Goal: Task Accomplishment & Management: Manage account settings

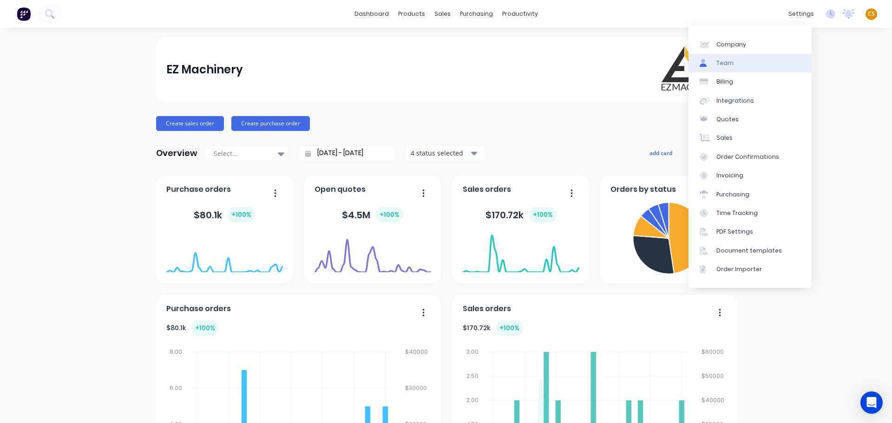
click at [738, 65] on link "Team" at bounding box center [749, 63] width 123 height 19
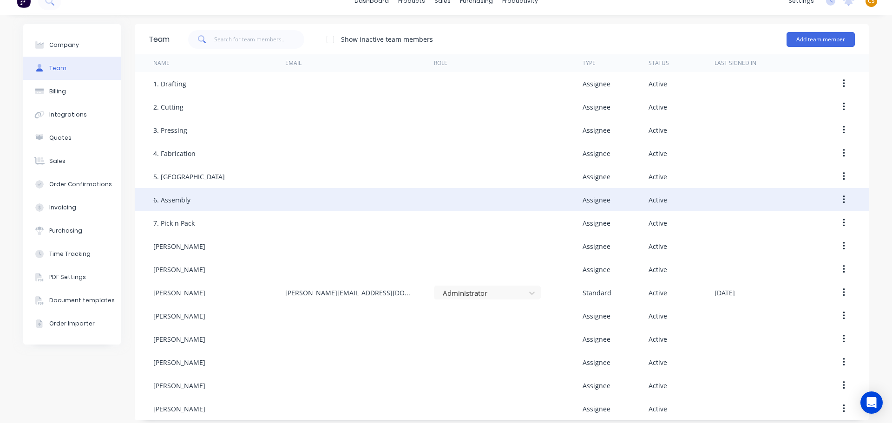
scroll to position [20, 0]
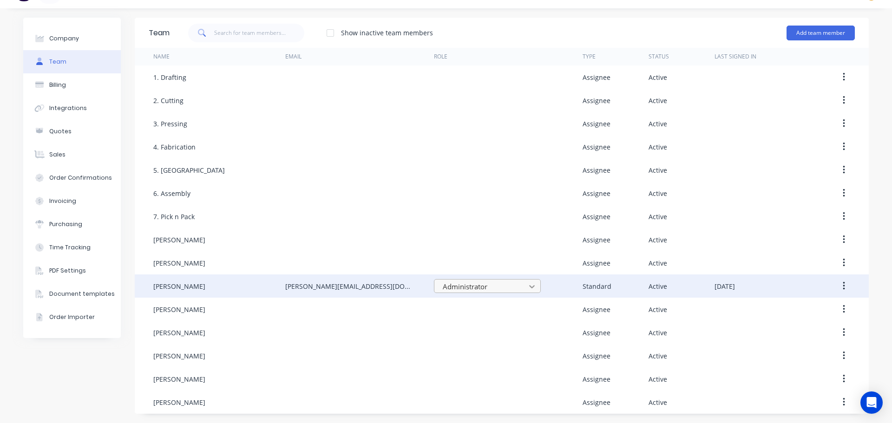
click at [528, 285] on icon at bounding box center [531, 286] width 9 height 9
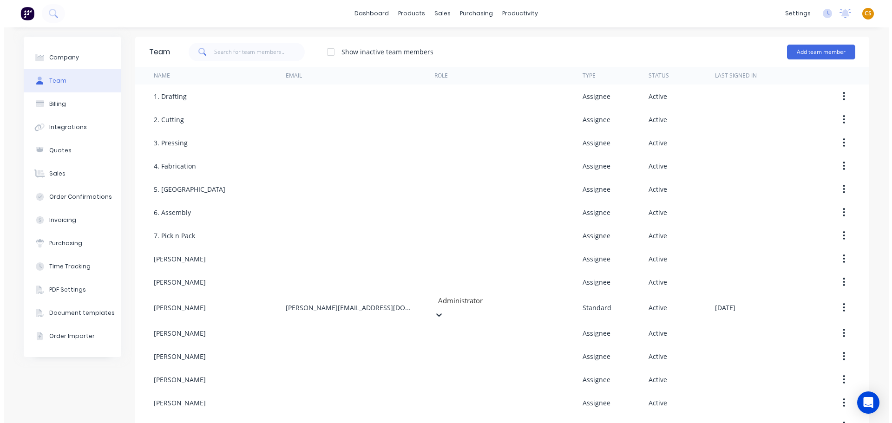
scroll to position [0, 0]
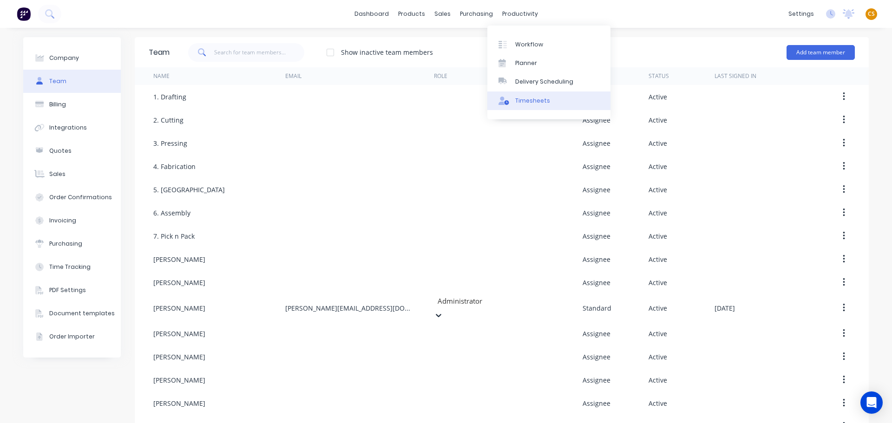
click at [541, 105] on link "Timesheets" at bounding box center [548, 101] width 123 height 19
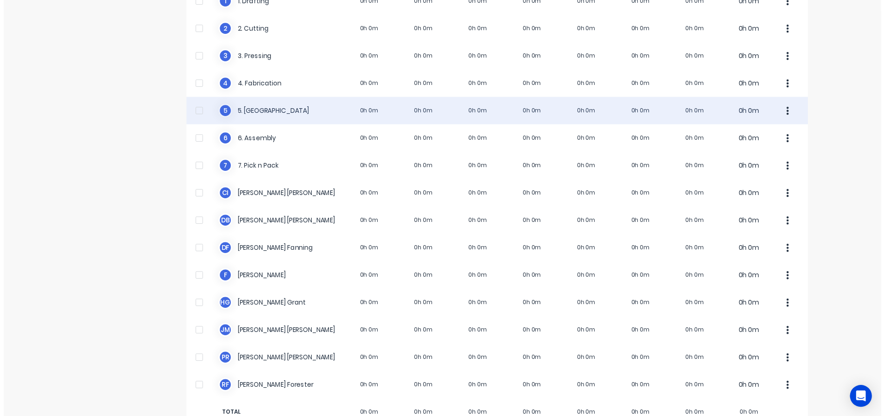
scroll to position [134, 0]
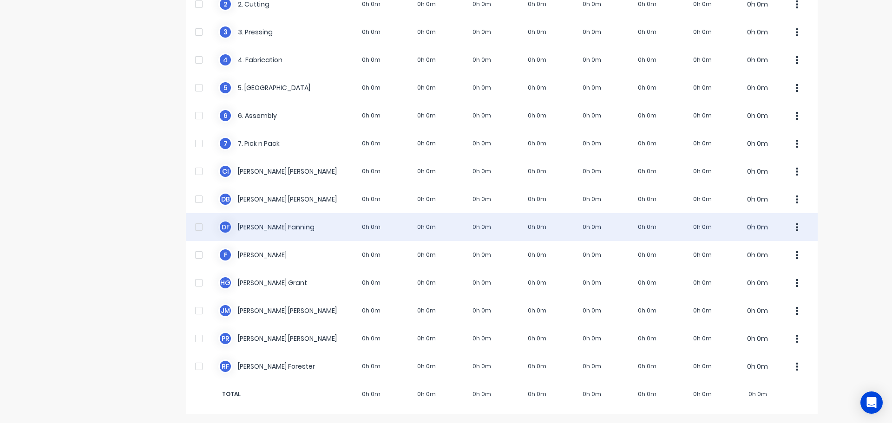
click at [289, 227] on div "D F [PERSON_NAME] 0h 0m 0h 0m 0h 0m 0h 0m 0h 0m 0h 0m 0h 0m 0h 0m" at bounding box center [502, 227] width 632 height 28
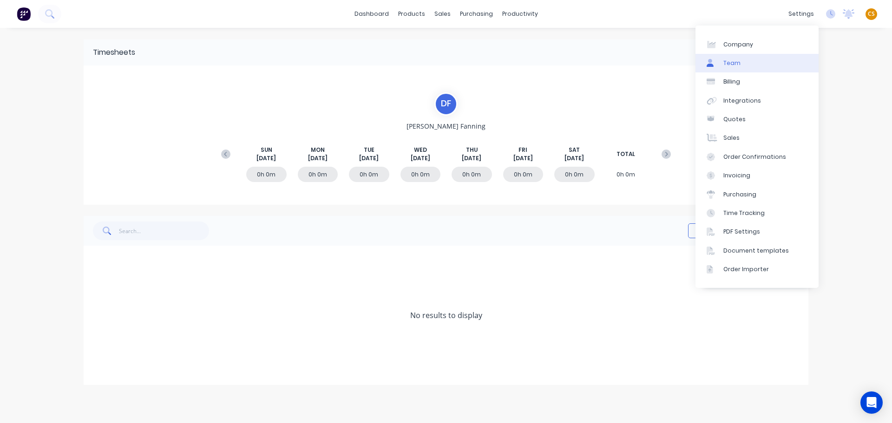
click at [744, 68] on link "Team" at bounding box center [756, 63] width 123 height 19
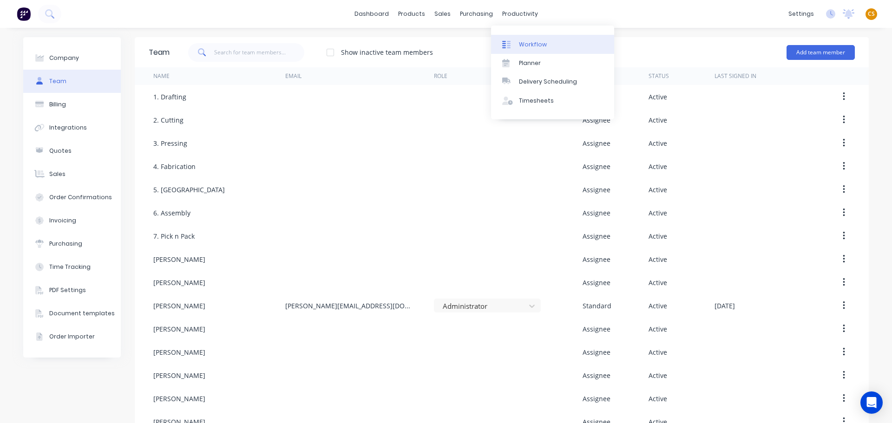
click at [533, 45] on div "Workflow" at bounding box center [533, 44] width 28 height 8
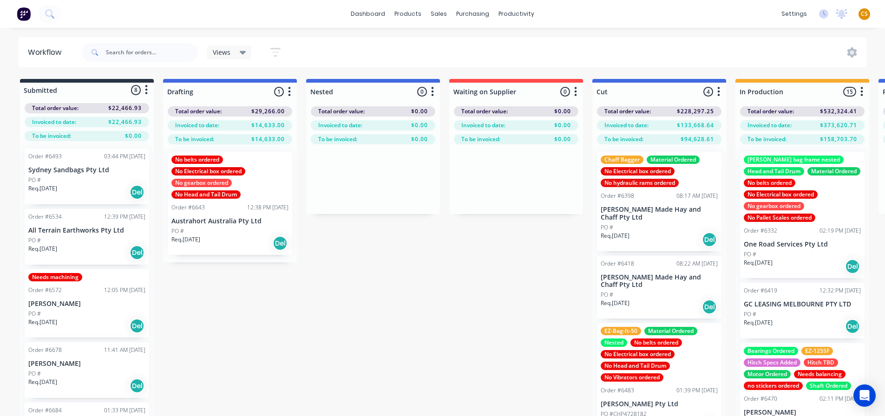
click at [669, 19] on div "dashboard products sales purchasing productivity dashboard products Product Cat…" at bounding box center [442, 14] width 885 height 28
click at [654, 203] on div "Chaff Bagger Material Ordered No Electrical box ordered No hydraulic rams order…" at bounding box center [659, 201] width 124 height 99
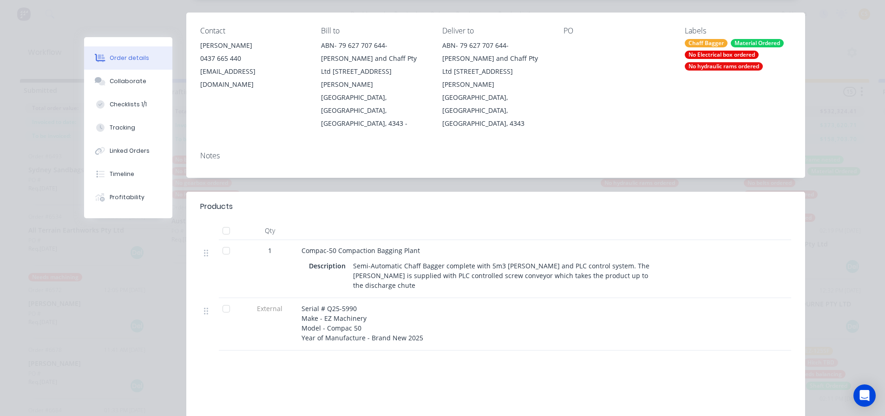
scroll to position [139, 0]
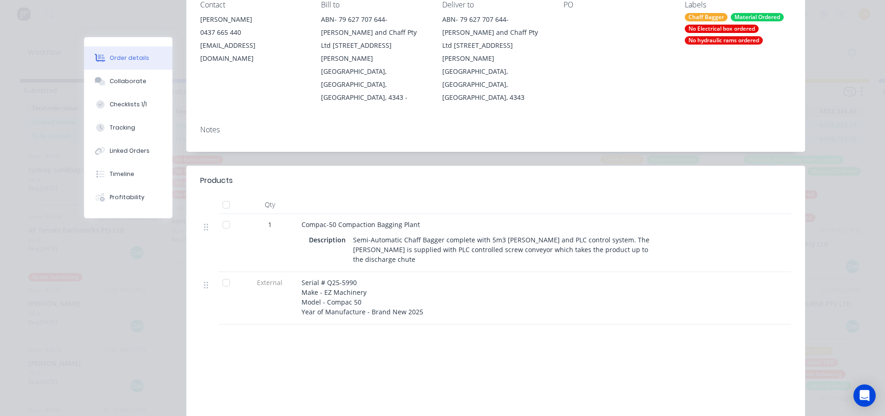
click at [309, 220] on span "Compac-50 Compaction Bagging Plant" at bounding box center [360, 224] width 118 height 9
click at [122, 132] on button "Tracking" at bounding box center [128, 127] width 88 height 23
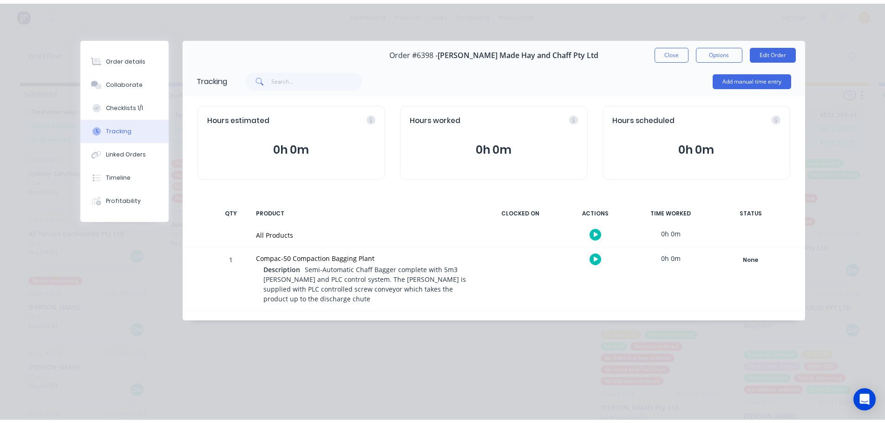
scroll to position [0, 0]
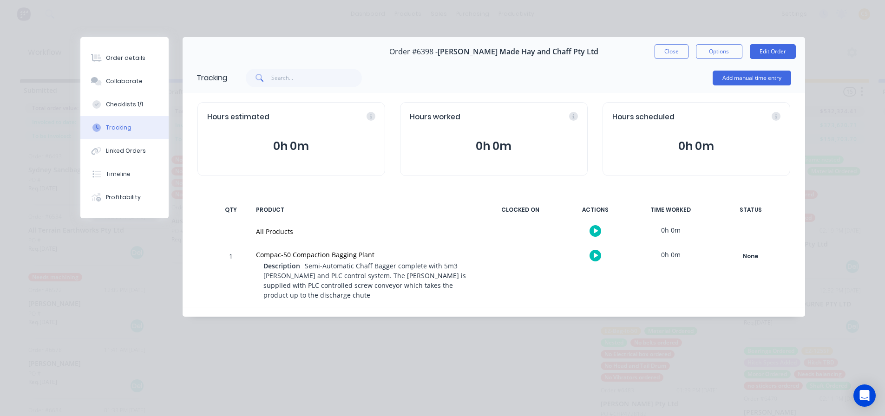
click at [301, 148] on button "0h 0m" at bounding box center [291, 146] width 168 height 18
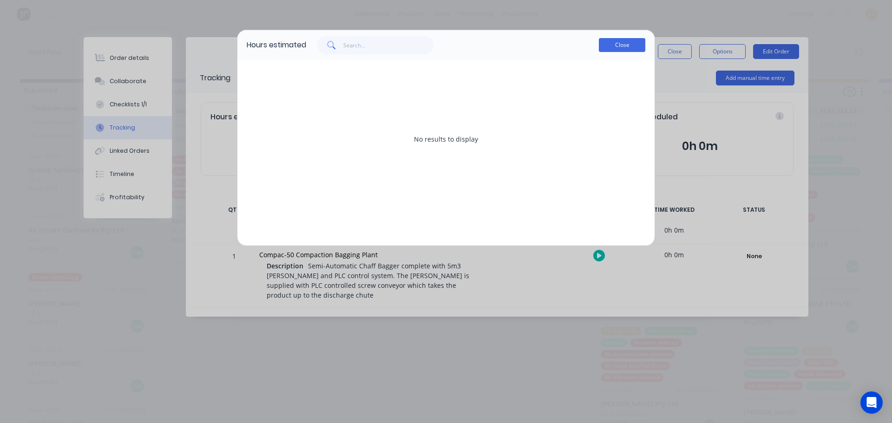
click at [612, 45] on button "Close" at bounding box center [622, 45] width 46 height 14
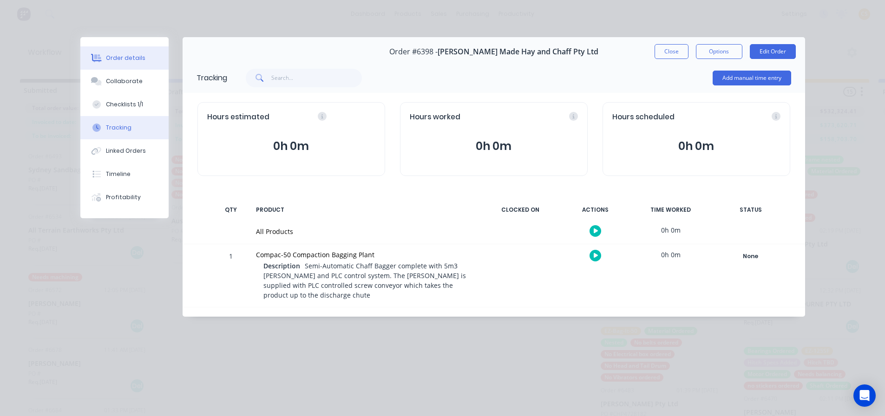
click at [114, 58] on div "Order details" at bounding box center [125, 58] width 39 height 8
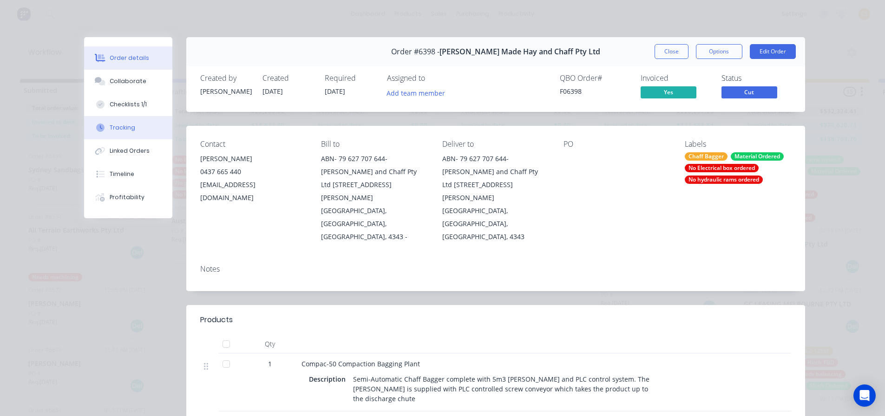
click at [120, 129] on div "Tracking" at bounding box center [123, 128] width 26 height 8
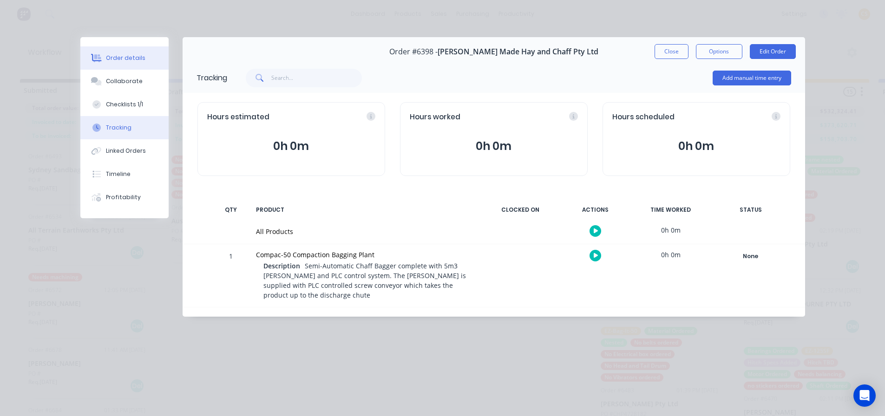
click at [120, 59] on div "Order details" at bounding box center [125, 58] width 39 height 8
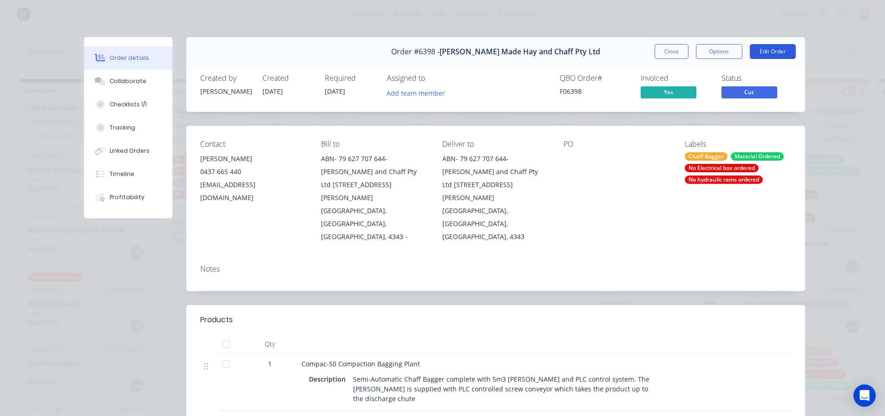
click at [780, 53] on button "Edit Order" at bounding box center [773, 51] width 46 height 15
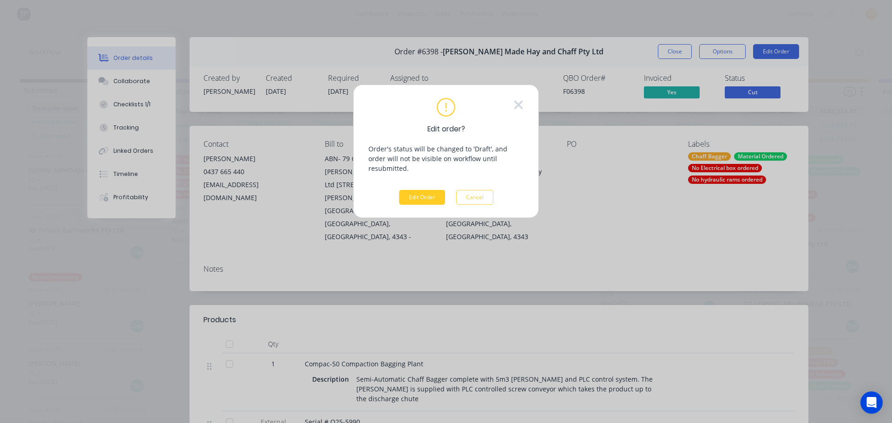
click at [410, 190] on button "Edit Order" at bounding box center [422, 197] width 46 height 15
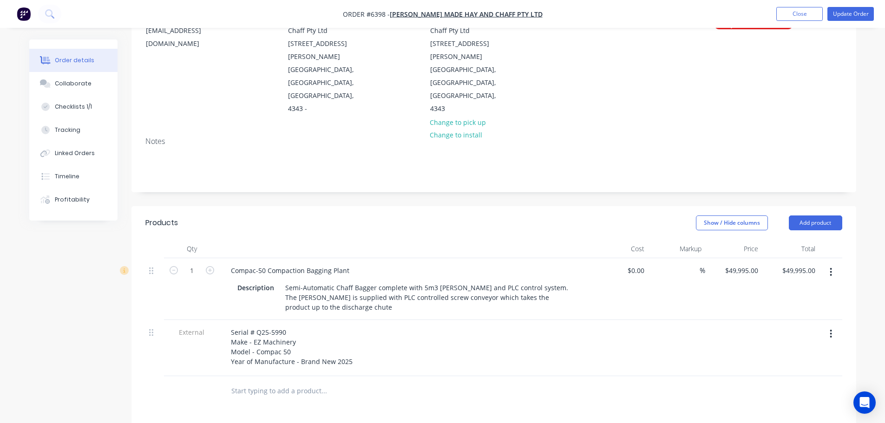
scroll to position [139, 0]
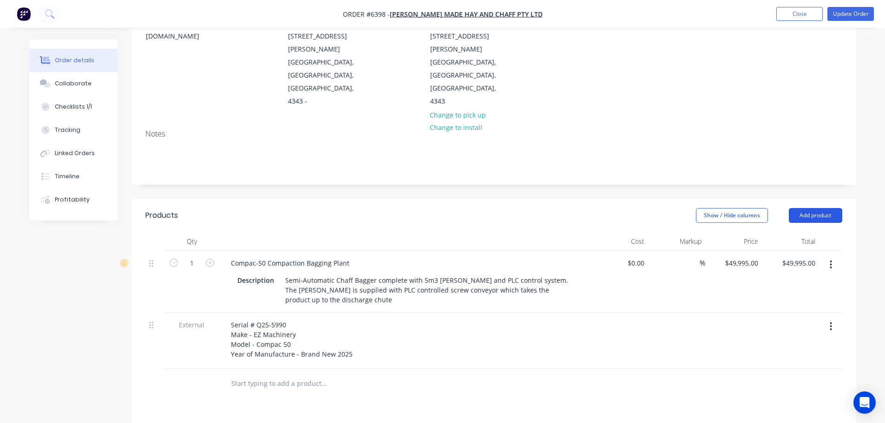
click at [817, 208] on button "Add product" at bounding box center [815, 215] width 53 height 15
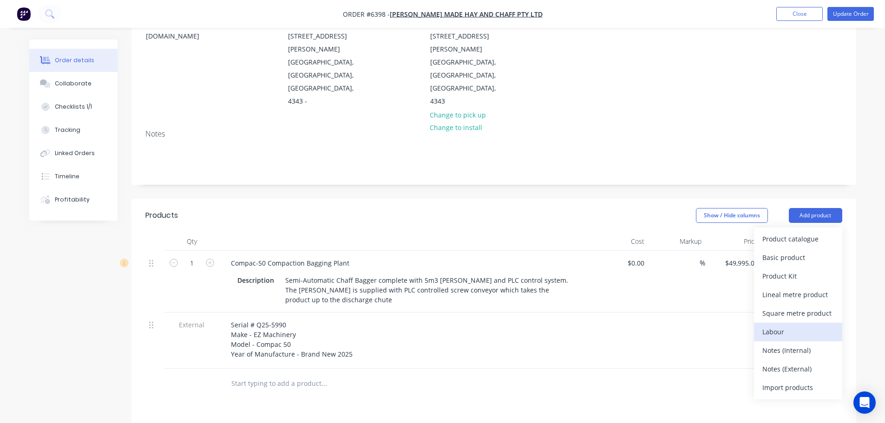
click at [791, 325] on div "Labour" at bounding box center [798, 331] width 72 height 13
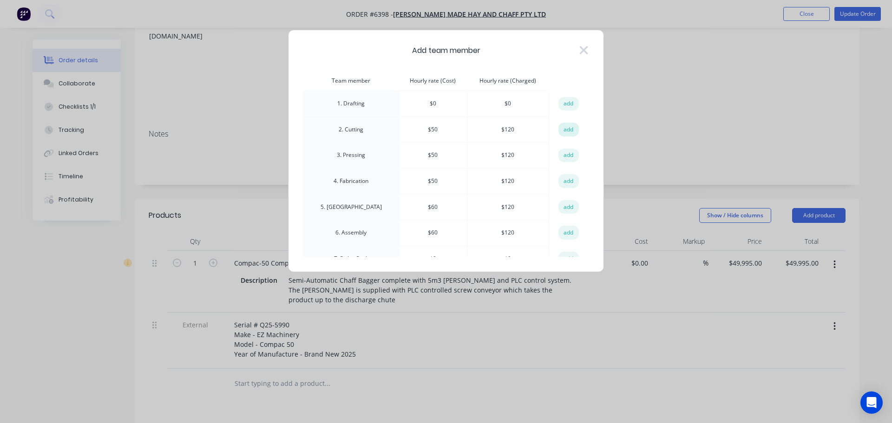
click at [558, 131] on button "add" at bounding box center [568, 130] width 20 height 14
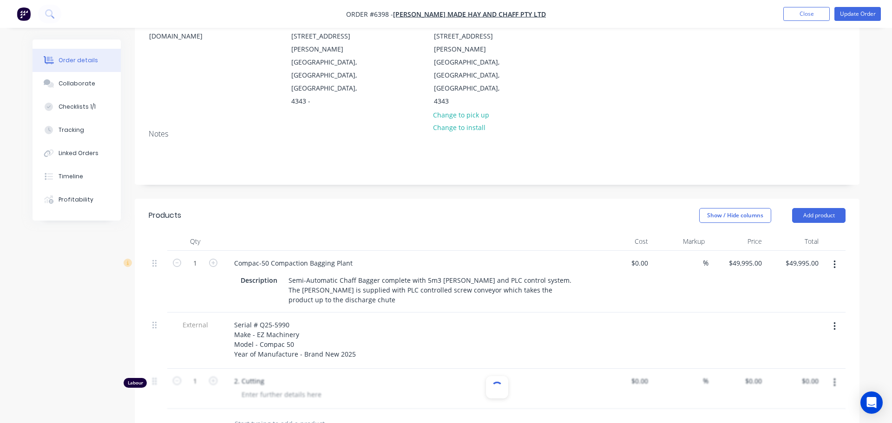
type input "$50.00"
type input "140"
type input "$120.00"
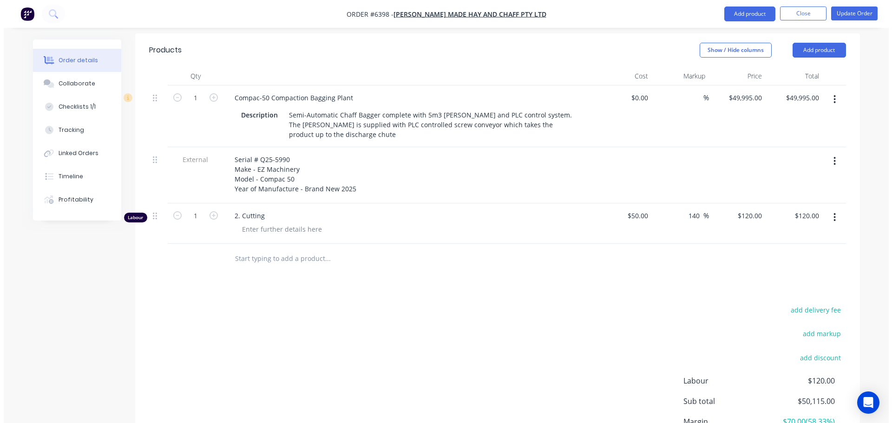
scroll to position [297, 0]
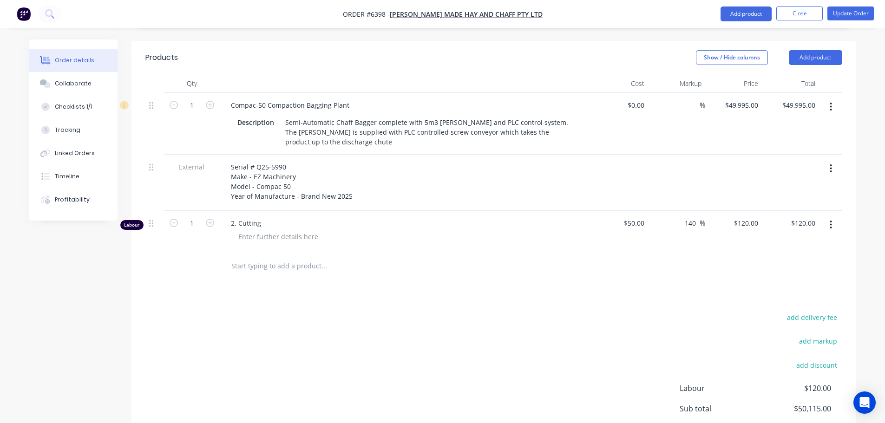
click at [830, 220] on icon "button" at bounding box center [831, 225] width 2 height 10
click at [767, 298] on div "Delete" at bounding box center [798, 304] width 72 height 13
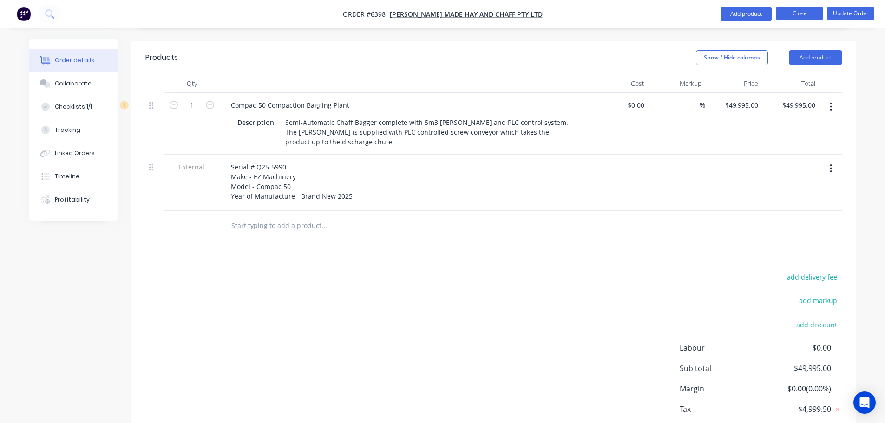
click at [795, 15] on button "Close" at bounding box center [799, 14] width 46 height 14
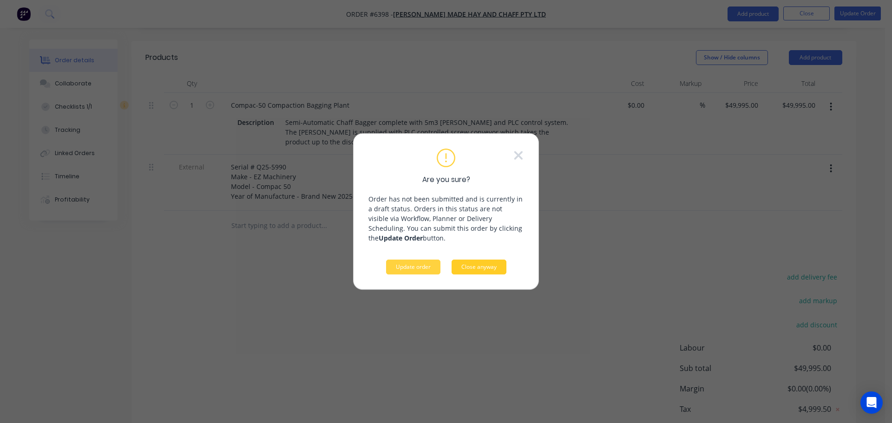
click at [476, 269] on button "Close anyway" at bounding box center [478, 267] width 55 height 15
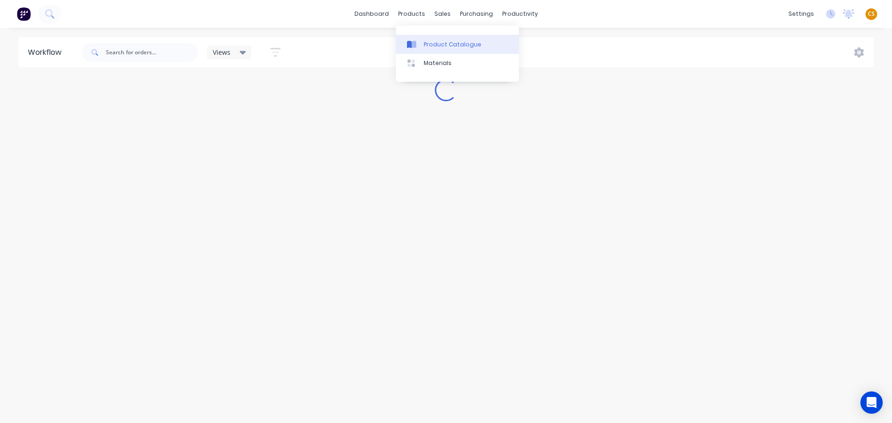
click at [437, 45] on div "Product Catalogue" at bounding box center [453, 44] width 58 height 8
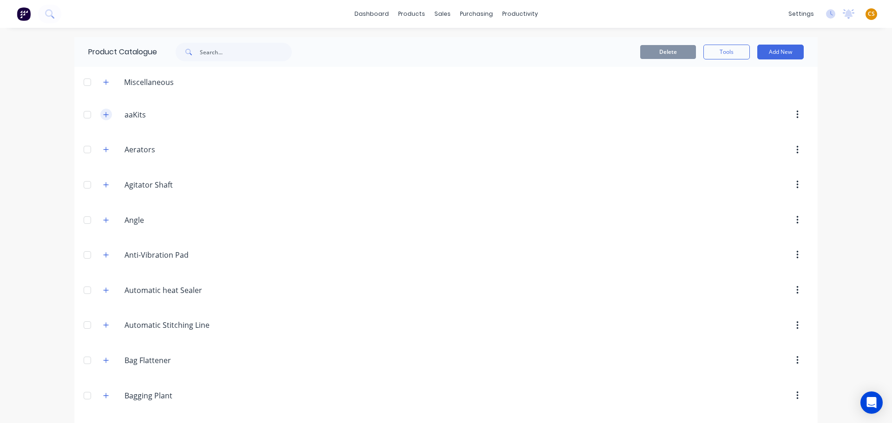
click at [103, 112] on icon "button" at bounding box center [106, 114] width 6 height 7
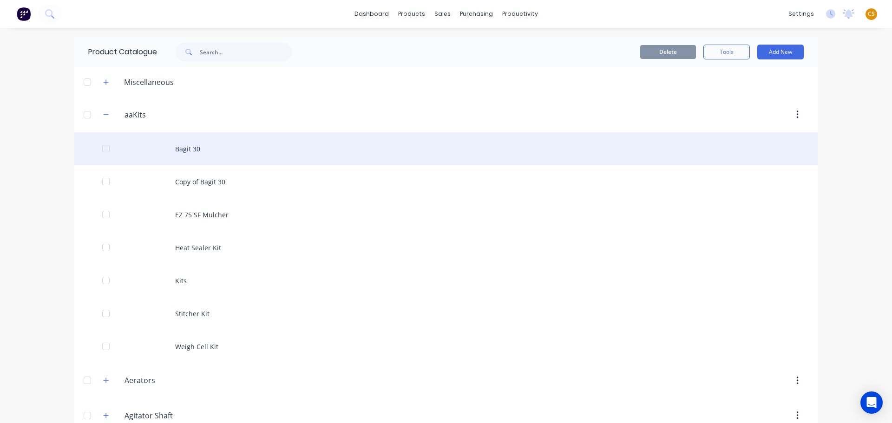
click at [183, 152] on div "Bagit 30" at bounding box center [445, 148] width 743 height 33
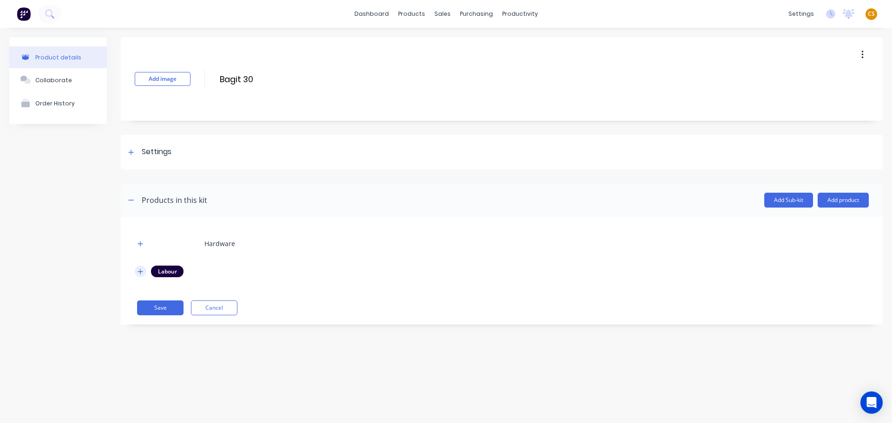
click at [140, 270] on icon "button" at bounding box center [140, 271] width 6 height 7
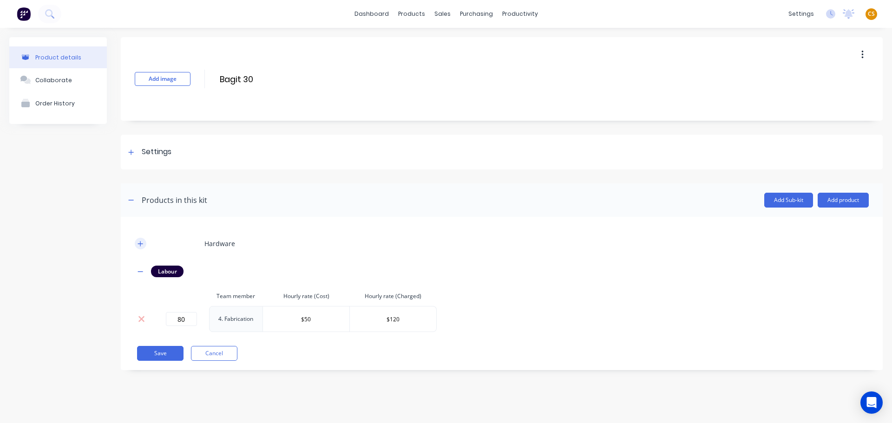
click at [142, 244] on icon "button" at bounding box center [140, 244] width 6 height 7
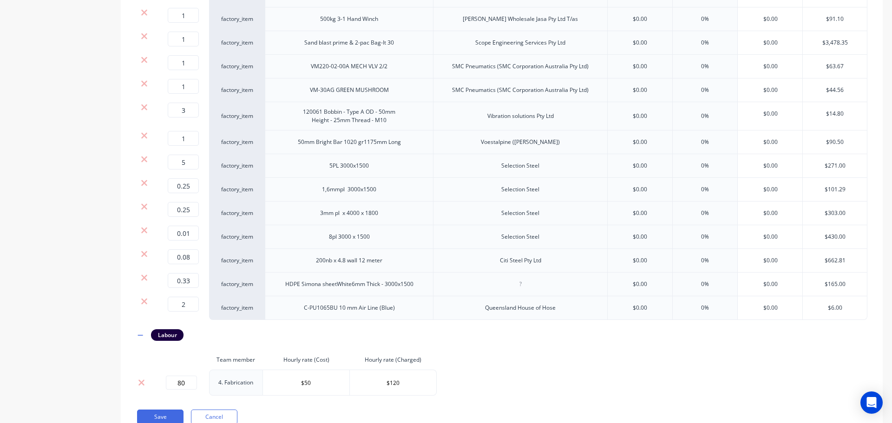
scroll to position [903, 0]
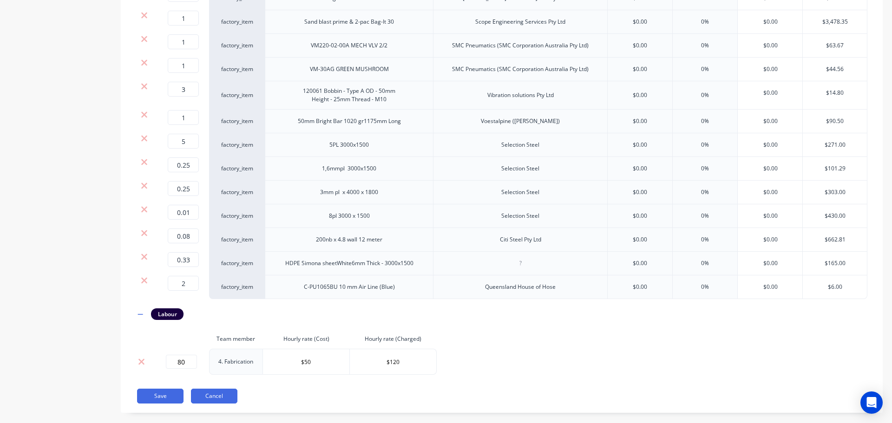
click at [216, 389] on button "Cancel" at bounding box center [214, 396] width 46 height 15
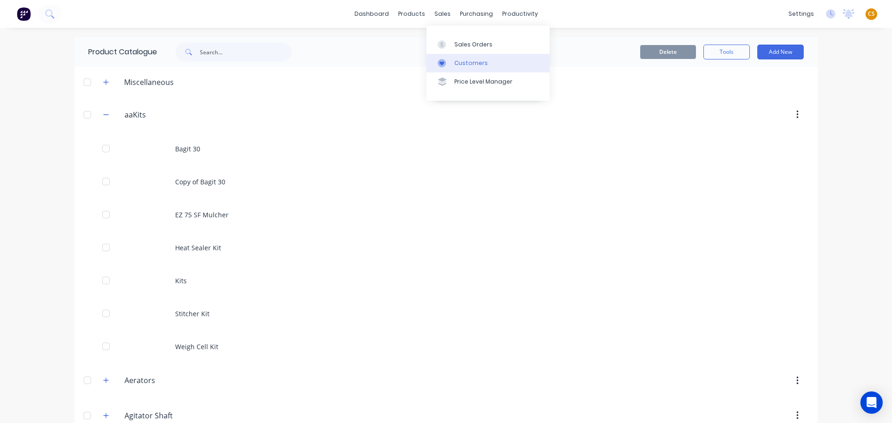
click at [465, 65] on div "Customers" at bounding box center [470, 63] width 33 height 8
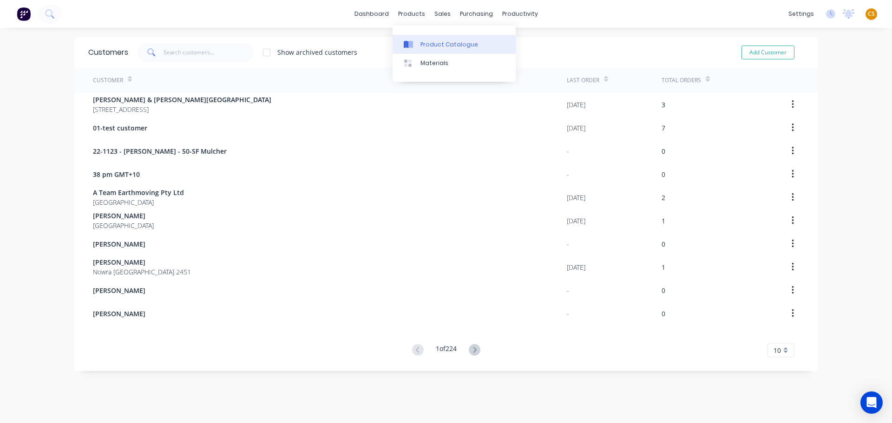
click at [435, 43] on div "Product Catalogue" at bounding box center [449, 44] width 58 height 8
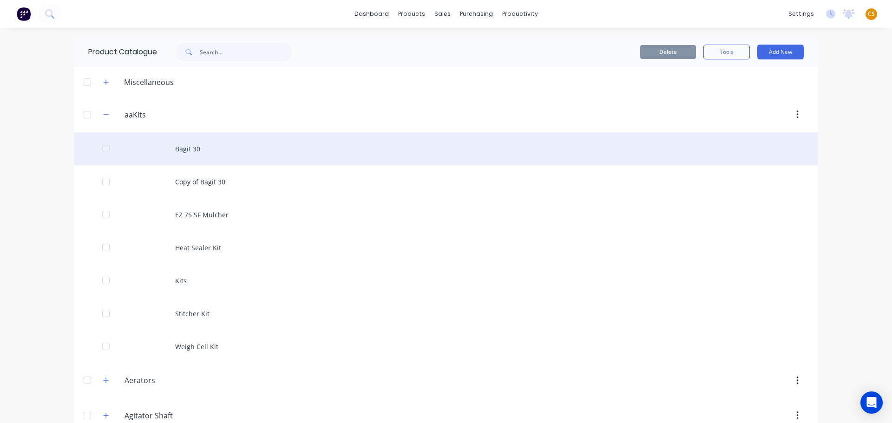
click at [189, 152] on div "Bagit 30" at bounding box center [445, 148] width 743 height 33
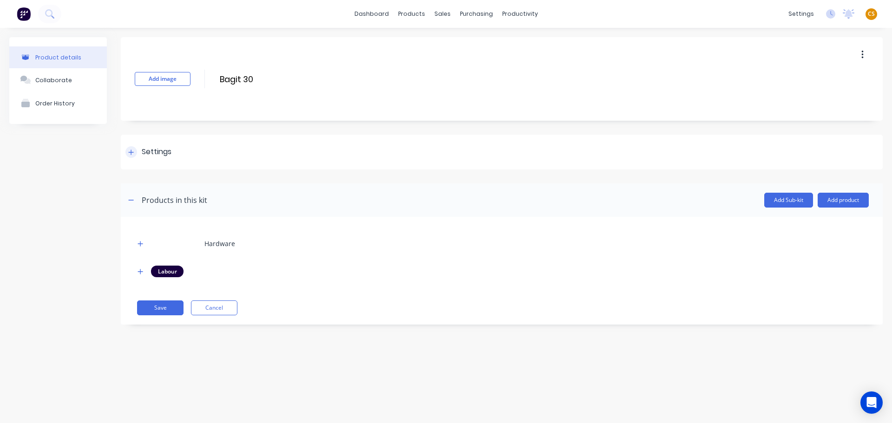
click at [126, 155] on div "Settings" at bounding box center [148, 152] width 46 height 12
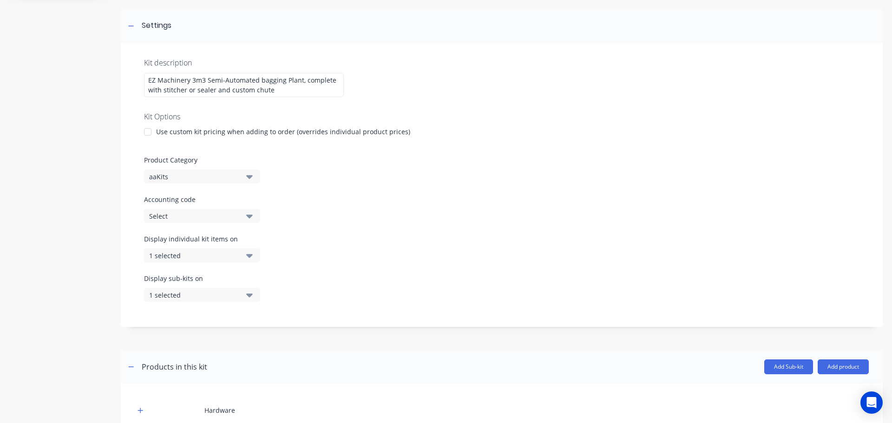
scroll to position [139, 0]
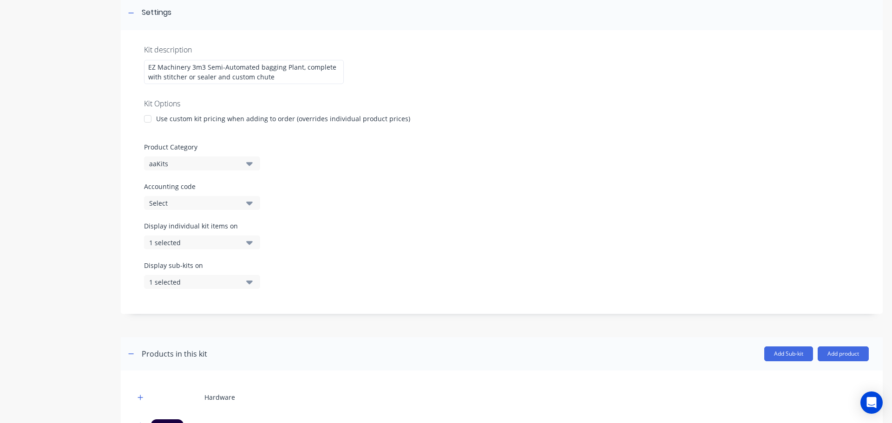
click at [199, 247] on div "1 selected" at bounding box center [194, 243] width 90 height 10
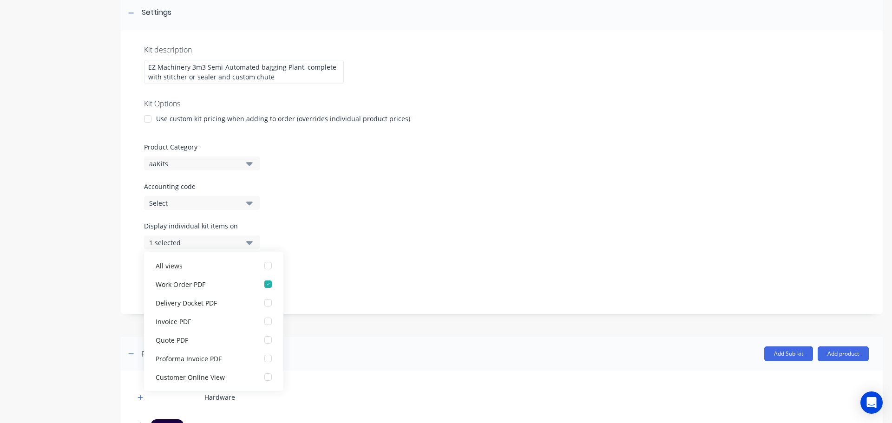
click at [387, 247] on div "Display individual kit items on 1 selected" at bounding box center [501, 240] width 715 height 39
click at [431, 269] on div "Display sub-kits on 1 selected" at bounding box center [501, 280] width 715 height 39
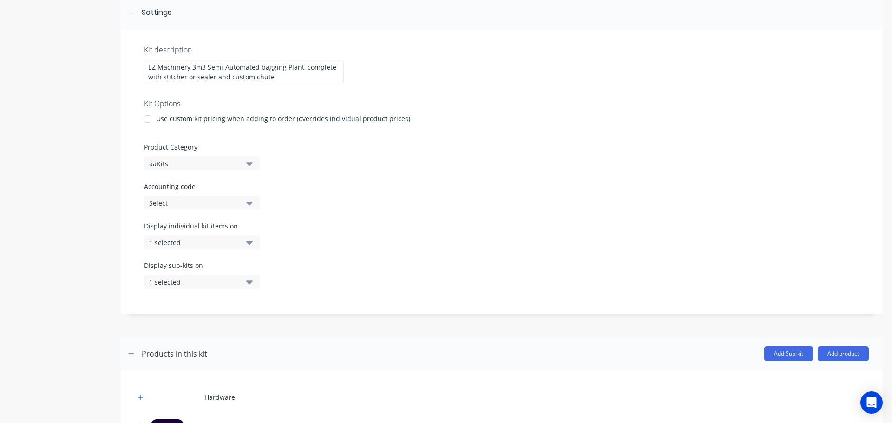
click at [207, 285] on div "1 selected" at bounding box center [194, 282] width 90 height 10
click at [437, 239] on div "Display individual kit items on 1 selected" at bounding box center [501, 240] width 715 height 39
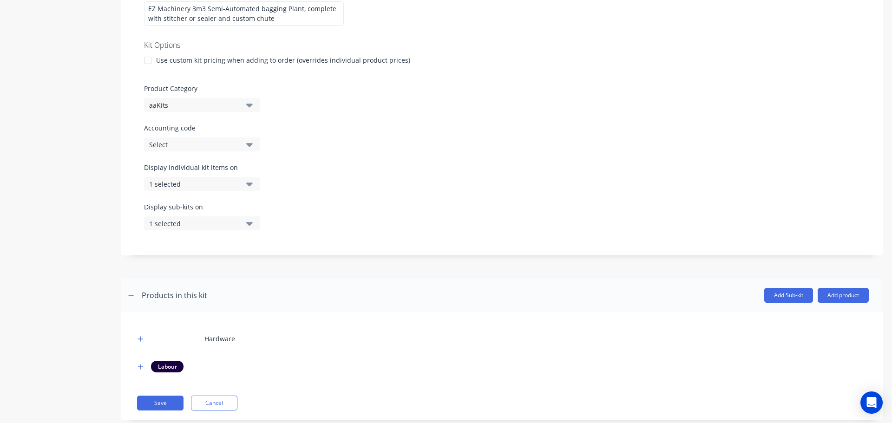
scroll to position [218, 0]
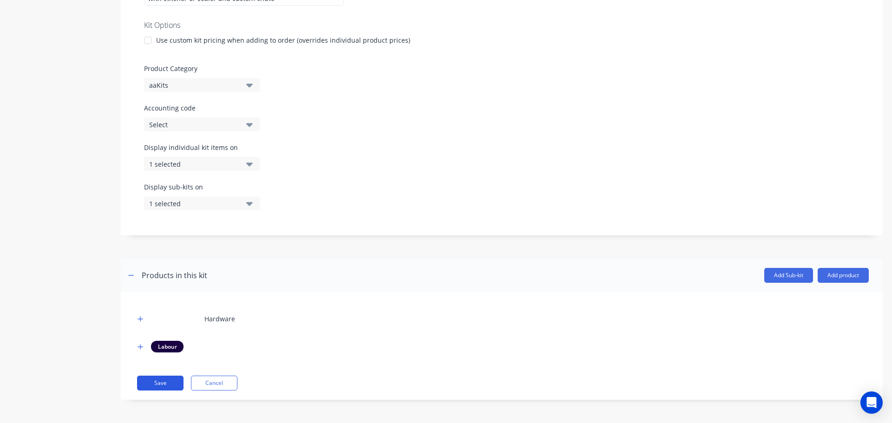
click at [155, 382] on button "Save" at bounding box center [160, 383] width 46 height 15
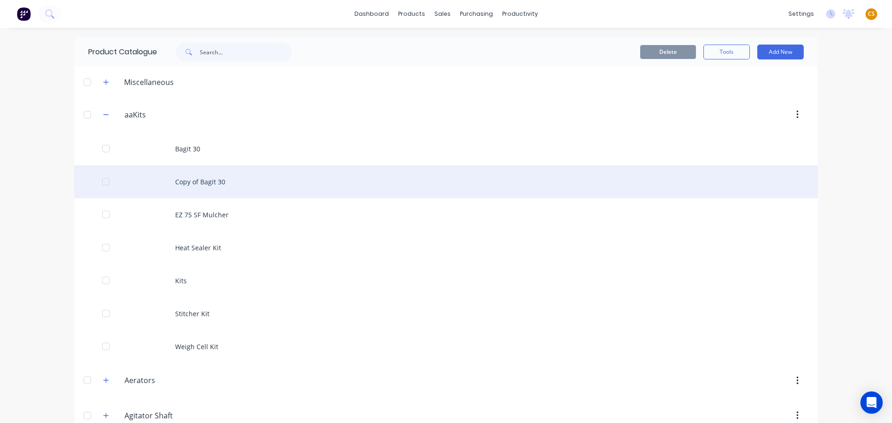
click at [187, 180] on div "Copy of Bagit 30" at bounding box center [445, 181] width 743 height 33
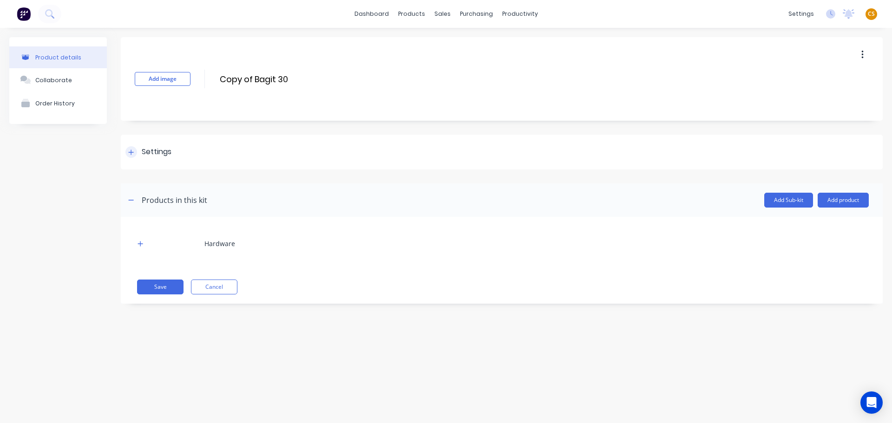
click at [128, 153] on div at bounding box center [131, 152] width 12 height 12
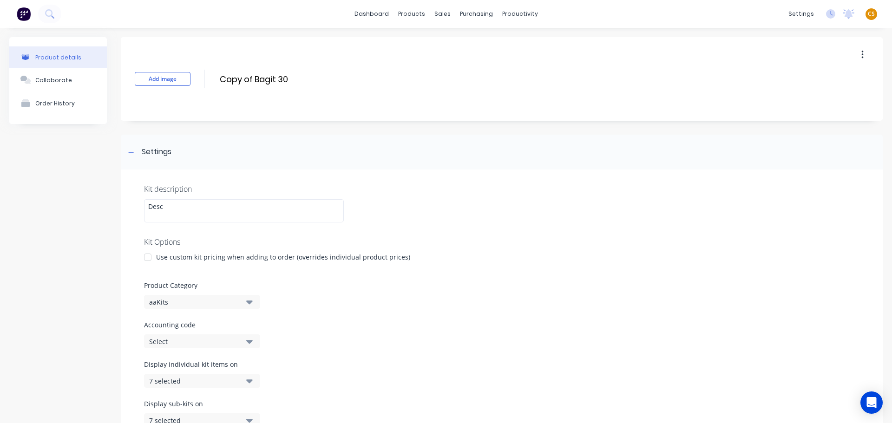
scroll to position [196, 0]
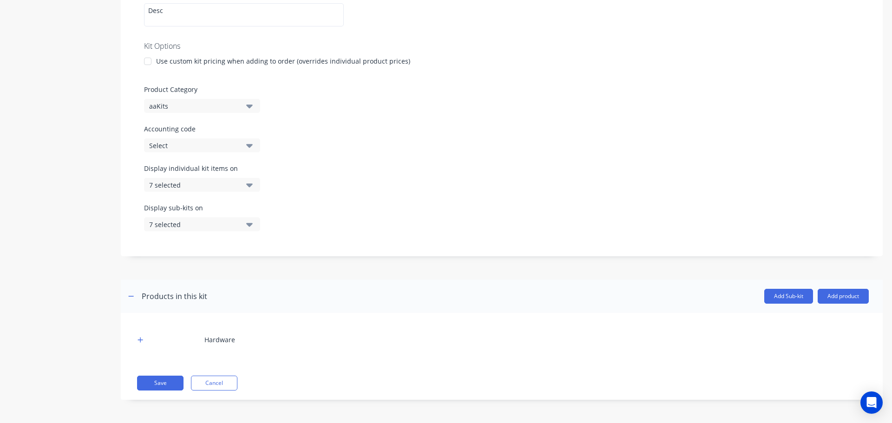
click at [188, 189] on div "7 selected" at bounding box center [194, 185] width 90 height 10
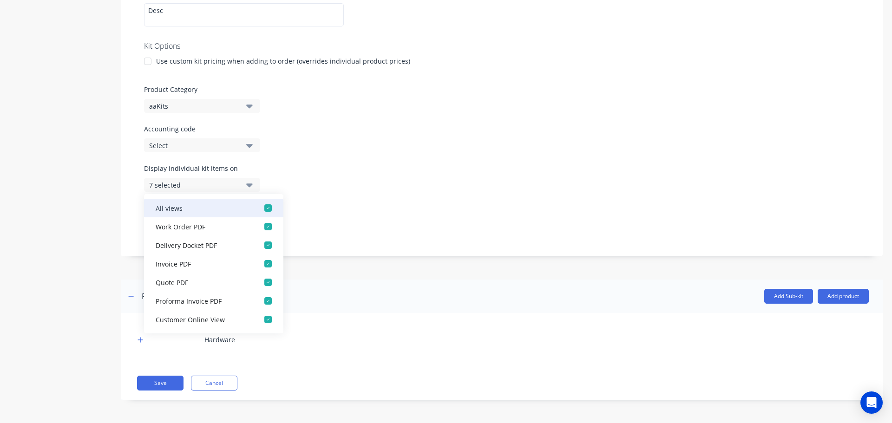
click at [261, 206] on div "button" at bounding box center [268, 208] width 19 height 19
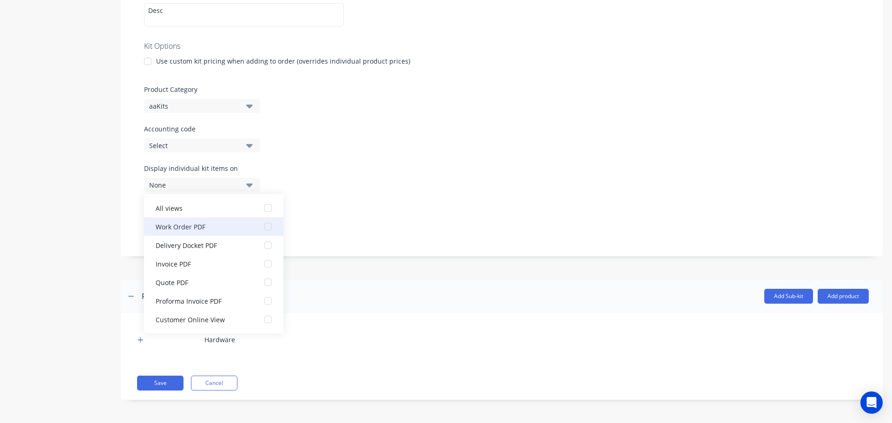
click at [261, 227] on div "button" at bounding box center [268, 226] width 19 height 19
click at [417, 202] on div "Display individual kit items on 1 selected" at bounding box center [501, 182] width 715 height 39
click at [127, 235] on div "Kit description Desc Kit Options Use custom kit pricing when adding to order (o…" at bounding box center [502, 115] width 762 height 283
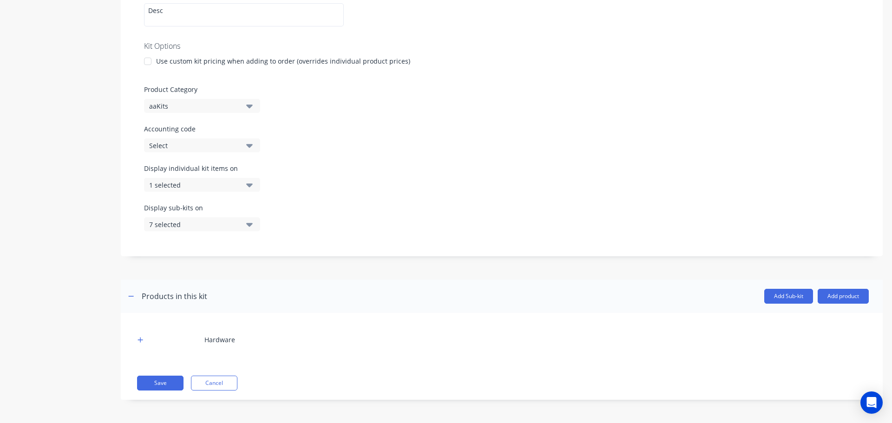
click at [193, 227] on div "7 selected" at bounding box center [194, 225] width 90 height 10
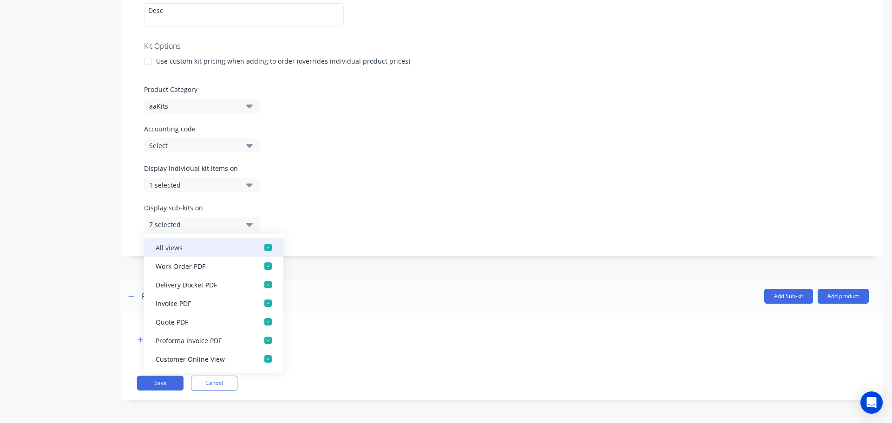
click at [260, 248] on div "button" at bounding box center [268, 247] width 19 height 19
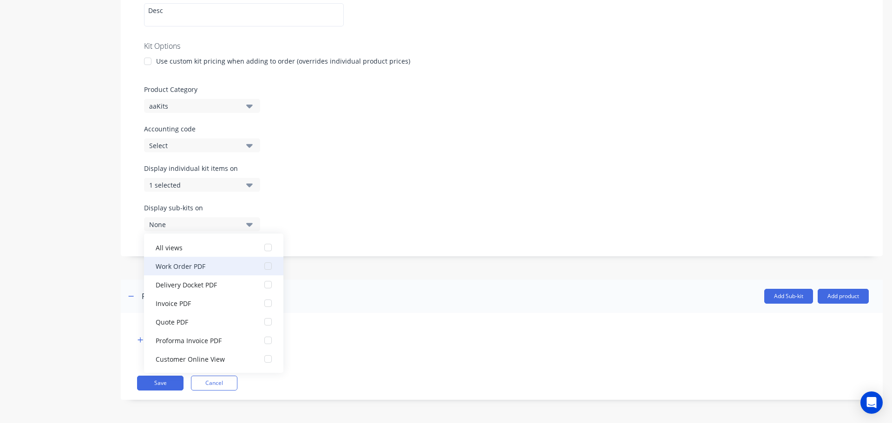
click at [259, 267] on div "button" at bounding box center [268, 266] width 19 height 19
click at [157, 384] on button "Save" at bounding box center [160, 383] width 46 height 15
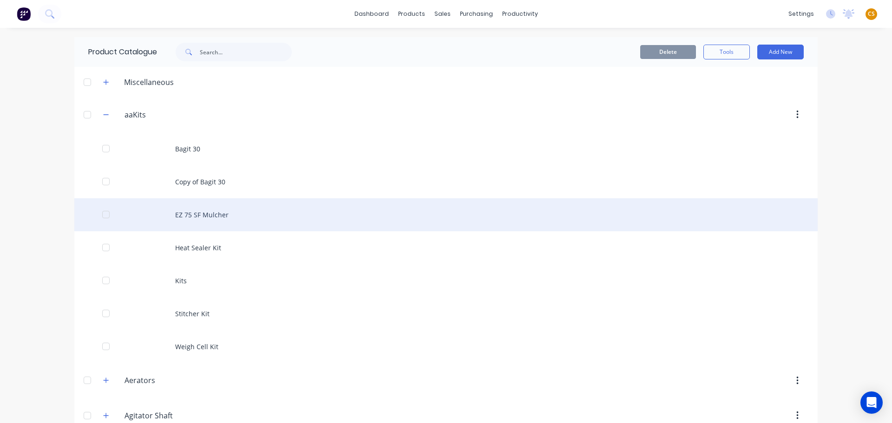
click at [225, 216] on div "EZ 75 SF Mulcher" at bounding box center [445, 214] width 743 height 33
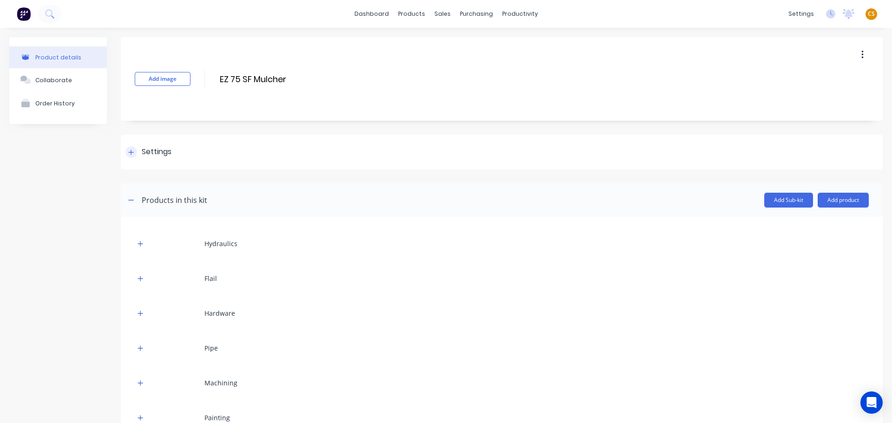
click at [131, 153] on icon at bounding box center [131, 152] width 5 height 5
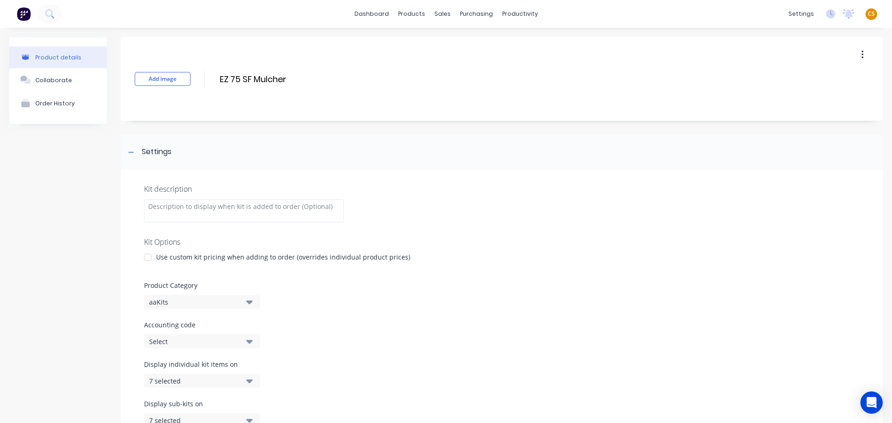
scroll to position [279, 0]
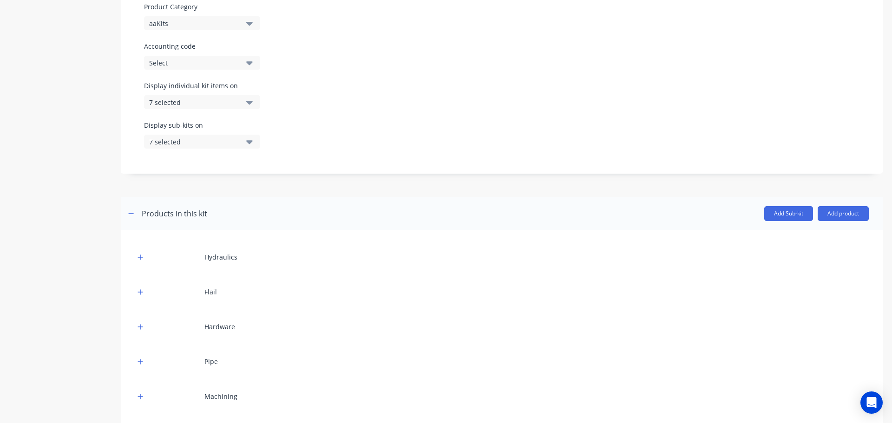
click at [182, 105] on div "7 selected" at bounding box center [194, 103] width 90 height 10
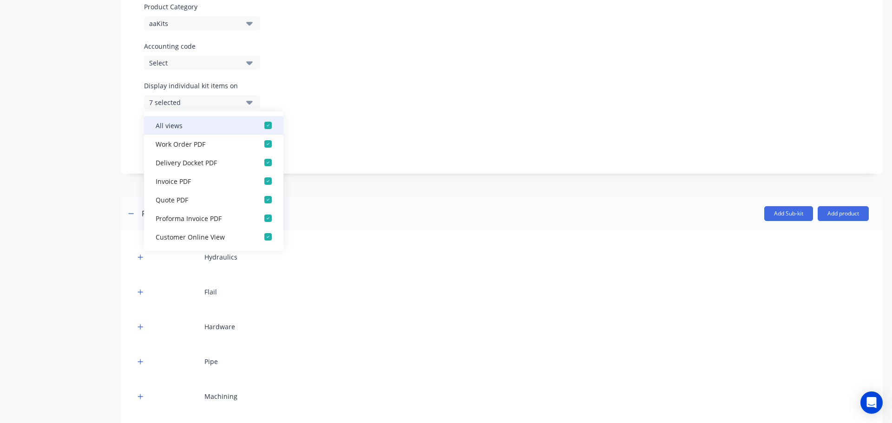
click at [262, 126] on div "button" at bounding box center [268, 125] width 19 height 19
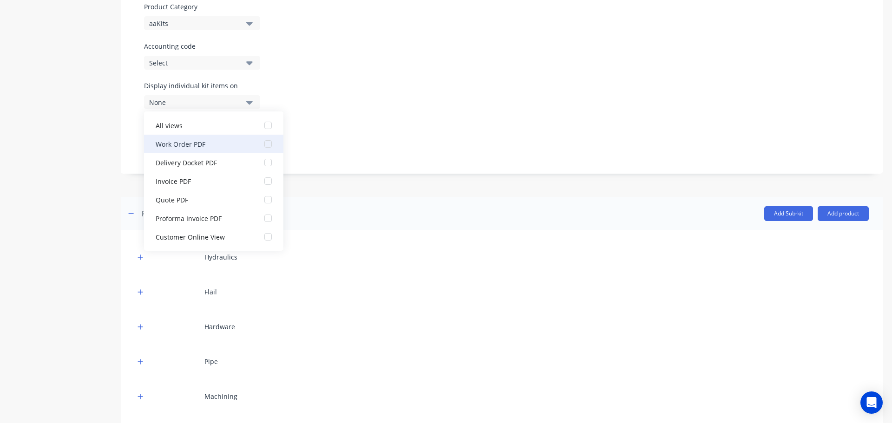
click at [261, 145] on div "button" at bounding box center [268, 144] width 19 height 19
click at [346, 142] on div "Display sub-kits on 7 selected" at bounding box center [501, 139] width 715 height 39
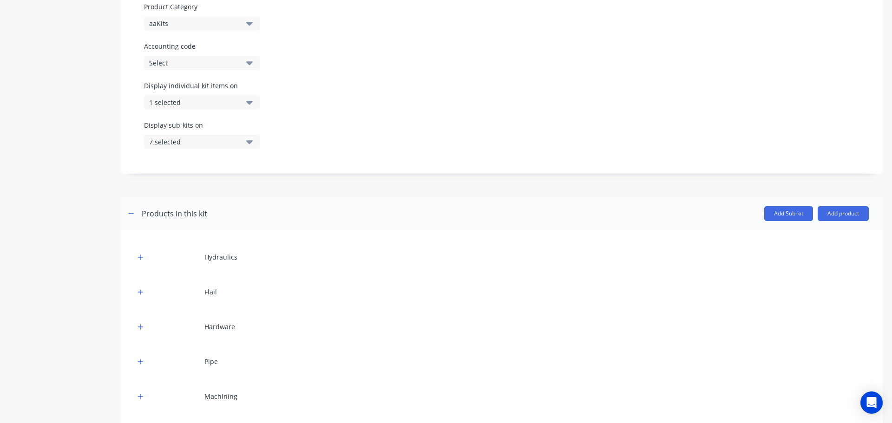
click at [246, 144] on icon "button" at bounding box center [249, 142] width 7 height 10
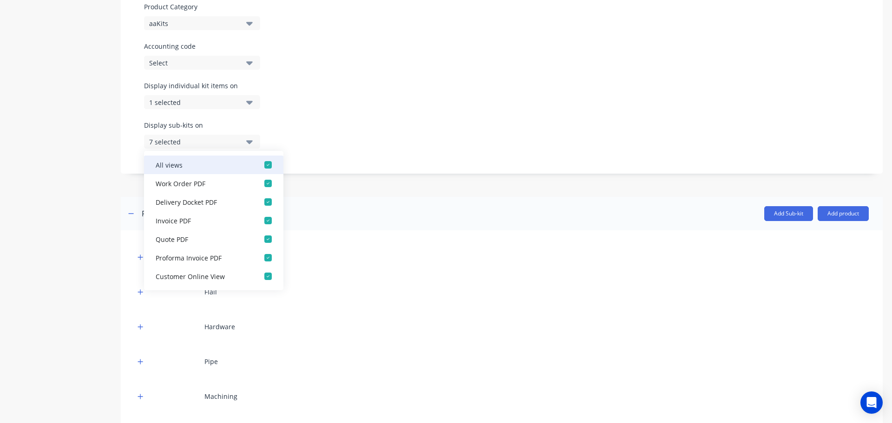
click at [262, 165] on div "button" at bounding box center [268, 165] width 19 height 19
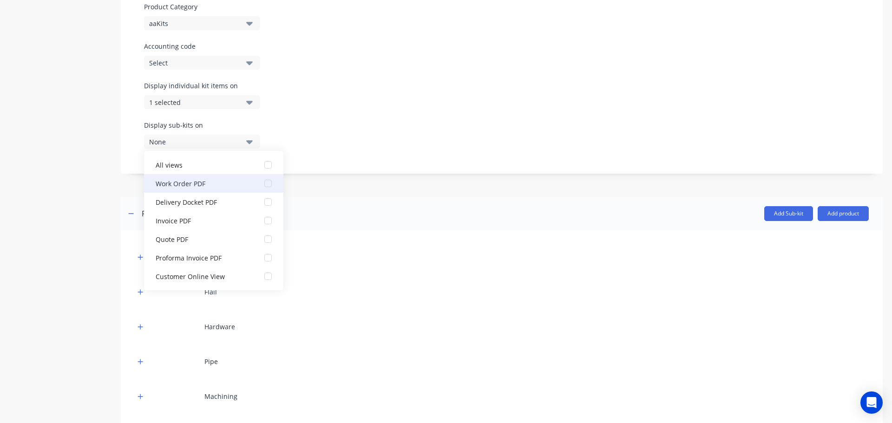
click at [261, 185] on div "button" at bounding box center [268, 183] width 19 height 19
click at [359, 145] on div "Display sub-kits on 1 selected" at bounding box center [501, 139] width 715 height 39
click at [28, 229] on div "Product details Collaborate Order History" at bounding box center [58, 305] width 98 height 1095
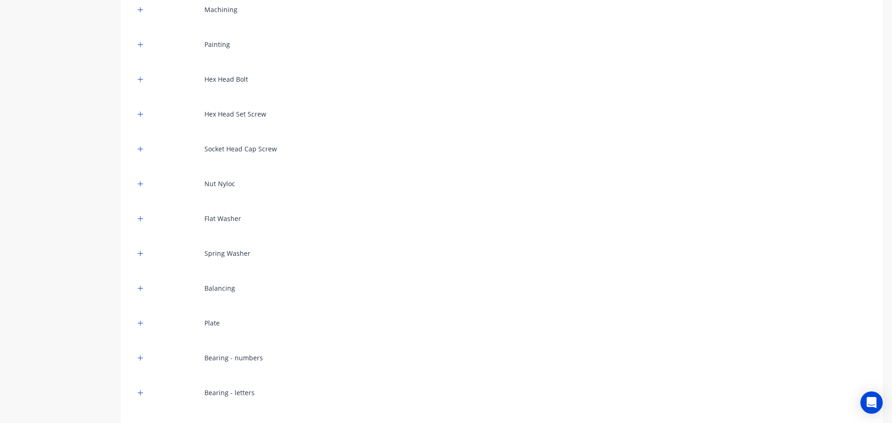
scroll to position [719, 0]
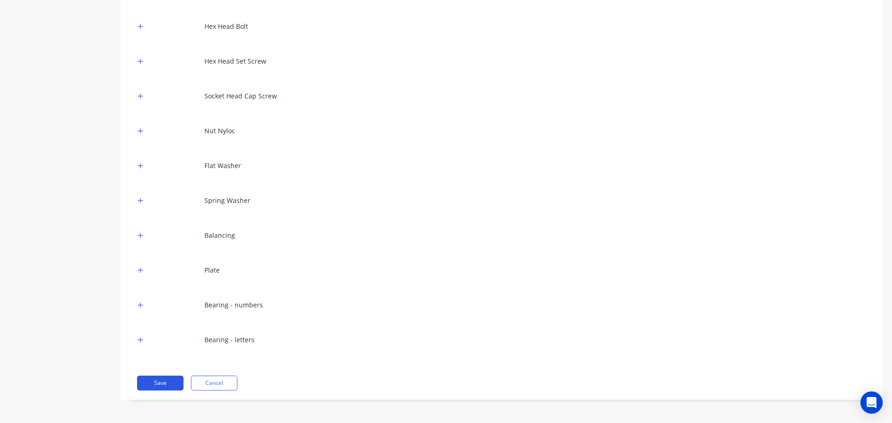
click at [167, 384] on button "Save" at bounding box center [160, 383] width 46 height 15
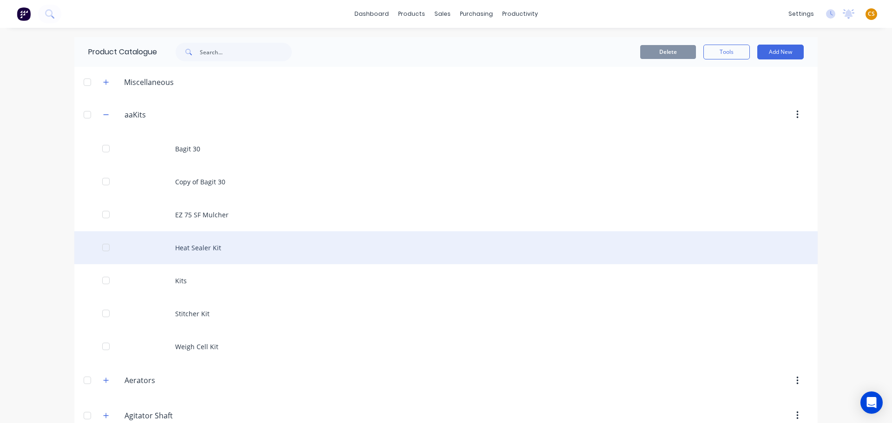
click at [202, 245] on div "Heat Sealer Kit" at bounding box center [445, 247] width 743 height 33
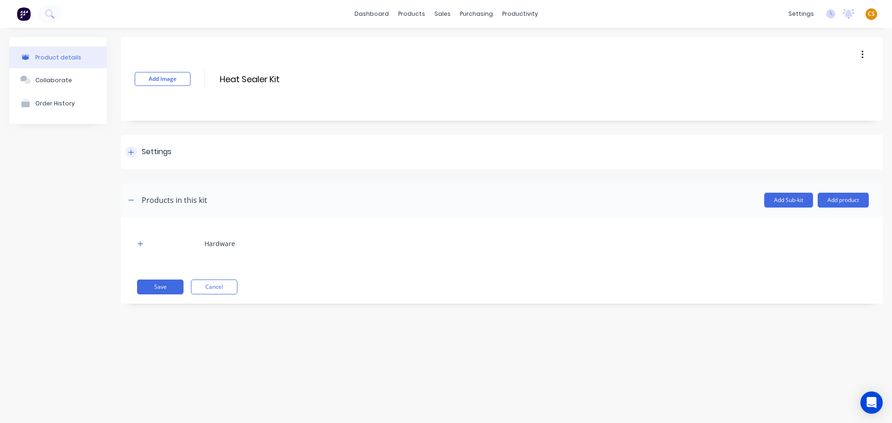
click at [128, 154] on div at bounding box center [131, 152] width 12 height 12
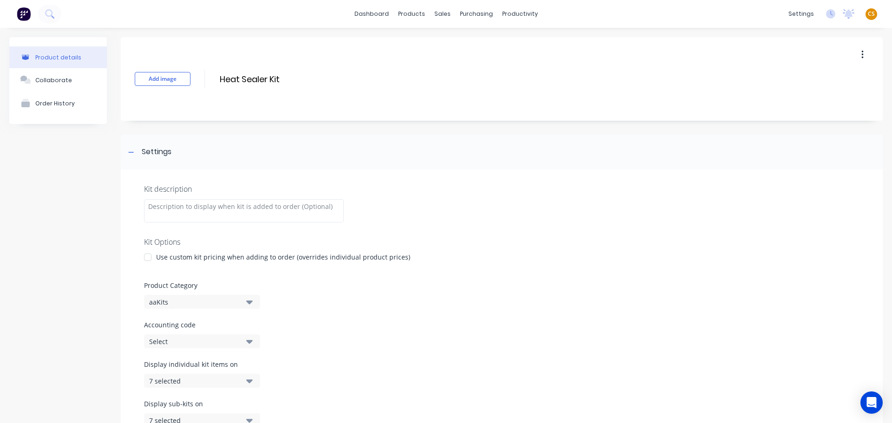
click at [244, 381] on button "7 selected" at bounding box center [202, 381] width 116 height 14
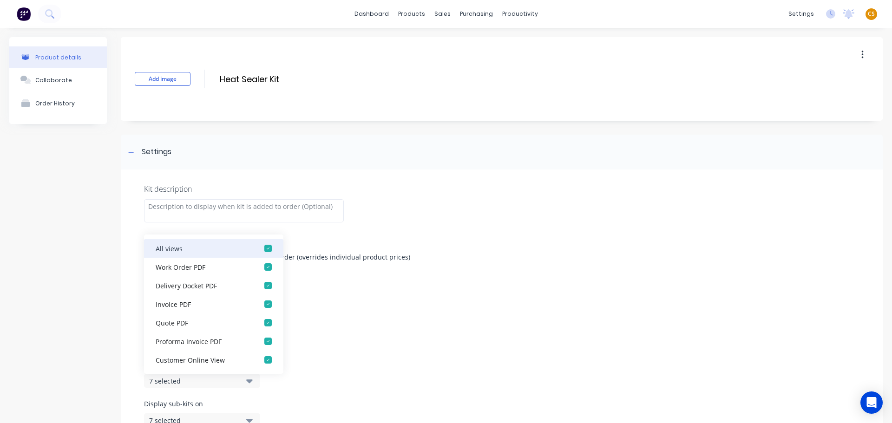
click at [262, 246] on div "button" at bounding box center [268, 248] width 19 height 19
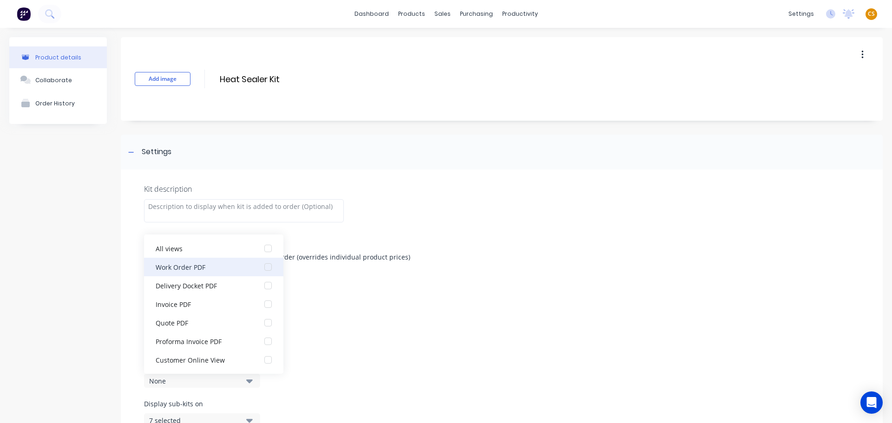
click at [261, 268] on div "button" at bounding box center [268, 267] width 19 height 19
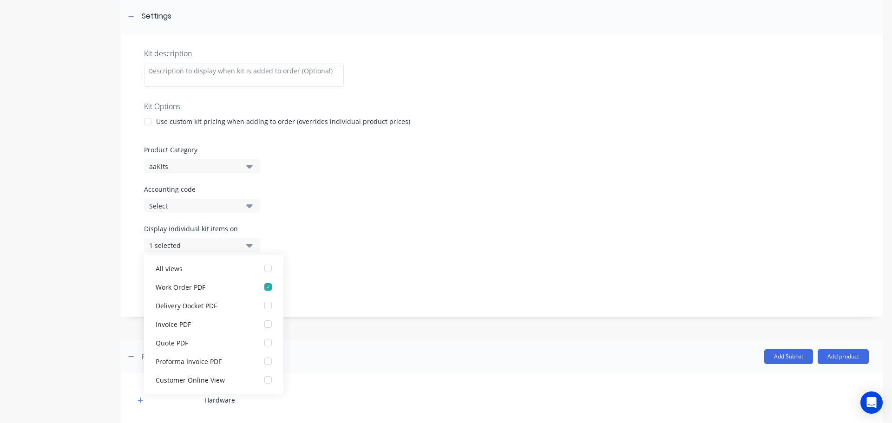
scroll to position [196, 0]
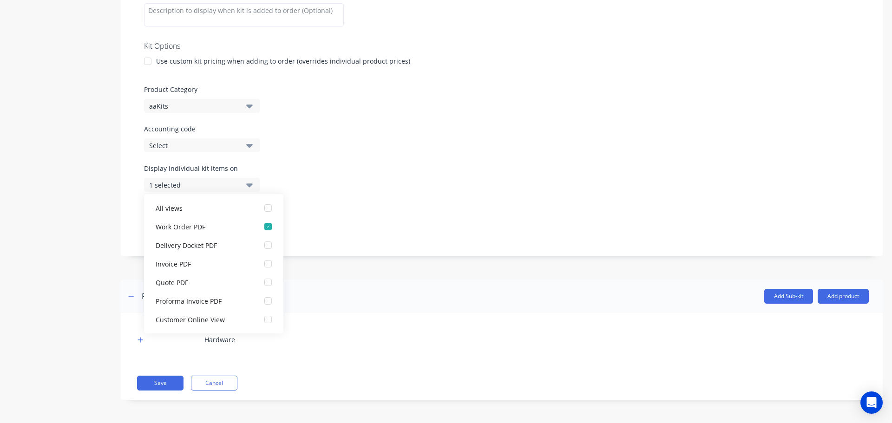
click at [376, 221] on div "Display sub-kits on 7 selected" at bounding box center [501, 222] width 715 height 39
click at [243, 222] on button "7 selected" at bounding box center [202, 224] width 116 height 14
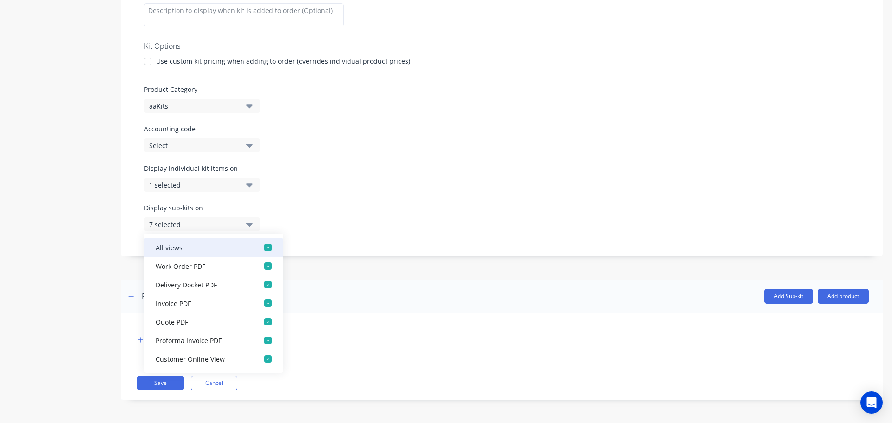
click at [260, 248] on div "button" at bounding box center [268, 247] width 19 height 19
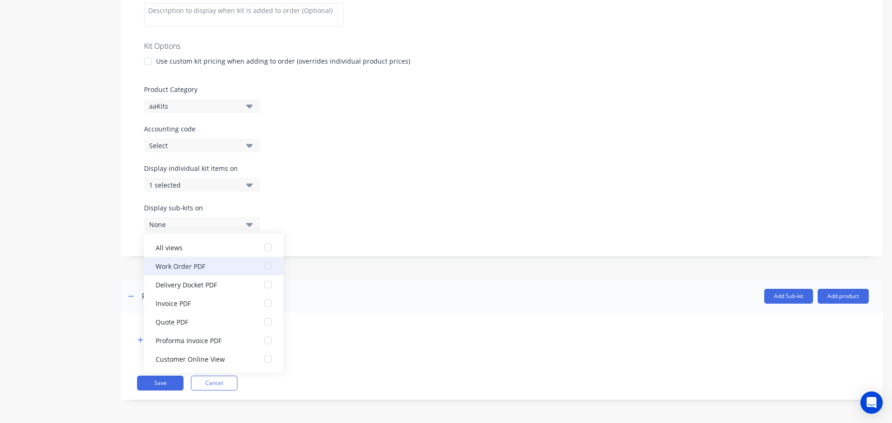
click at [262, 267] on div "button" at bounding box center [268, 266] width 19 height 19
click at [169, 383] on button "Save" at bounding box center [160, 383] width 46 height 15
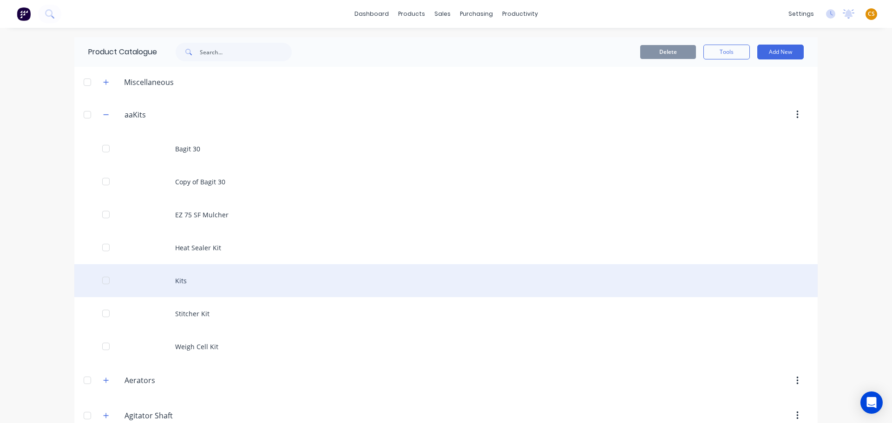
click at [185, 283] on div "Kits" at bounding box center [445, 280] width 743 height 33
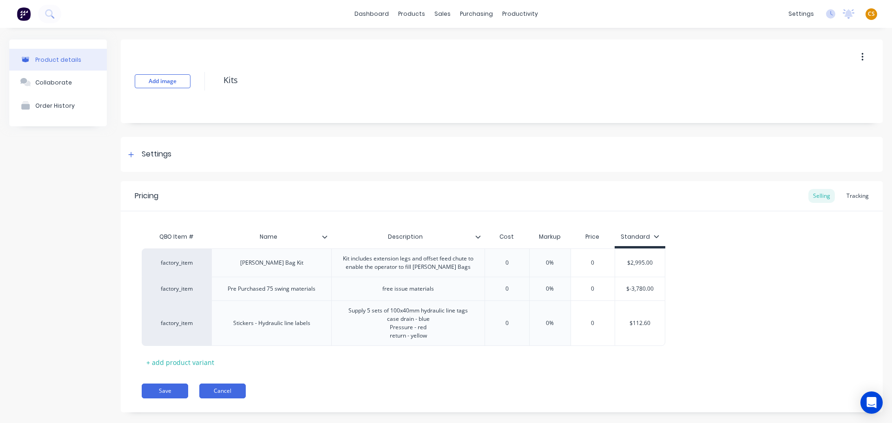
click at [215, 390] on button "Cancel" at bounding box center [222, 391] width 46 height 15
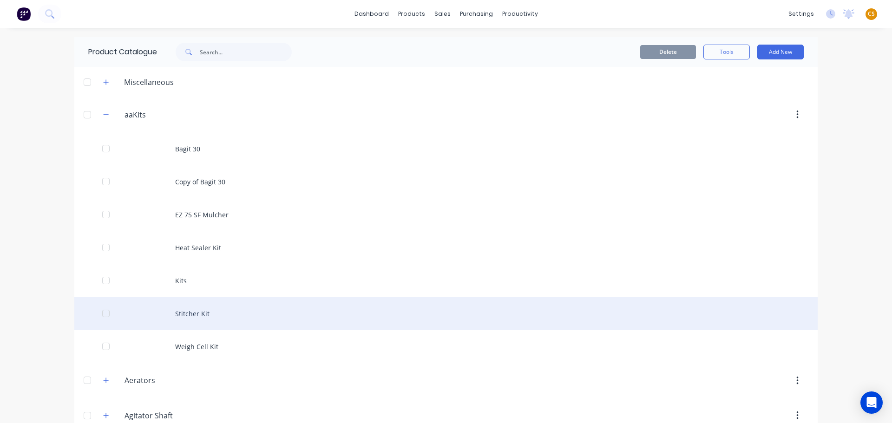
click at [191, 313] on div "Stitcher Kit" at bounding box center [445, 313] width 743 height 33
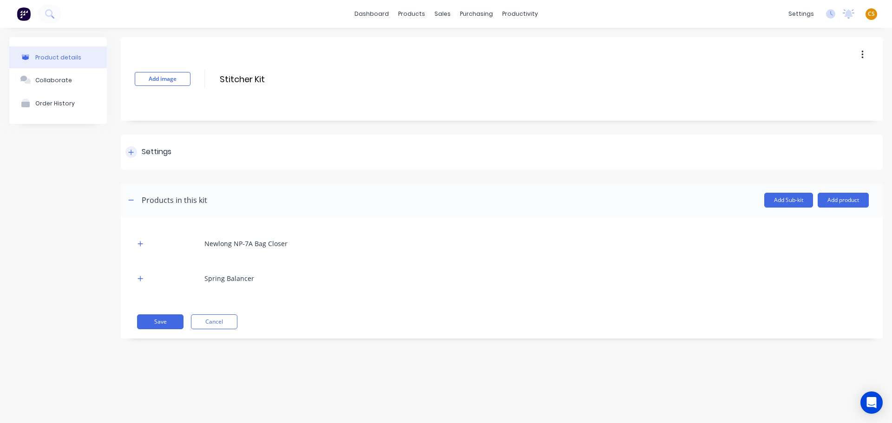
click at [129, 152] on icon at bounding box center [131, 152] width 5 height 5
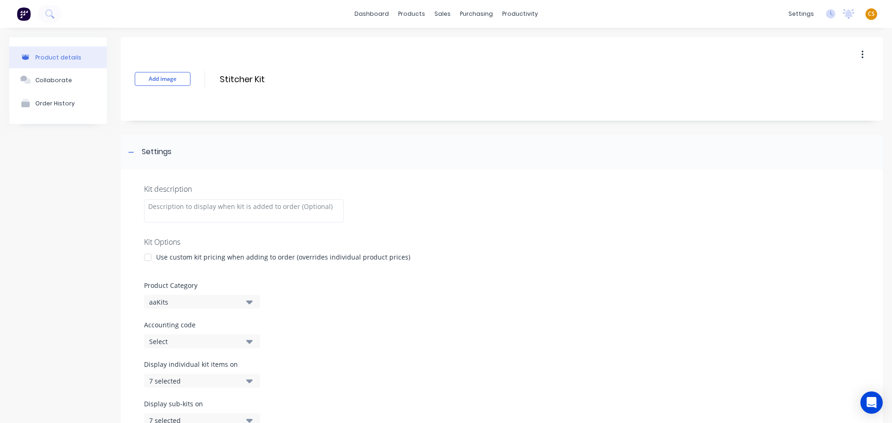
scroll to position [231, 0]
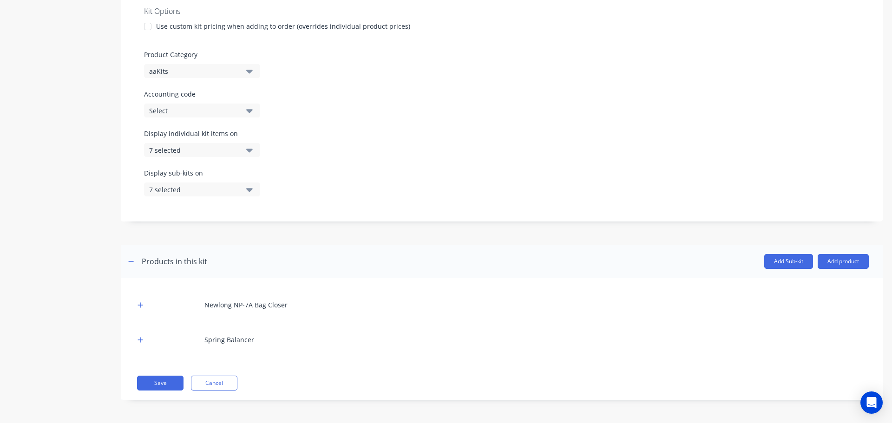
click at [206, 150] on div "7 selected" at bounding box center [194, 150] width 90 height 10
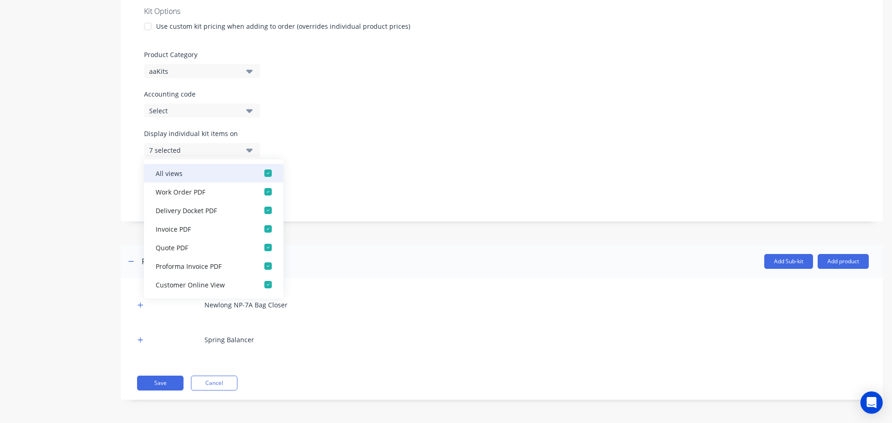
click at [261, 172] on div "button" at bounding box center [268, 173] width 19 height 19
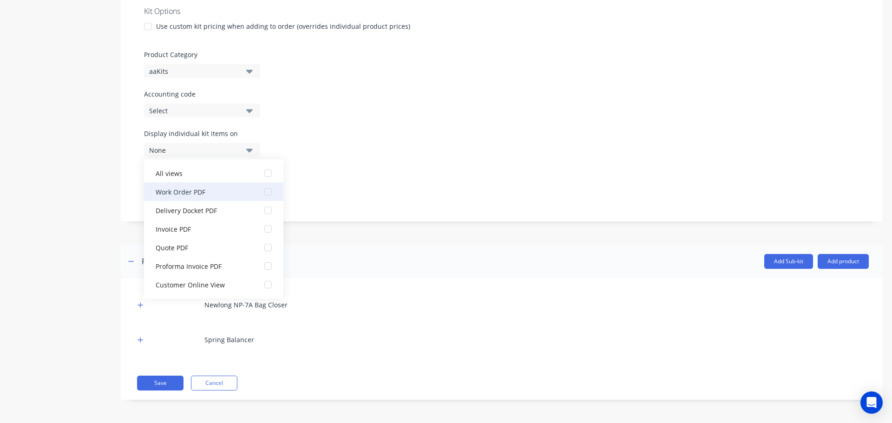
click at [260, 192] on div "button" at bounding box center [268, 192] width 19 height 19
click at [91, 211] on div "Product details Collaborate Order History" at bounding box center [58, 110] width 98 height 608
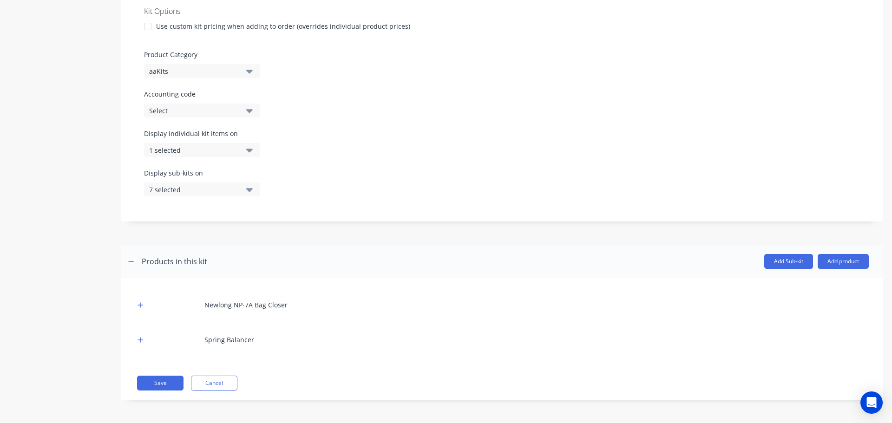
click at [165, 191] on div "7 selected" at bounding box center [194, 190] width 90 height 10
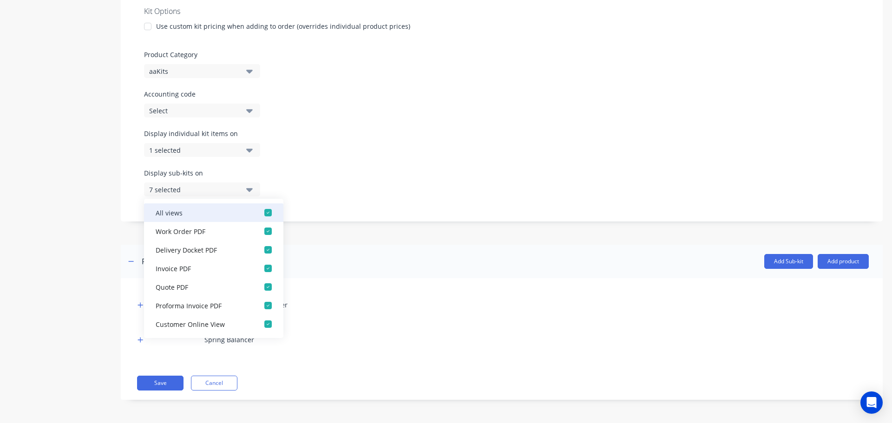
click at [260, 216] on div "button" at bounding box center [268, 212] width 19 height 19
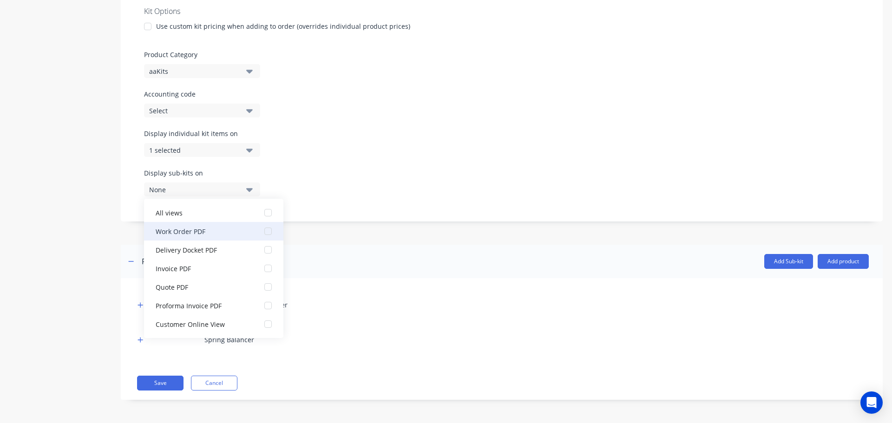
click at [259, 234] on div "button" at bounding box center [268, 231] width 19 height 19
click at [75, 294] on div "Product details Collaborate Order History" at bounding box center [58, 110] width 98 height 608
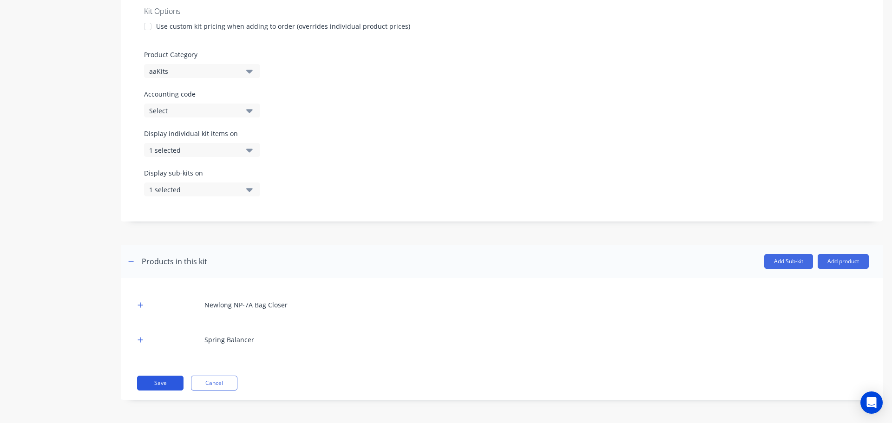
click at [154, 384] on button "Save" at bounding box center [160, 383] width 46 height 15
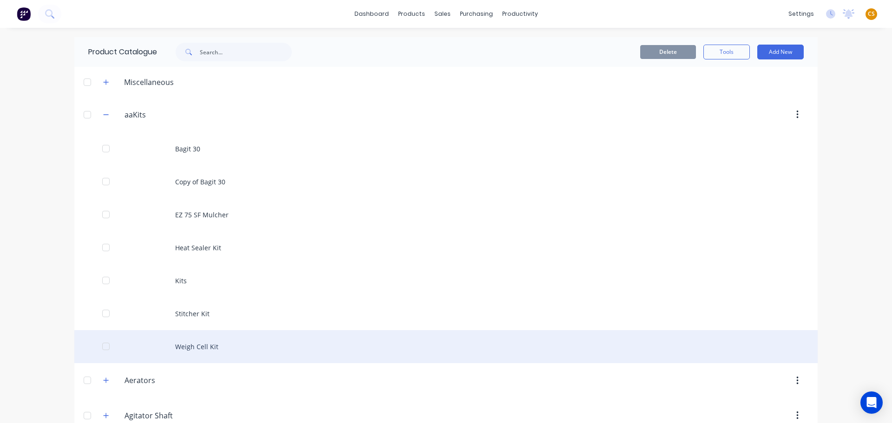
click at [193, 346] on div "Weigh Cell Kit" at bounding box center [445, 346] width 743 height 33
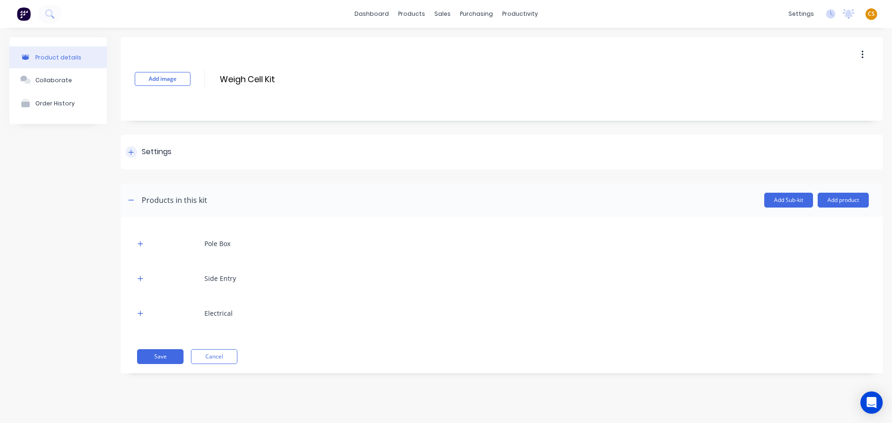
click at [134, 154] on div at bounding box center [131, 152] width 12 height 12
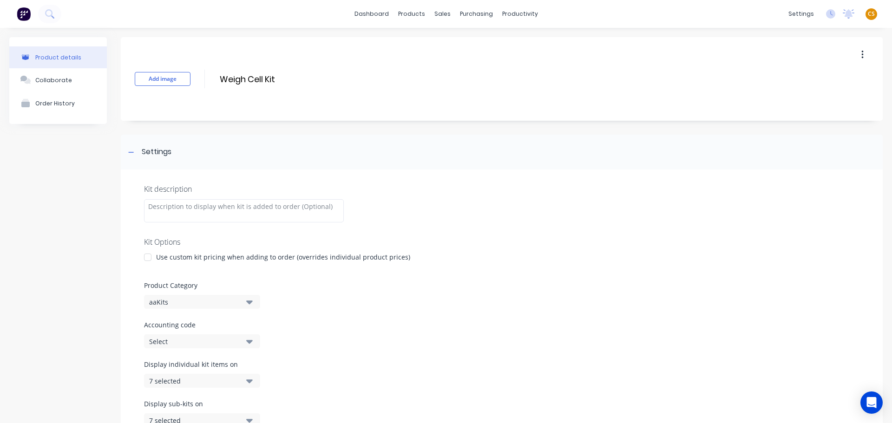
scroll to position [266, 0]
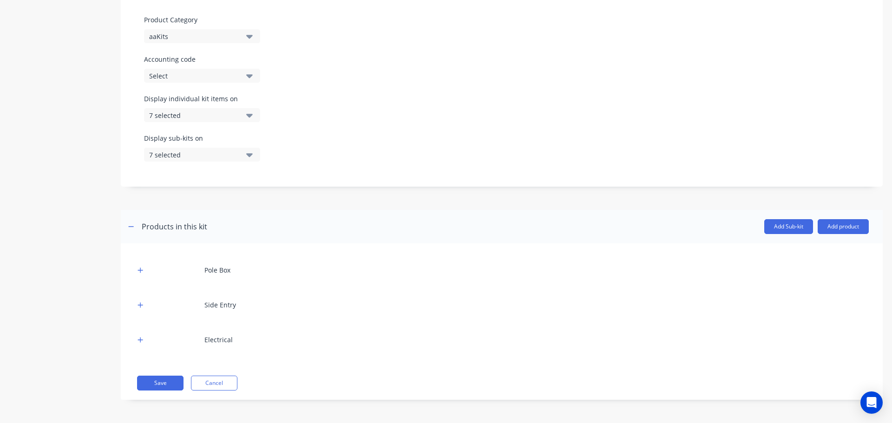
click at [171, 117] on div "7 selected" at bounding box center [194, 116] width 90 height 10
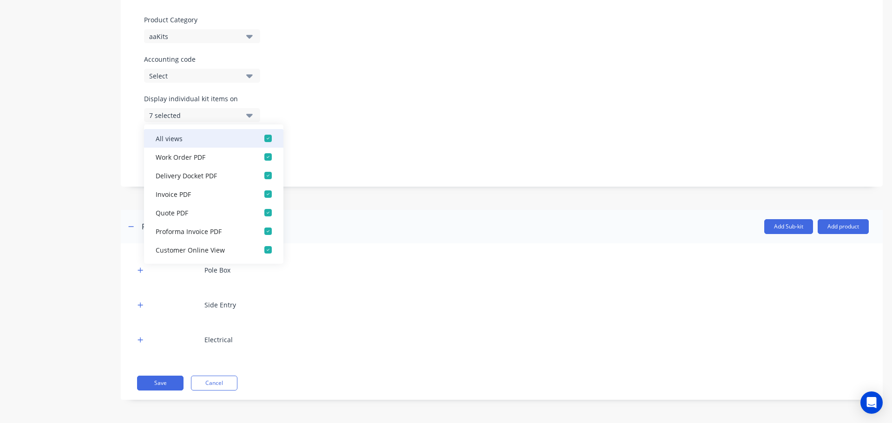
click at [260, 137] on div "button" at bounding box center [268, 138] width 19 height 19
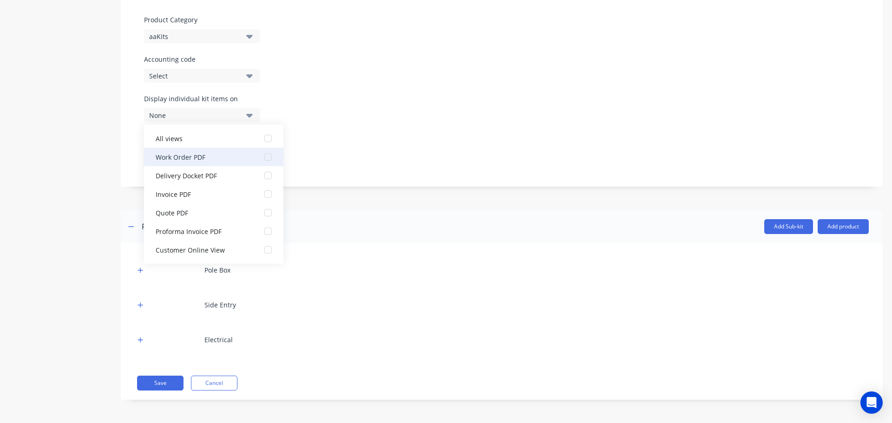
click at [261, 157] on div "button" at bounding box center [268, 157] width 19 height 19
click at [361, 158] on div "Display sub-kits on 7 selected" at bounding box center [501, 152] width 715 height 39
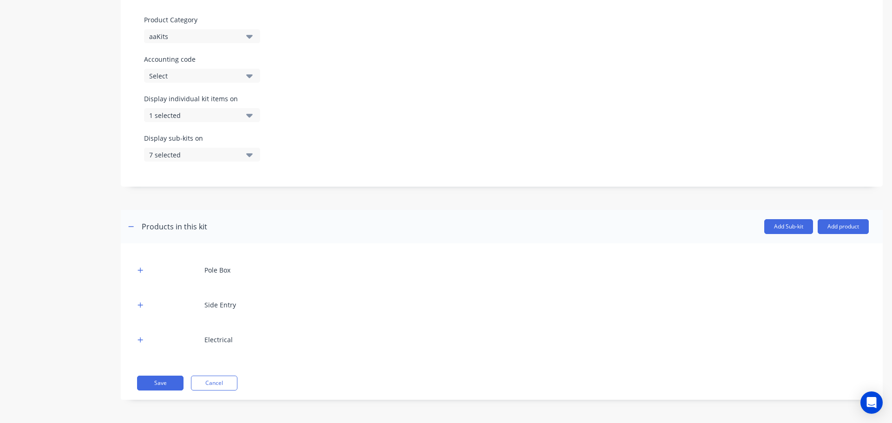
click at [228, 153] on div "7 selected" at bounding box center [194, 155] width 90 height 10
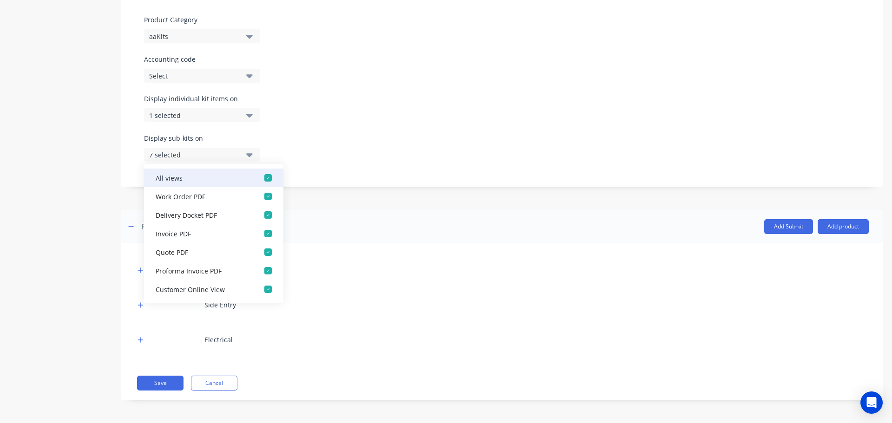
click at [259, 176] on div "button" at bounding box center [268, 178] width 19 height 19
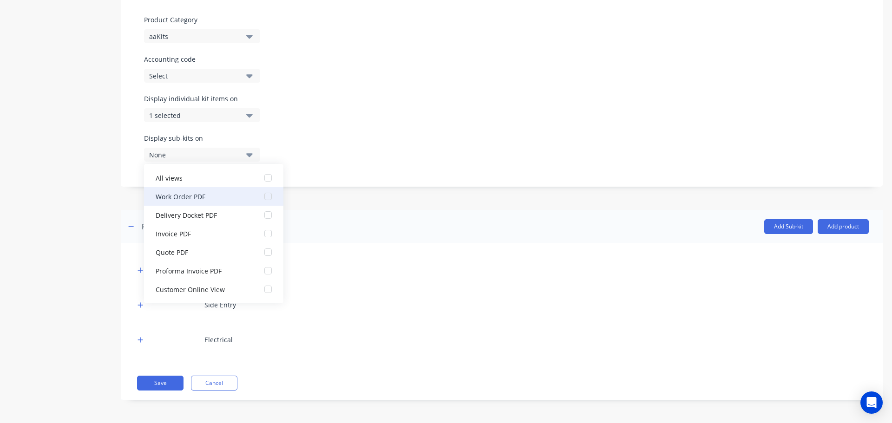
click at [261, 197] on div "button" at bounding box center [268, 196] width 19 height 19
click at [51, 248] on div "Product details Collaborate Order History" at bounding box center [58, 92] width 98 height 642
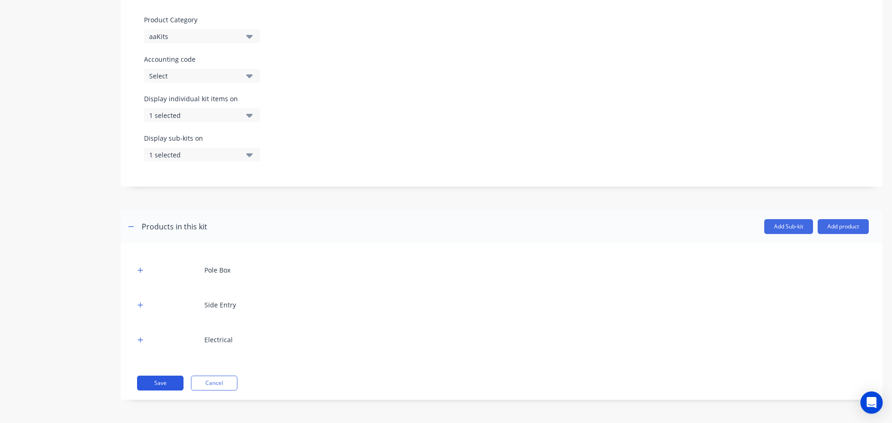
click at [144, 386] on button "Save" at bounding box center [160, 383] width 46 height 15
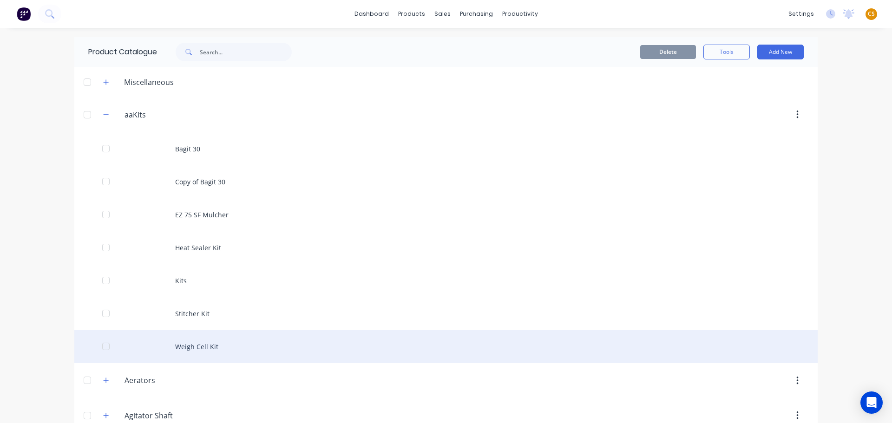
click at [228, 344] on div "Weigh Cell Kit" at bounding box center [445, 346] width 743 height 33
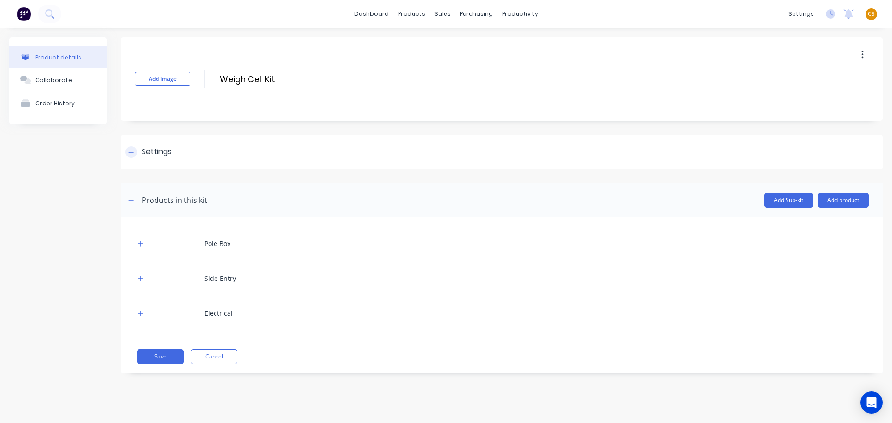
click at [131, 151] on icon at bounding box center [131, 152] width 6 height 7
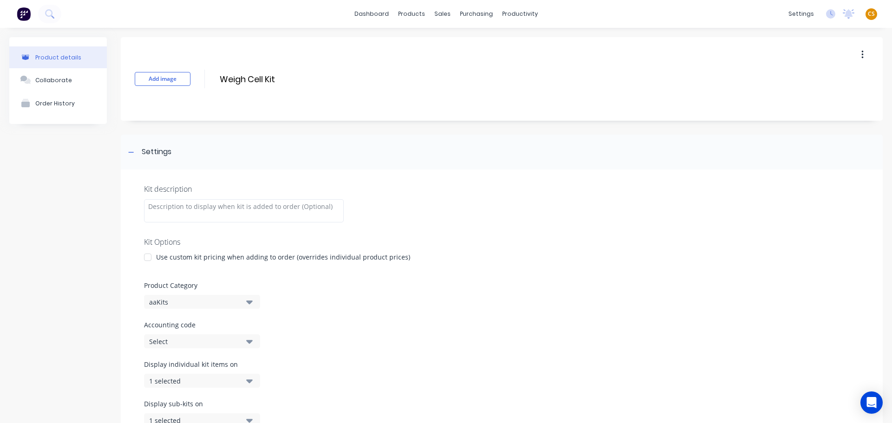
scroll to position [266, 0]
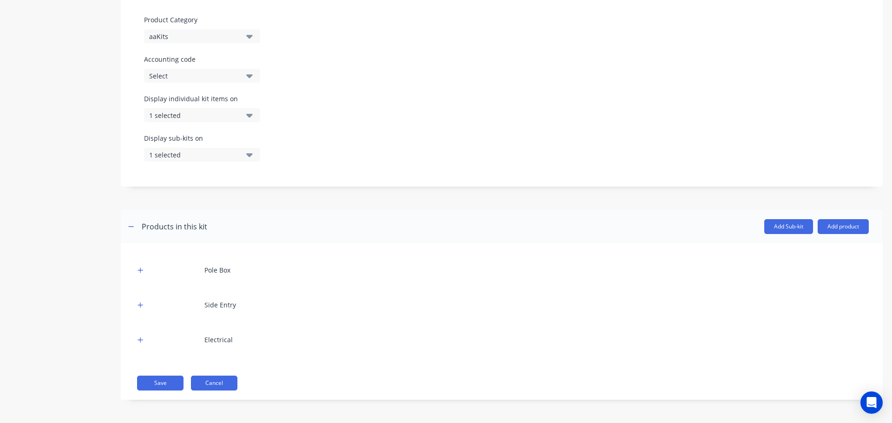
click at [206, 381] on button "Cancel" at bounding box center [214, 383] width 46 height 15
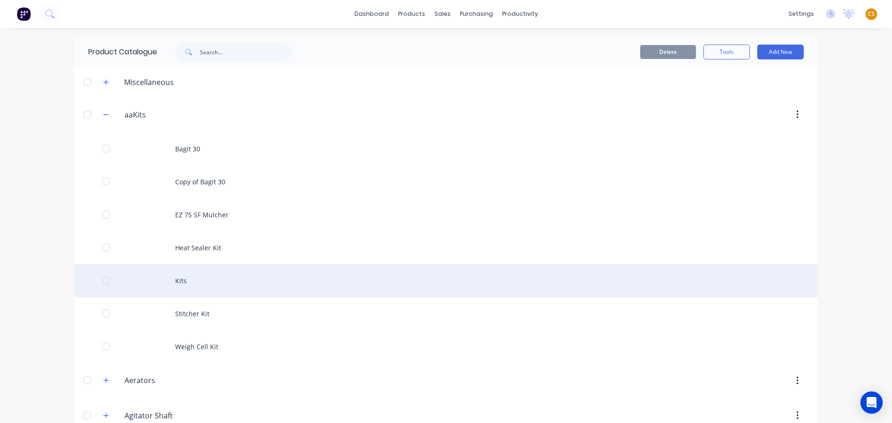
click at [178, 281] on div "Kits" at bounding box center [445, 280] width 743 height 33
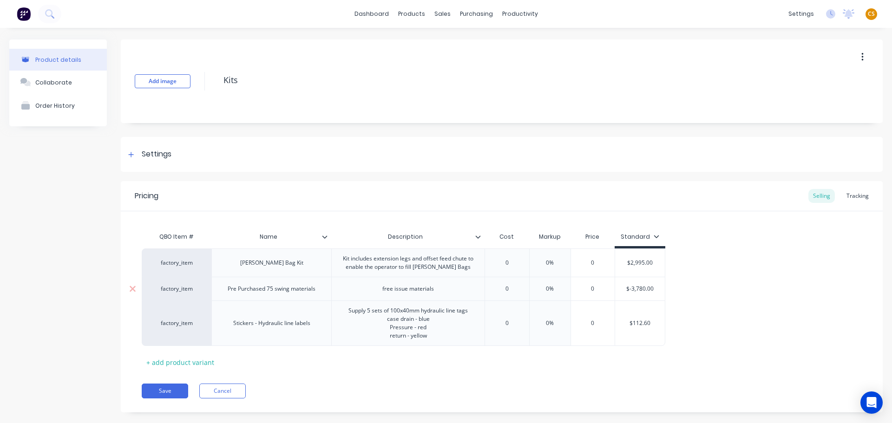
type textarea "x"
click at [226, 392] on button "Cancel" at bounding box center [222, 391] width 46 height 15
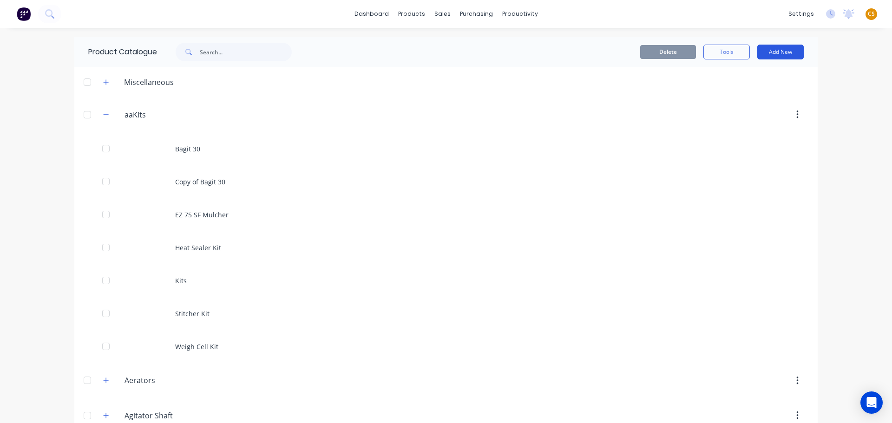
click at [772, 53] on button "Add New" at bounding box center [780, 52] width 46 height 15
click at [747, 112] on div "Product Kit" at bounding box center [760, 112] width 72 height 13
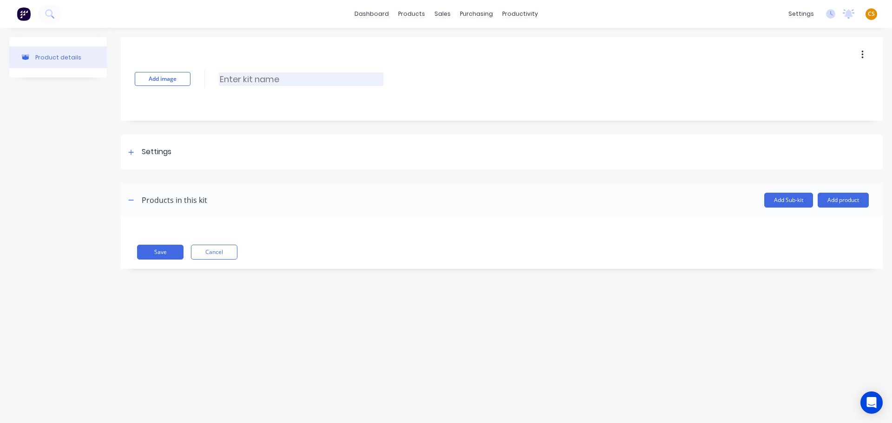
click at [259, 76] on input at bounding box center [301, 78] width 164 height 13
type input "Template Kit"
drag, startPoint x: 128, startPoint y: 152, endPoint x: 131, endPoint y: 156, distance: 4.9
click at [128, 152] on div at bounding box center [131, 152] width 12 height 12
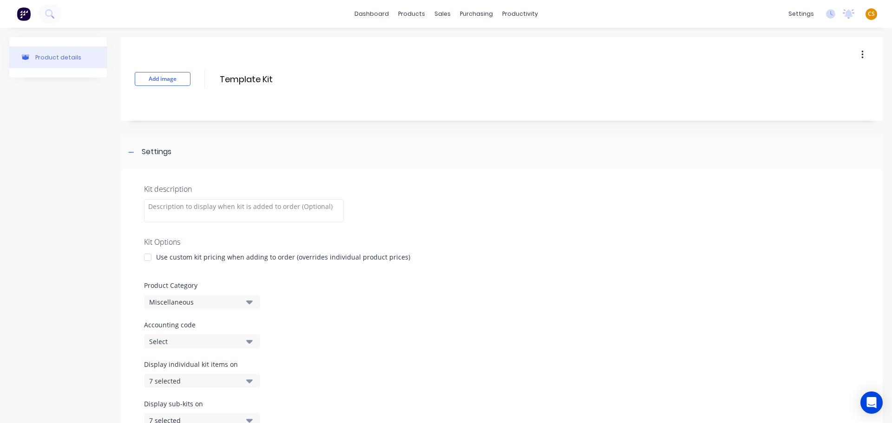
click at [192, 382] on div "7 selected" at bounding box center [194, 381] width 90 height 10
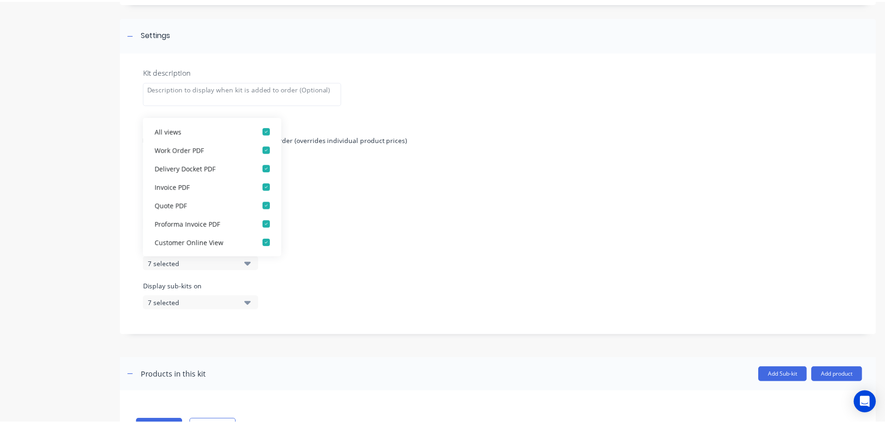
scroll to position [161, 0]
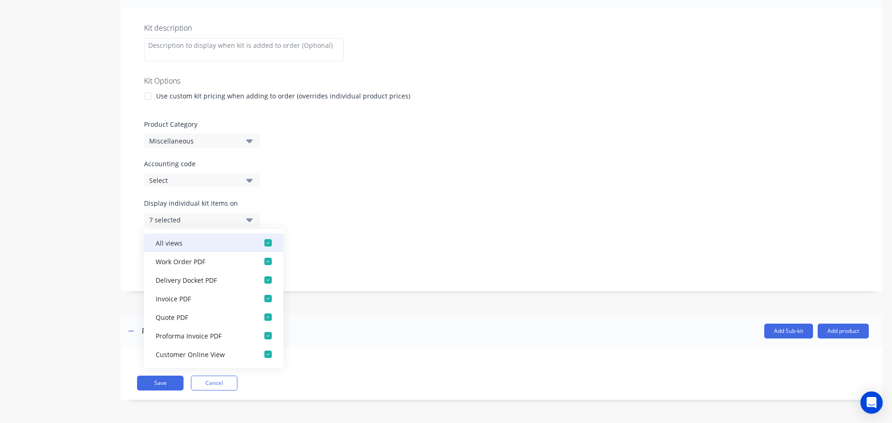
click at [260, 245] on div "button" at bounding box center [268, 243] width 19 height 19
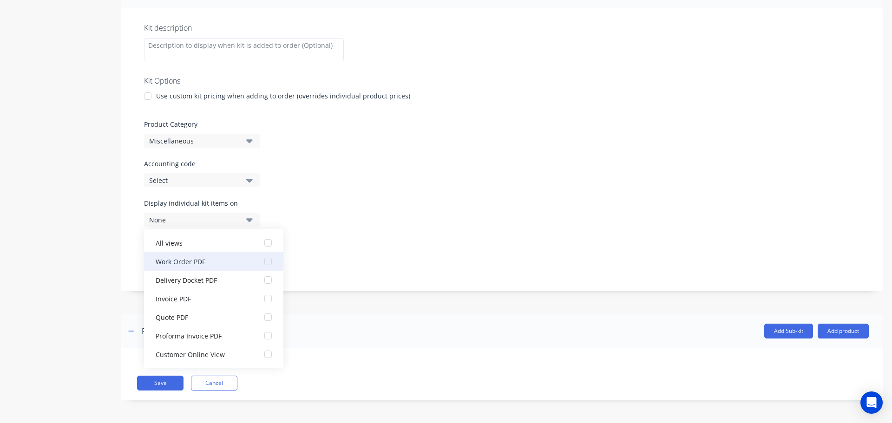
drag, startPoint x: 258, startPoint y: 262, endPoint x: 270, endPoint y: 261, distance: 11.6
click at [260, 262] on div "button" at bounding box center [268, 261] width 19 height 19
drag, startPoint x: 361, startPoint y: 252, endPoint x: 308, endPoint y: 257, distance: 53.6
click at [362, 252] on div "Display sub-kits on 7 selected" at bounding box center [501, 257] width 715 height 39
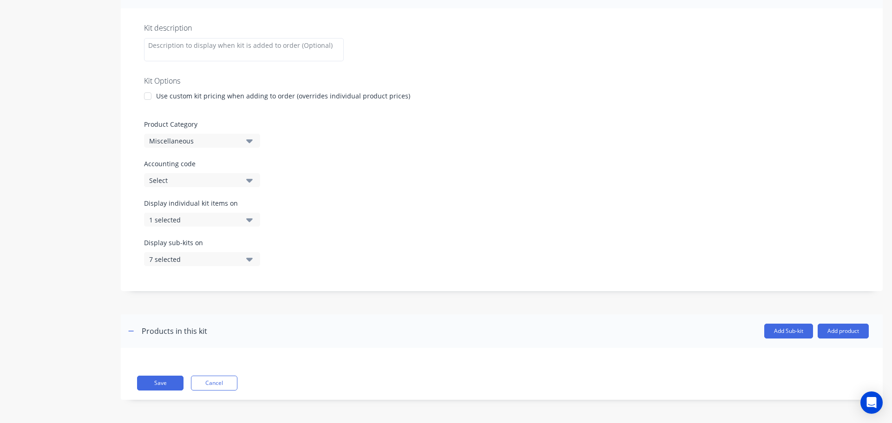
click at [169, 260] on div "7 selected" at bounding box center [194, 260] width 90 height 10
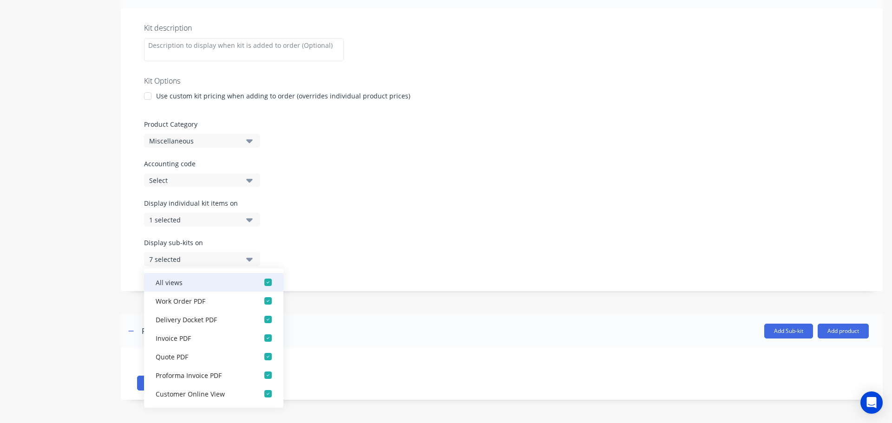
click at [259, 281] on div "button" at bounding box center [268, 282] width 19 height 19
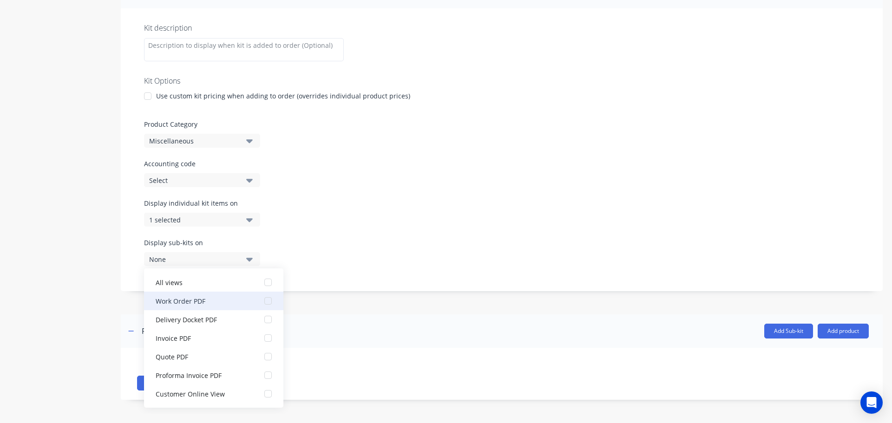
click at [262, 301] on div "button" at bounding box center [268, 301] width 19 height 19
click at [395, 245] on div "Display sub-kits on 1 selected" at bounding box center [501, 257] width 715 height 39
click at [66, 376] on div "Product details" at bounding box center [58, 145] width 98 height 538
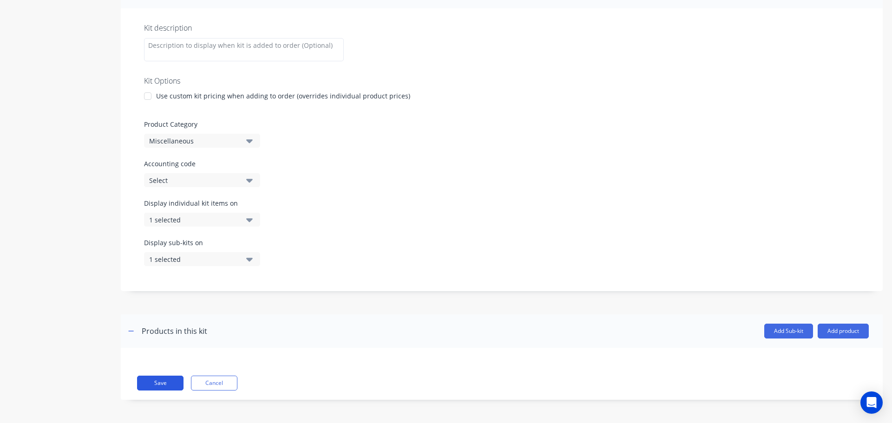
click at [158, 386] on button "Save" at bounding box center [160, 383] width 46 height 15
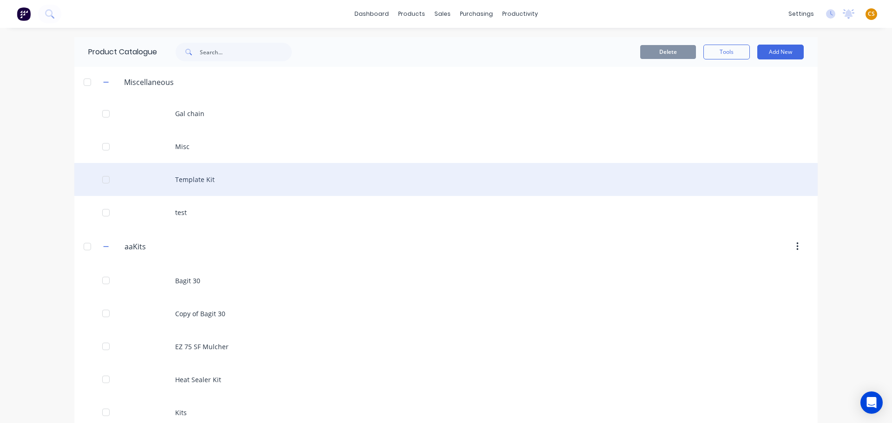
click at [237, 179] on div "Template Kit" at bounding box center [445, 179] width 743 height 33
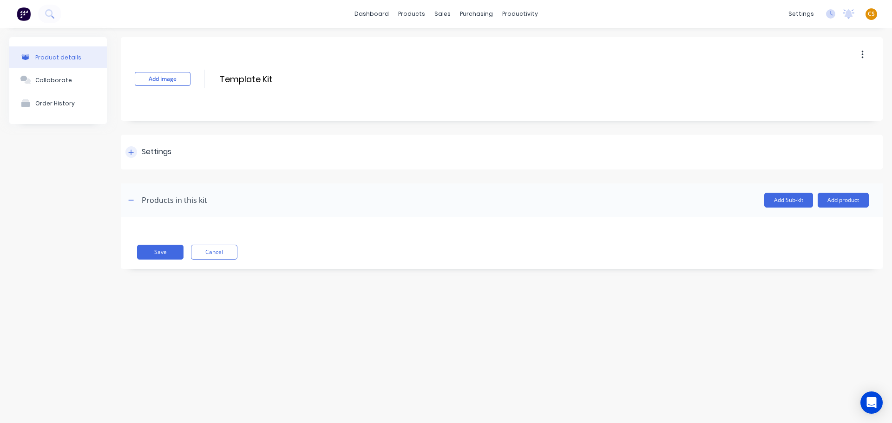
click at [135, 152] on div at bounding box center [131, 152] width 12 height 12
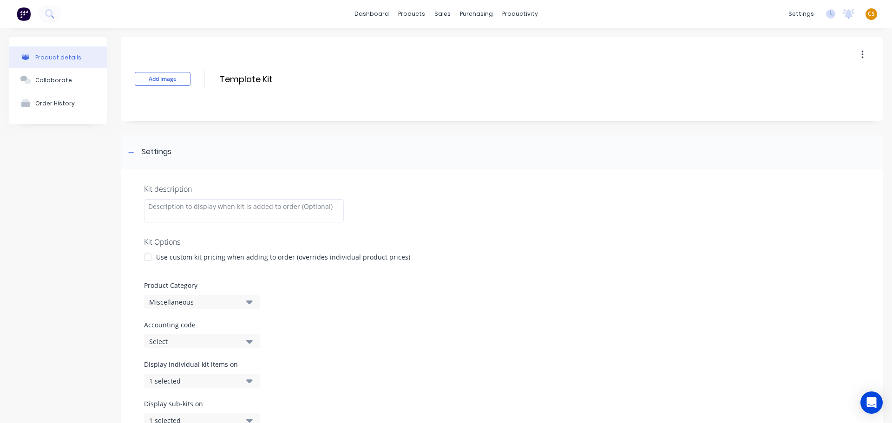
click at [145, 255] on div at bounding box center [147, 257] width 19 height 19
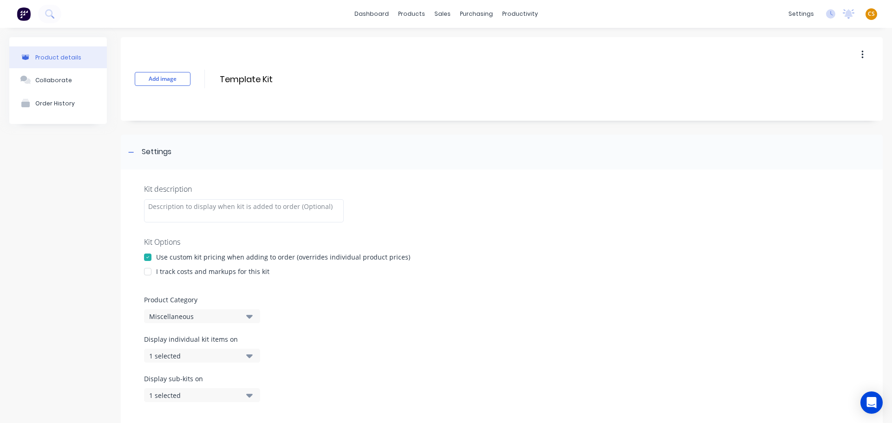
click at [146, 256] on div at bounding box center [147, 257] width 19 height 19
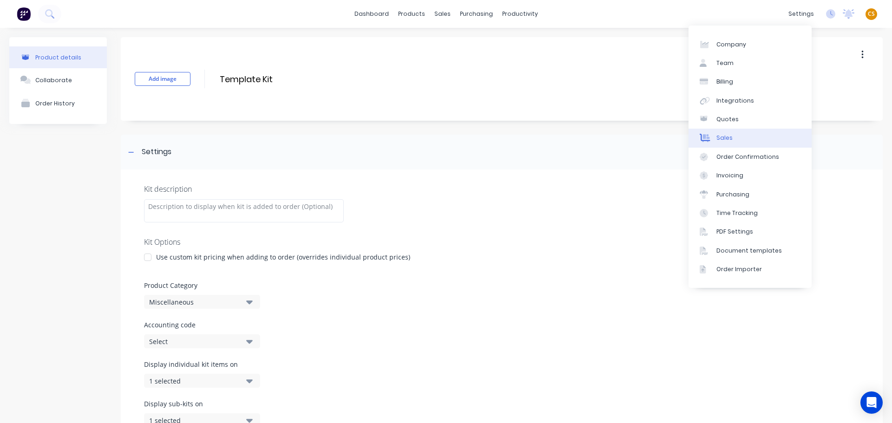
click at [738, 137] on link "Sales" at bounding box center [749, 138] width 123 height 19
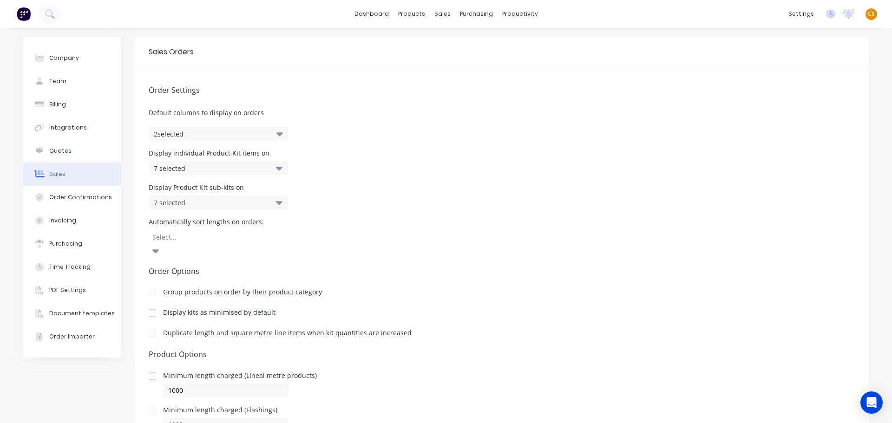
click at [187, 169] on div "7 selected" at bounding box center [209, 168] width 110 height 10
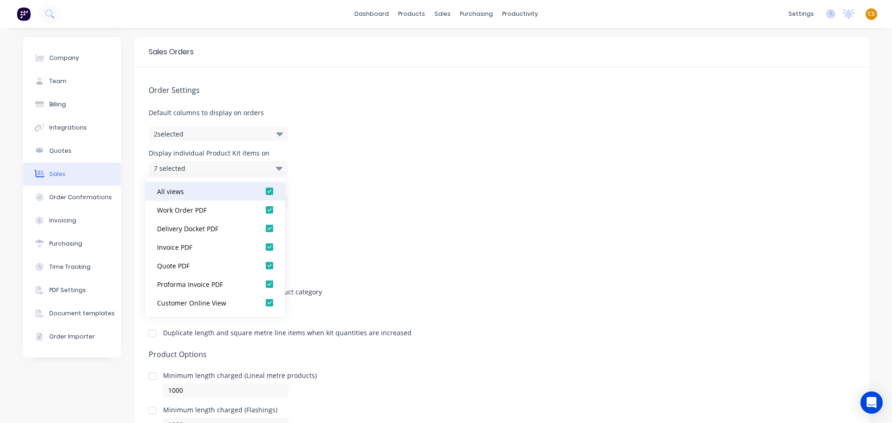
click at [261, 194] on div at bounding box center [269, 191] width 19 height 19
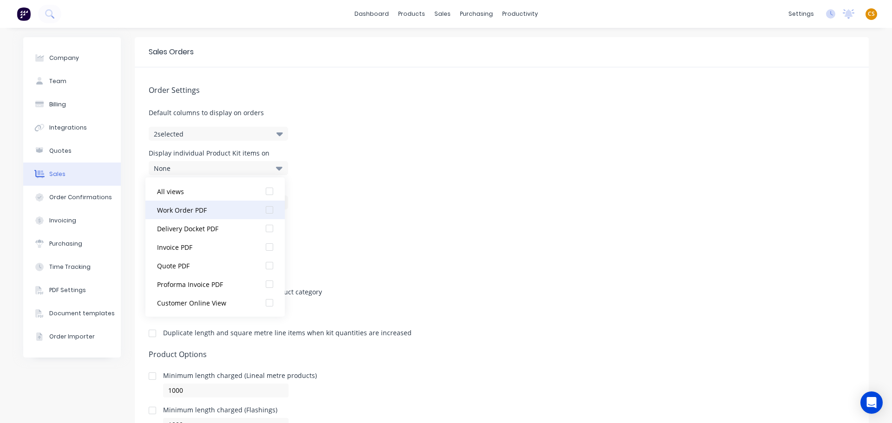
click at [261, 210] on div at bounding box center [269, 210] width 19 height 19
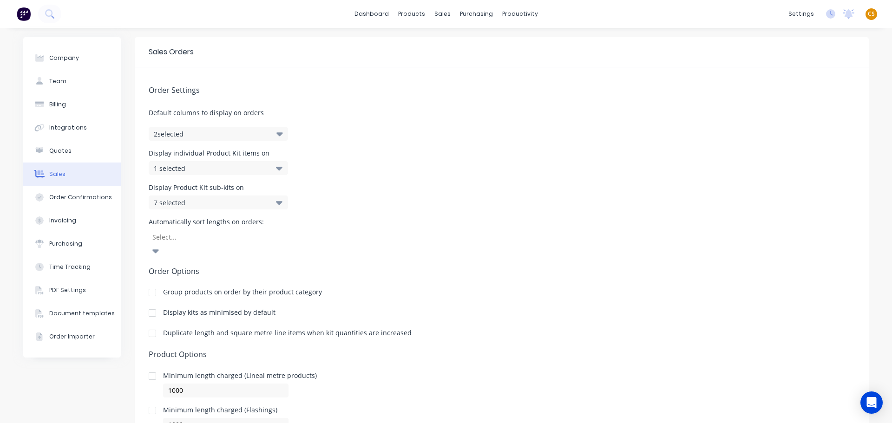
click at [387, 216] on div "Order Settings Default columns to display on orders 2 selected Display individu…" at bounding box center [502, 266] width 734 height 399
click at [227, 199] on div "7 selected" at bounding box center [209, 203] width 110 height 10
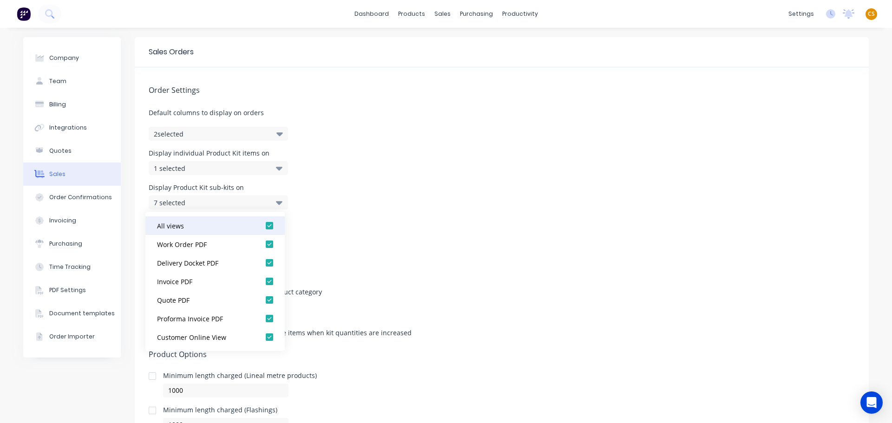
click at [263, 227] on div at bounding box center [269, 225] width 19 height 19
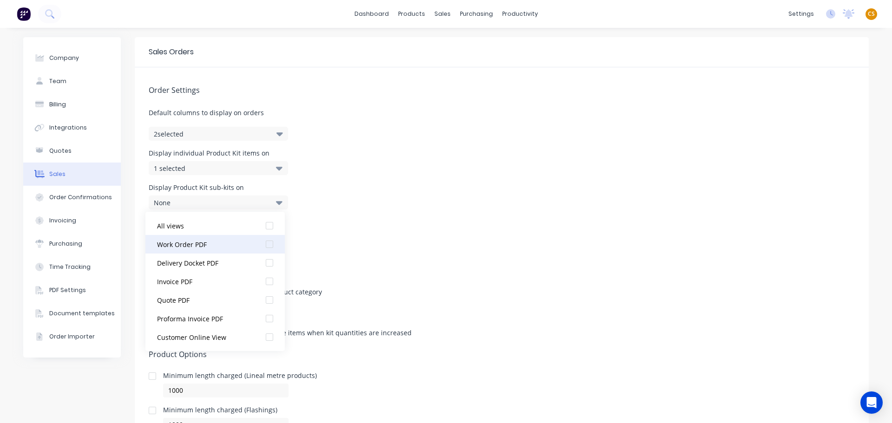
click at [262, 243] on div at bounding box center [269, 244] width 19 height 19
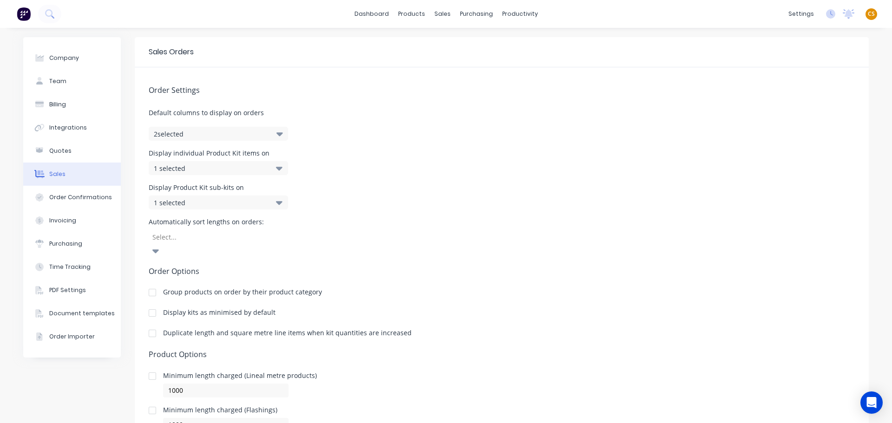
click at [438, 244] on div "Order Settings Default columns to display on orders 2 selected Display individu…" at bounding box center [502, 266] width 734 height 399
click at [74, 55] on button "Company" at bounding box center [72, 57] width 98 height 23
select select "AU"
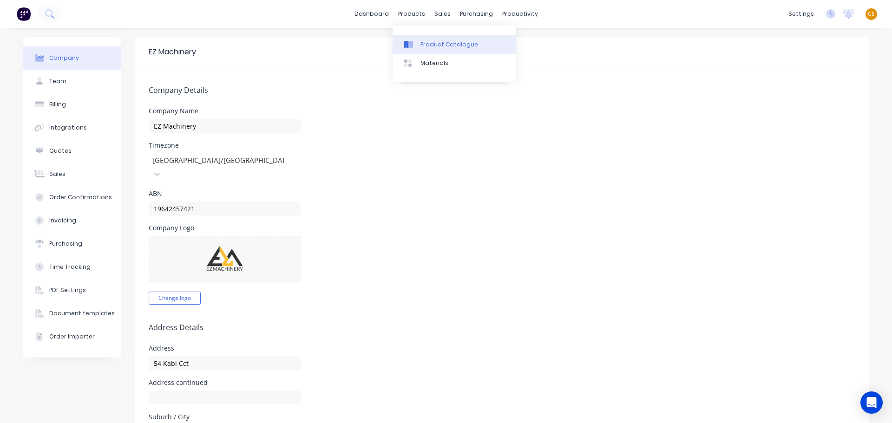
click at [425, 43] on div "Product Catalogue" at bounding box center [449, 44] width 58 height 8
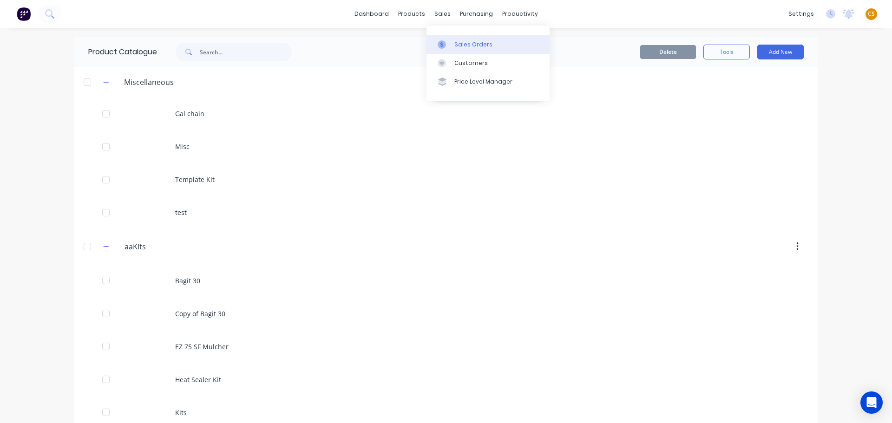
click at [466, 46] on div "Sales Orders" at bounding box center [473, 44] width 38 height 8
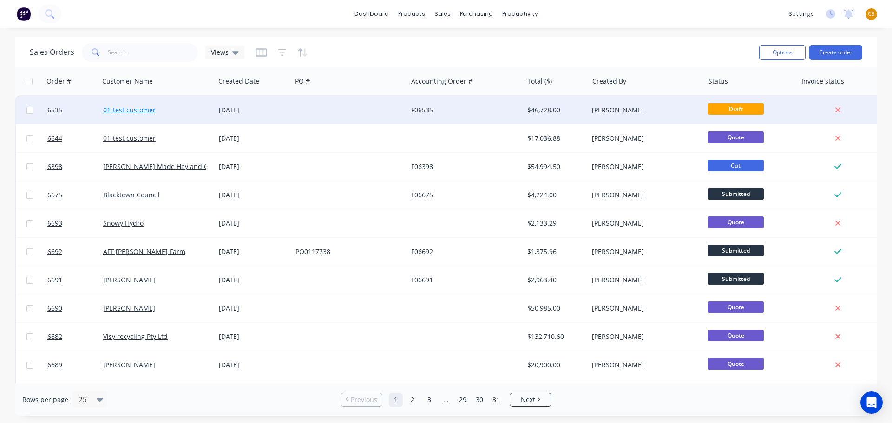
click at [128, 111] on link "01-test customer" at bounding box center [129, 109] width 52 height 9
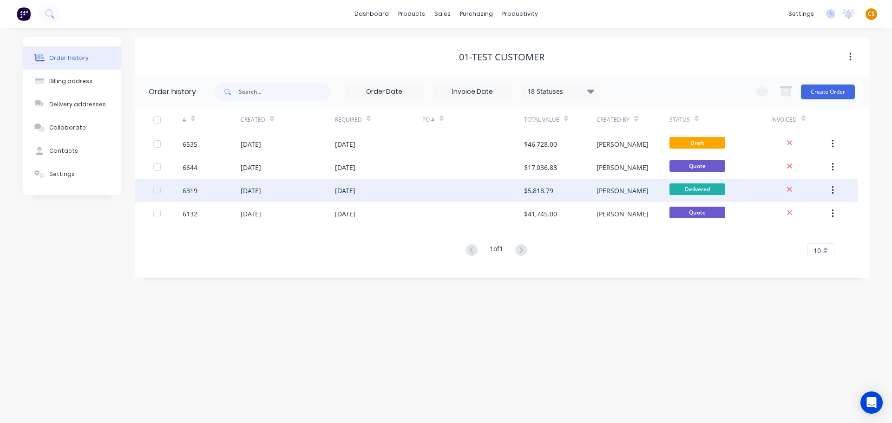
click at [423, 190] on div at bounding box center [473, 190] width 102 height 23
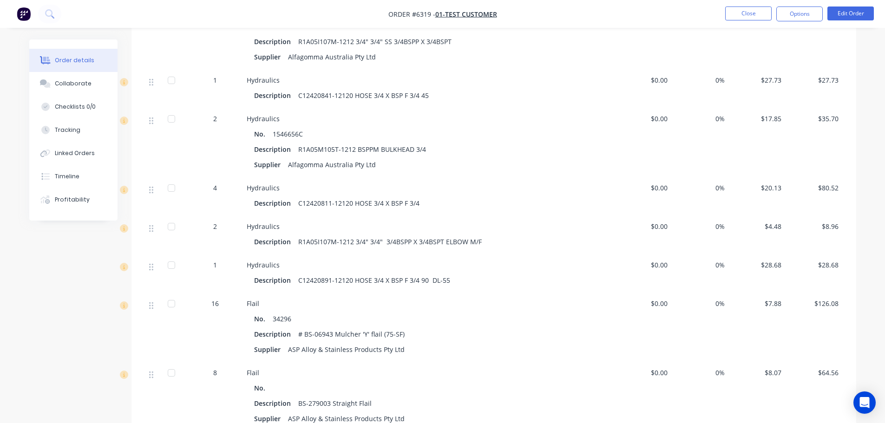
scroll to position [139, 0]
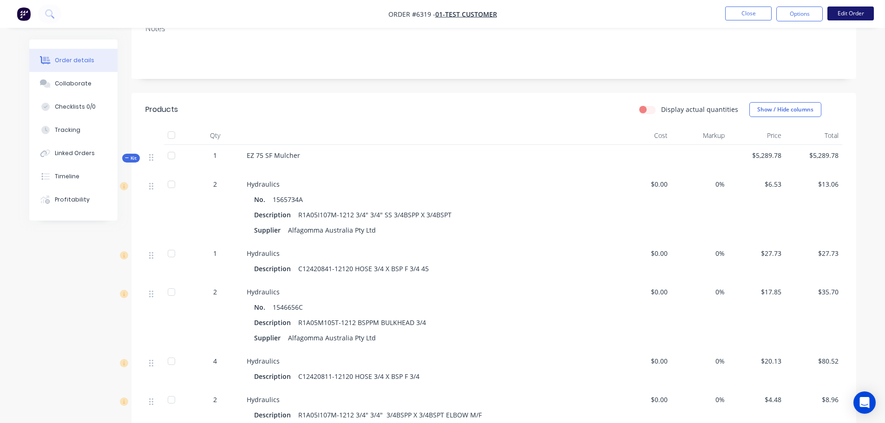
click at [856, 12] on button "Edit Order" at bounding box center [850, 14] width 46 height 14
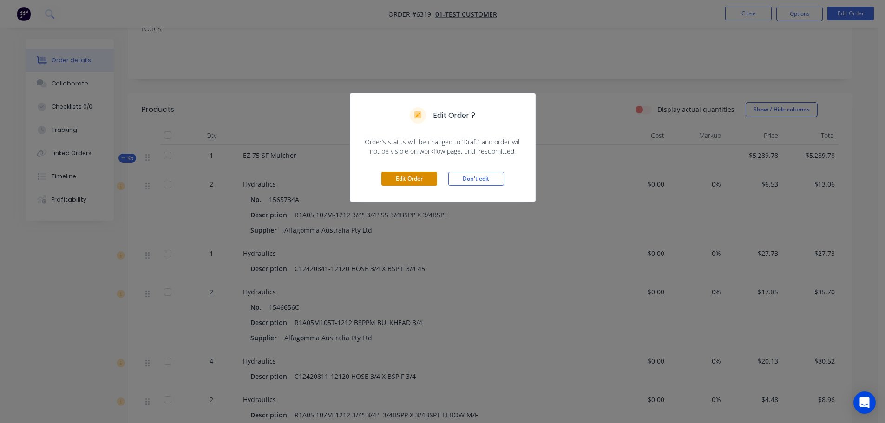
click at [408, 180] on button "Edit Order" at bounding box center [409, 179] width 56 height 14
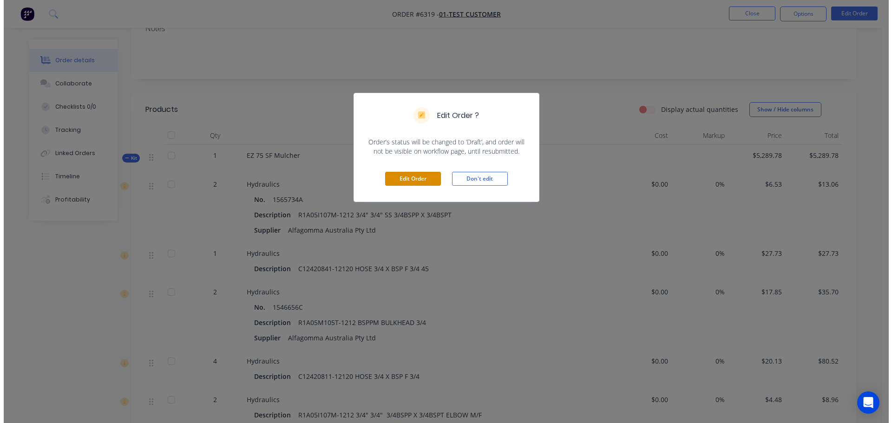
scroll to position [0, 0]
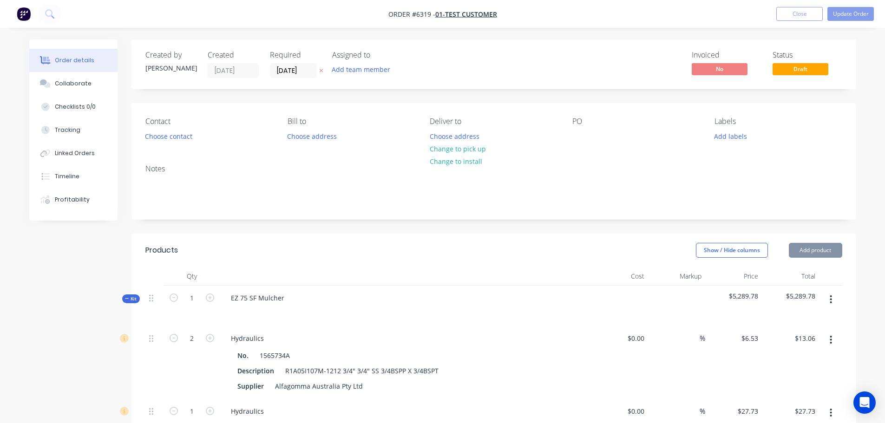
click at [830, 297] on icon "button" at bounding box center [831, 299] width 2 height 8
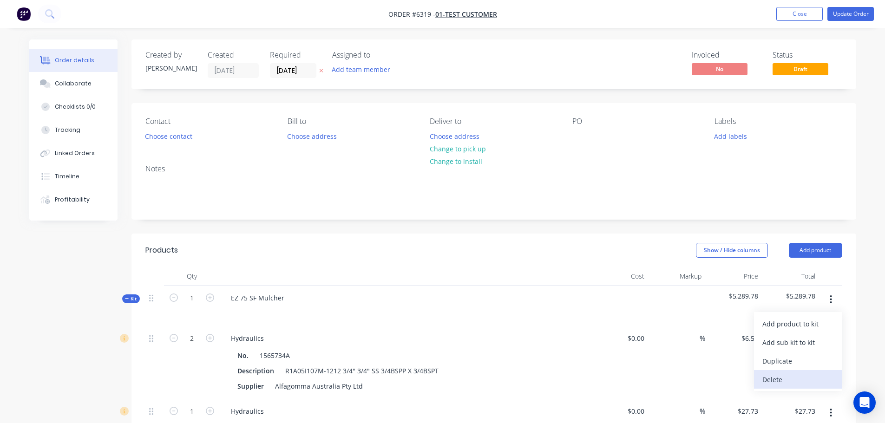
click at [771, 381] on div "Delete" at bounding box center [798, 379] width 72 height 13
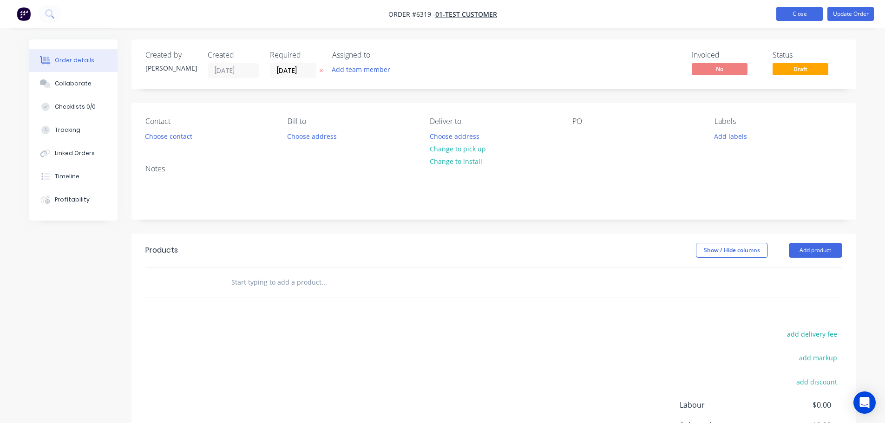
click at [792, 15] on button "Close" at bounding box center [799, 14] width 46 height 14
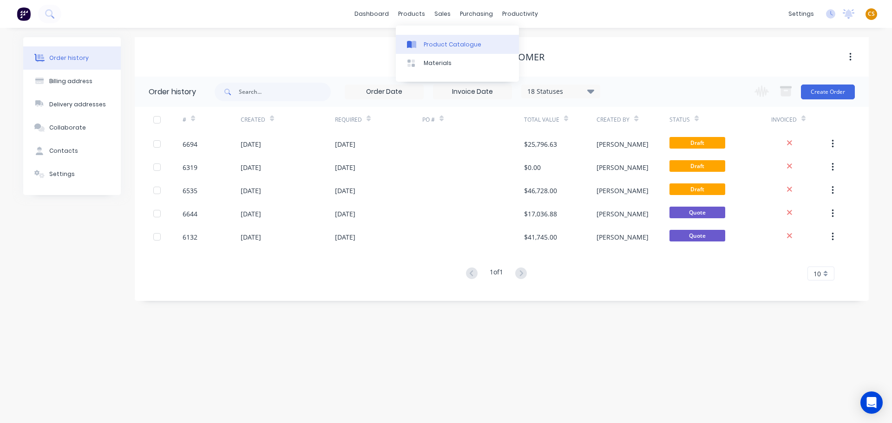
click at [434, 43] on div "Product Catalogue" at bounding box center [453, 44] width 58 height 8
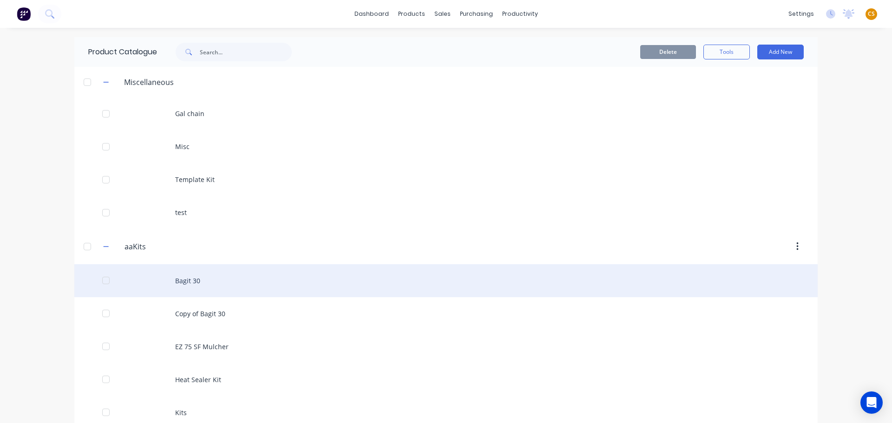
click at [185, 279] on div "Bagit 30" at bounding box center [445, 280] width 743 height 33
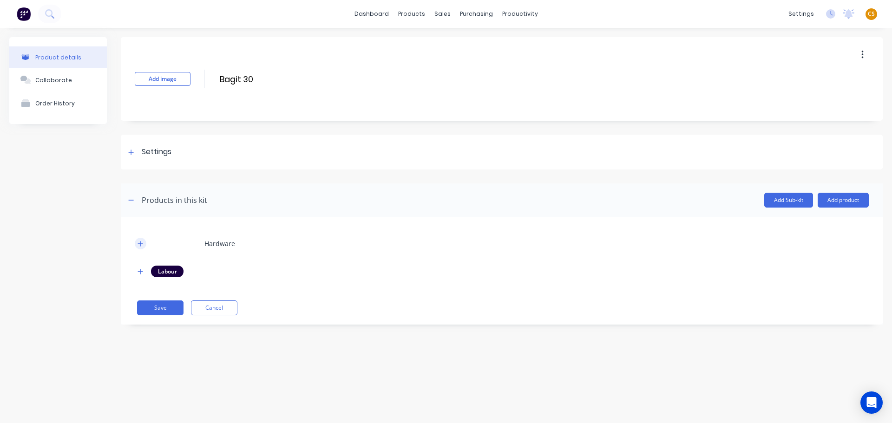
click at [142, 247] on icon "button" at bounding box center [140, 244] width 6 height 7
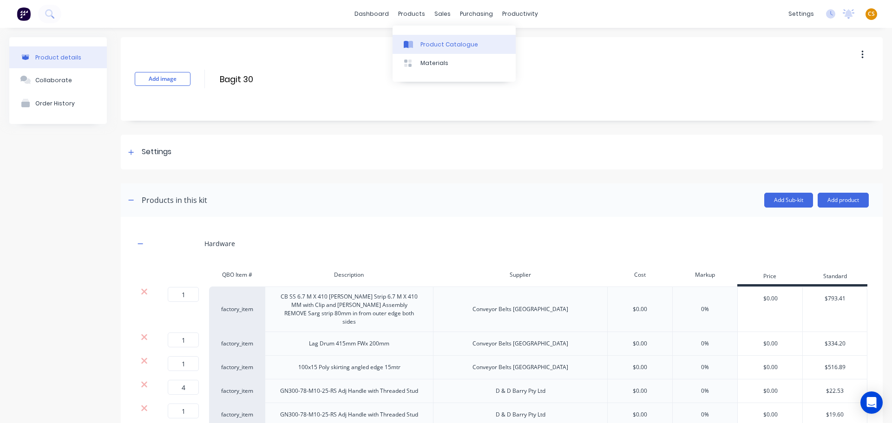
click at [433, 41] on div "Product Catalogue" at bounding box center [449, 44] width 58 height 8
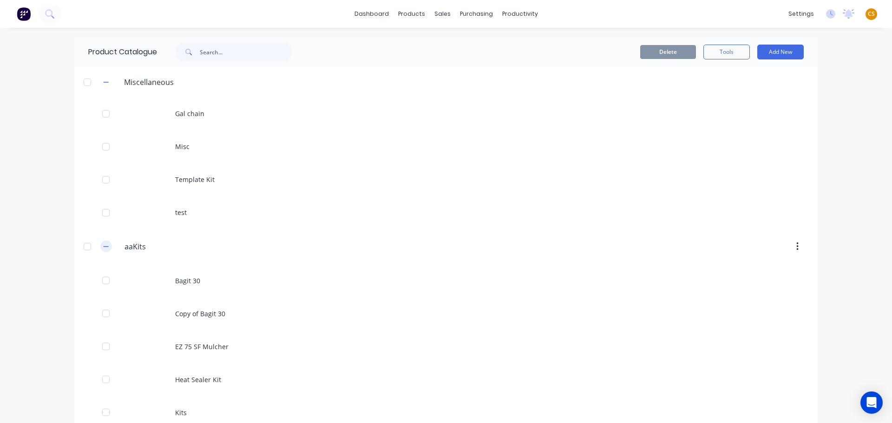
click at [103, 249] on icon "button" at bounding box center [106, 246] width 6 height 7
click at [104, 82] on icon "button" at bounding box center [106, 82] width 5 height 0
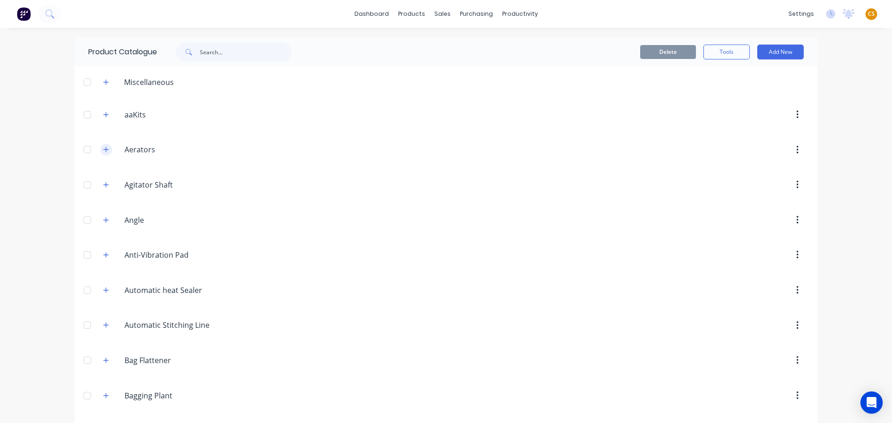
click at [103, 150] on icon "button" at bounding box center [106, 149] width 6 height 7
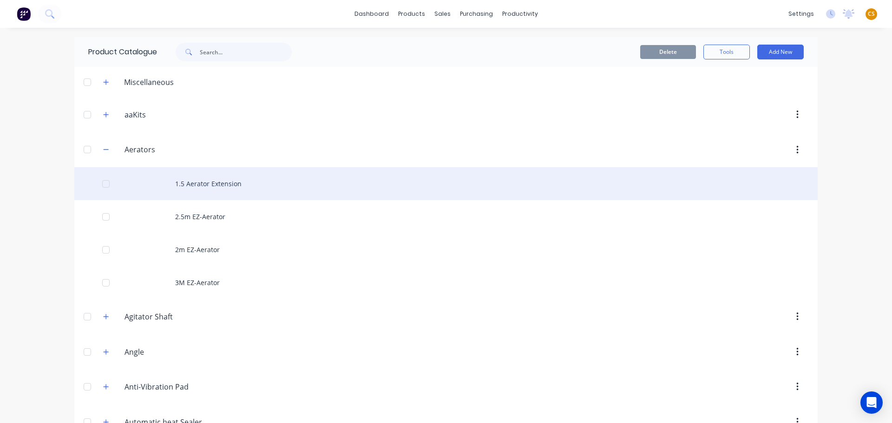
click at [189, 189] on div "1.5 Aerator Extension" at bounding box center [445, 183] width 743 height 33
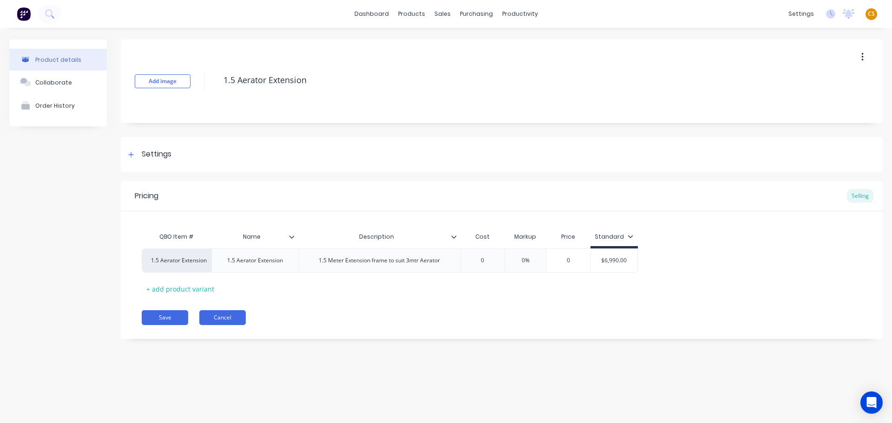
click at [228, 318] on button "Cancel" at bounding box center [222, 317] width 46 height 15
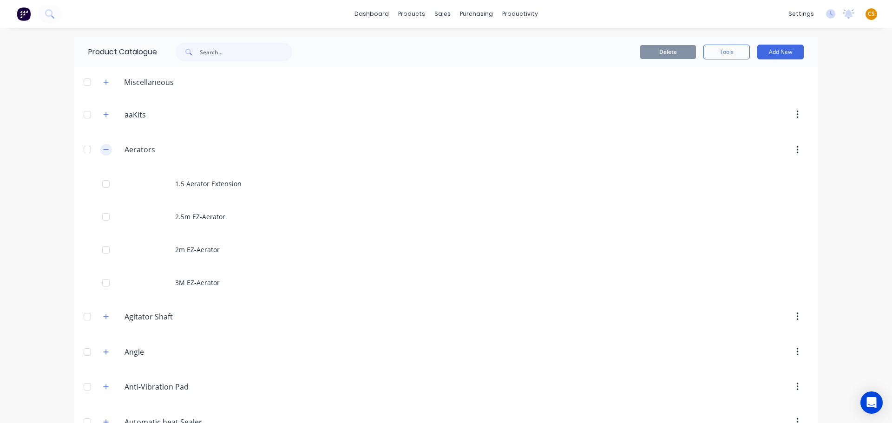
click at [103, 149] on icon "button" at bounding box center [106, 149] width 6 height 7
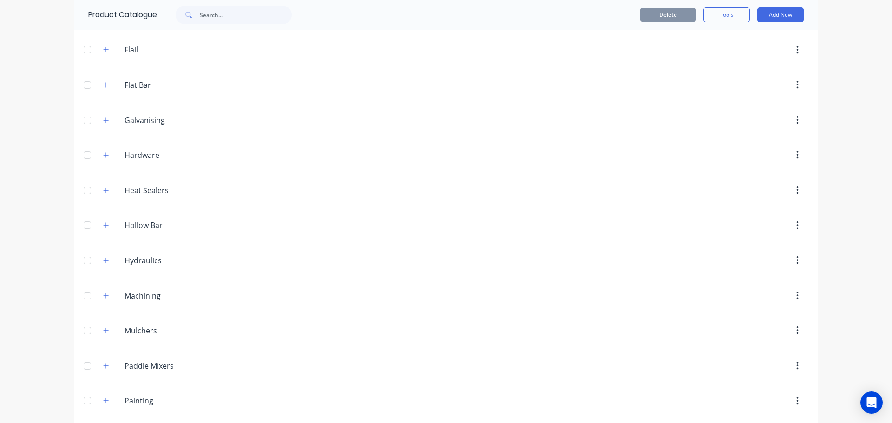
scroll to position [1369, 0]
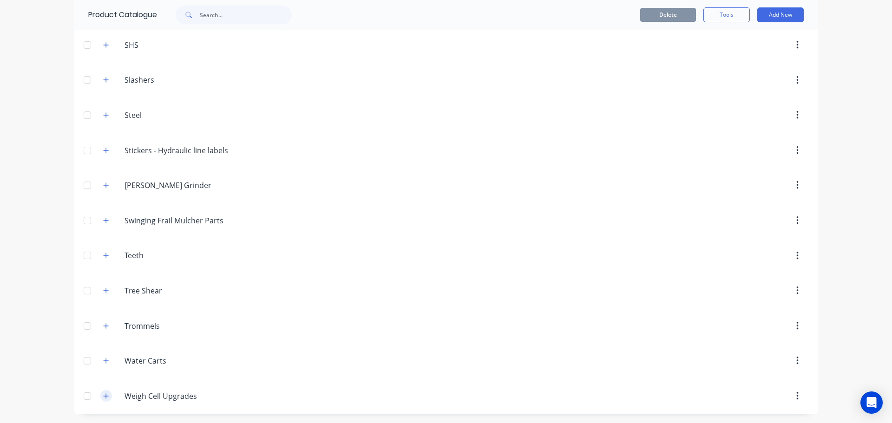
click at [106, 397] on button "button" at bounding box center [106, 396] width 12 height 12
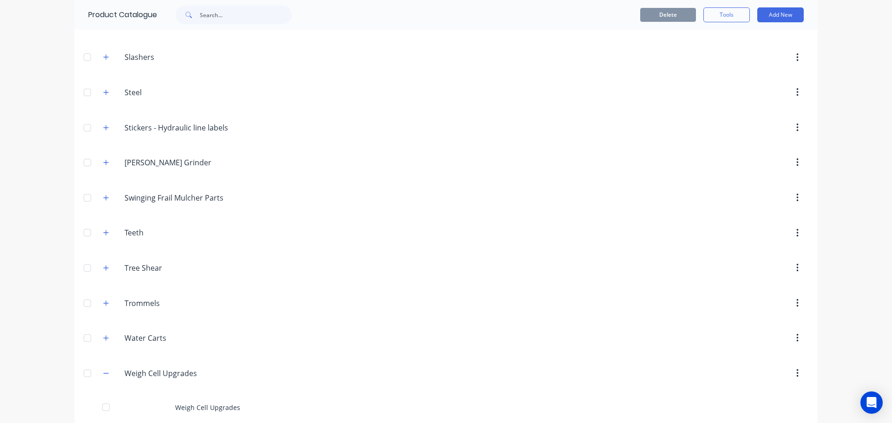
scroll to position [1402, 0]
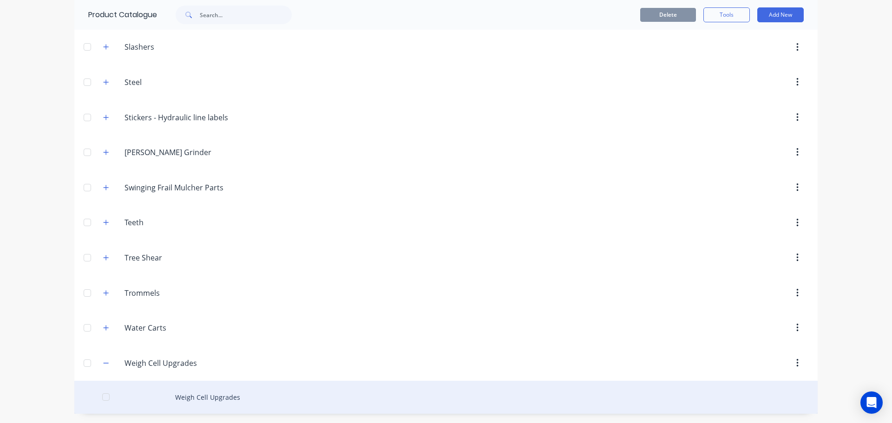
click at [225, 398] on div "Weigh Cell Upgrades" at bounding box center [445, 397] width 743 height 33
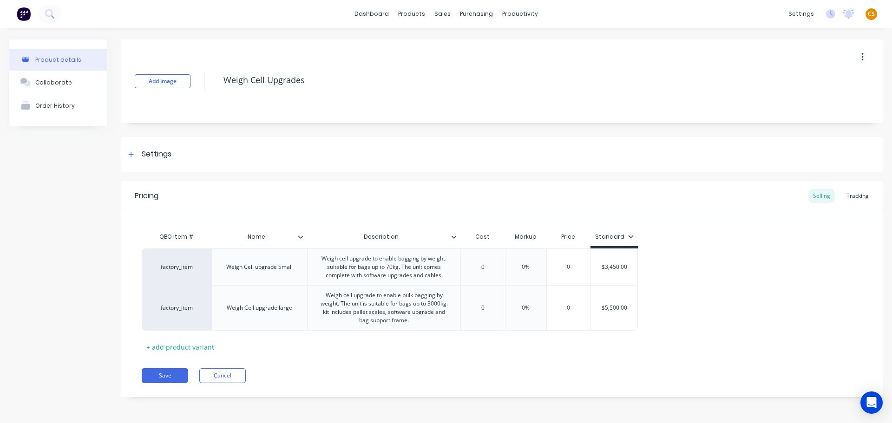
type textarea "x"
type input "$3,450.00"
click at [611, 267] on input "$3,450.00" at bounding box center [614, 267] width 46 height 8
click at [484, 267] on input "0" at bounding box center [482, 267] width 46 height 8
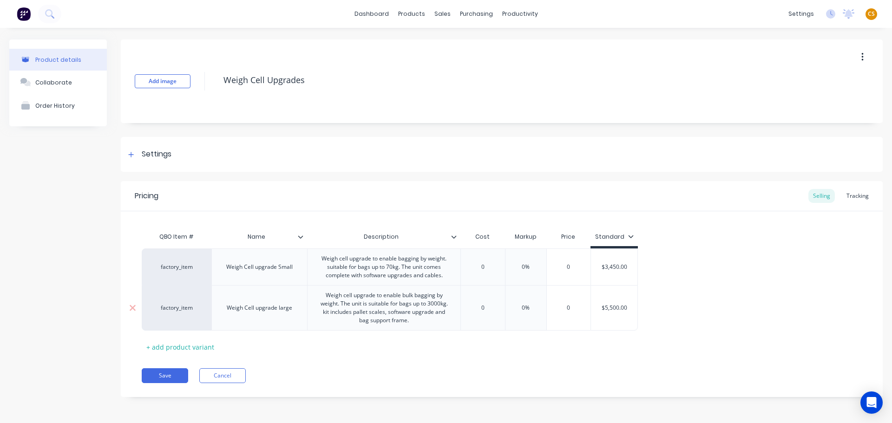
paste input "3,450.00"
type input "03,450.00"
type textarea "x"
type input "03,450.00"
type input "$5,500.00"
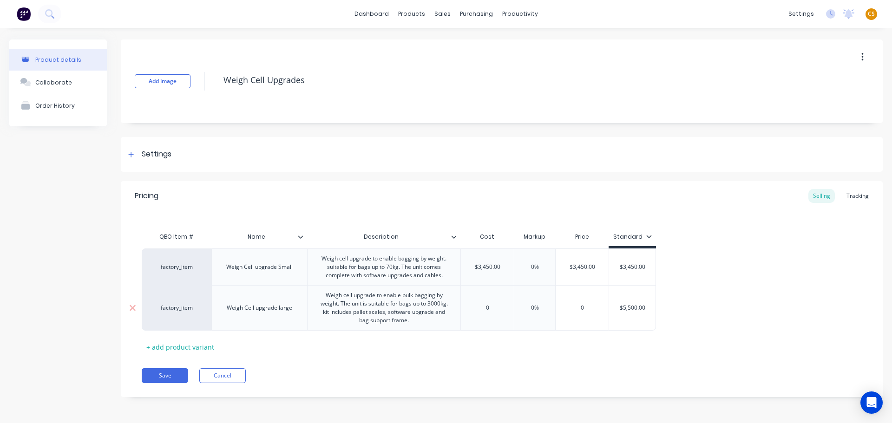
click at [631, 308] on input "$5,500.00" at bounding box center [632, 308] width 46 height 8
click at [486, 308] on input "0" at bounding box center [487, 308] width 53 height 8
paste input "5,500.00"
type input "5,500.000"
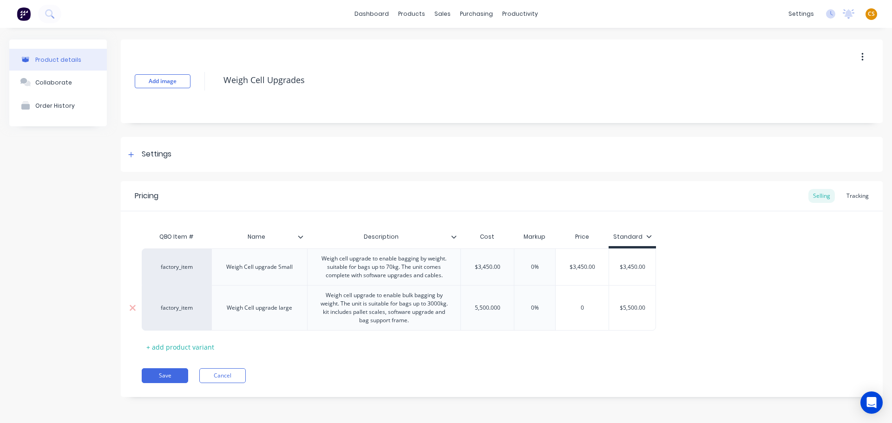
type textarea "x"
type input "5,500.000"
type input "0%"
click at [171, 377] on button "Save" at bounding box center [165, 375] width 46 height 15
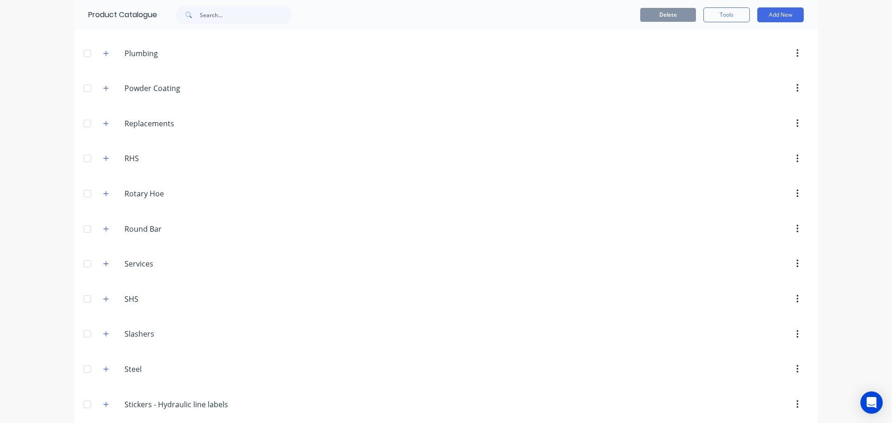
scroll to position [1402, 0]
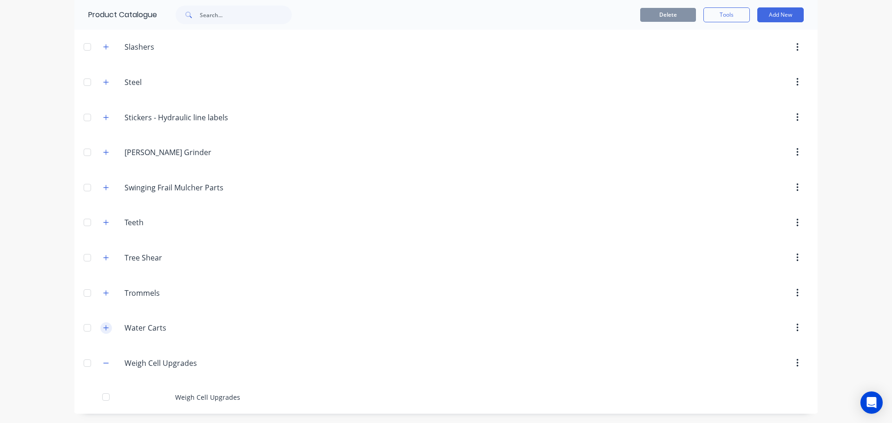
click at [103, 326] on icon "button" at bounding box center [106, 328] width 6 height 7
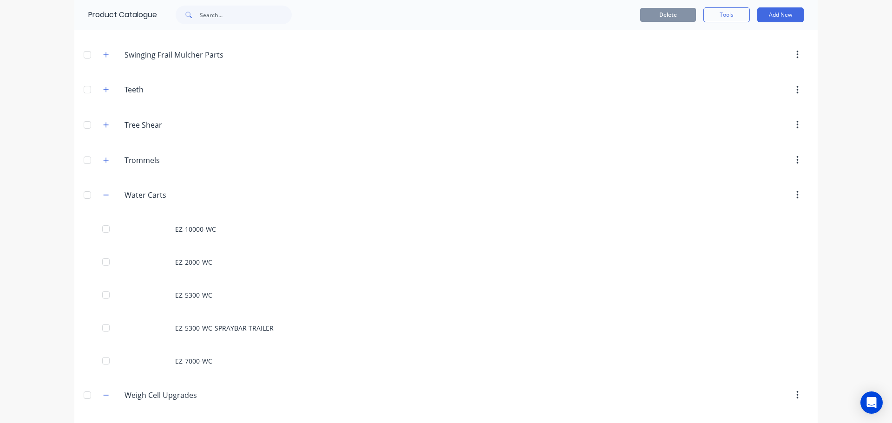
scroll to position [1567, 0]
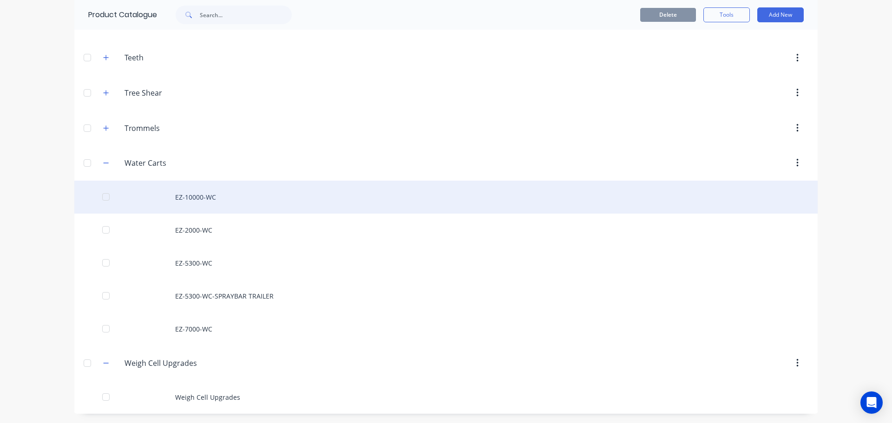
click at [183, 204] on div "EZ-10000-WC" at bounding box center [445, 197] width 743 height 33
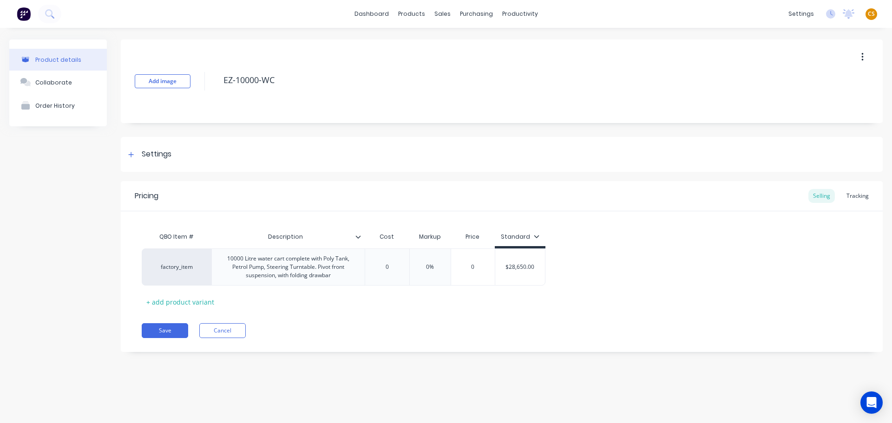
type textarea "x"
type input "$28,650.00"
click at [519, 268] on input "$28,650.00" at bounding box center [520, 267] width 50 height 8
click at [389, 263] on input "0" at bounding box center [387, 267] width 46 height 8
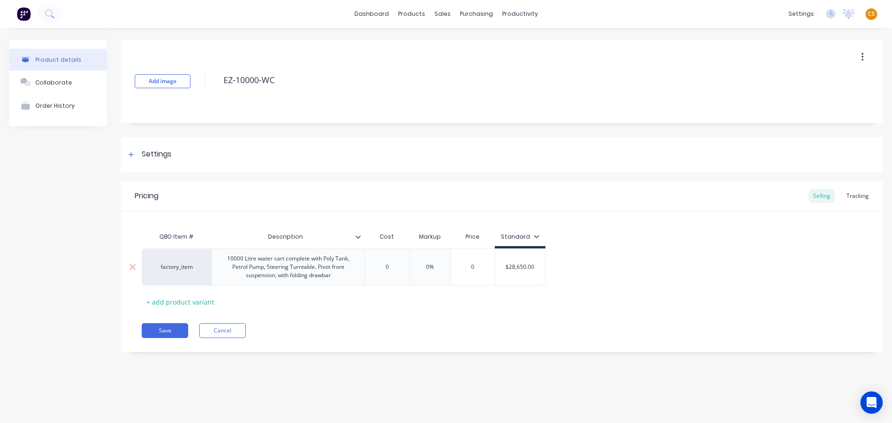
paste input "28,650.00"
type input "028,650.00"
type textarea "x"
type input "028,650.00"
type input "0%"
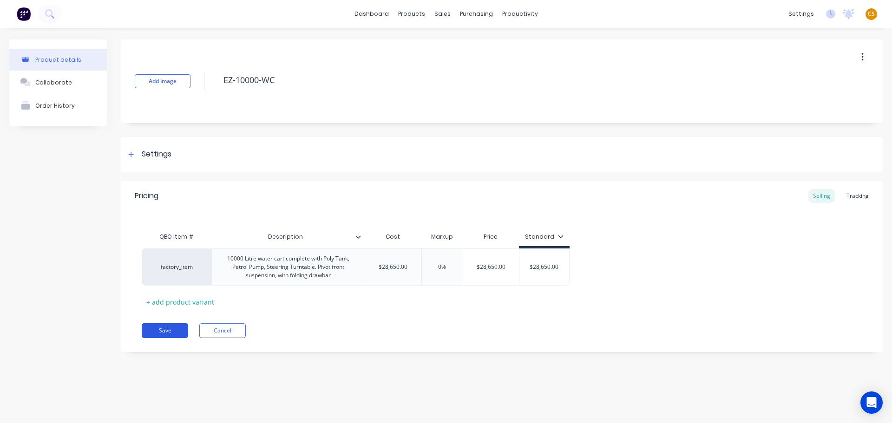
click at [169, 334] on button "Save" at bounding box center [165, 330] width 46 height 15
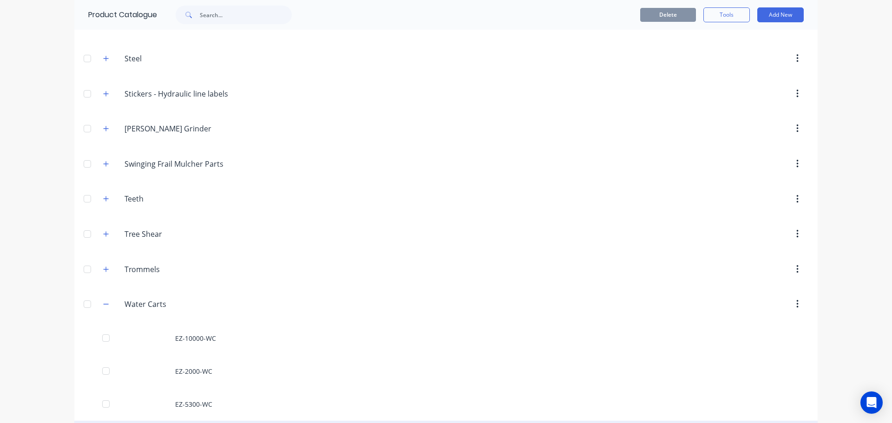
scroll to position [1567, 0]
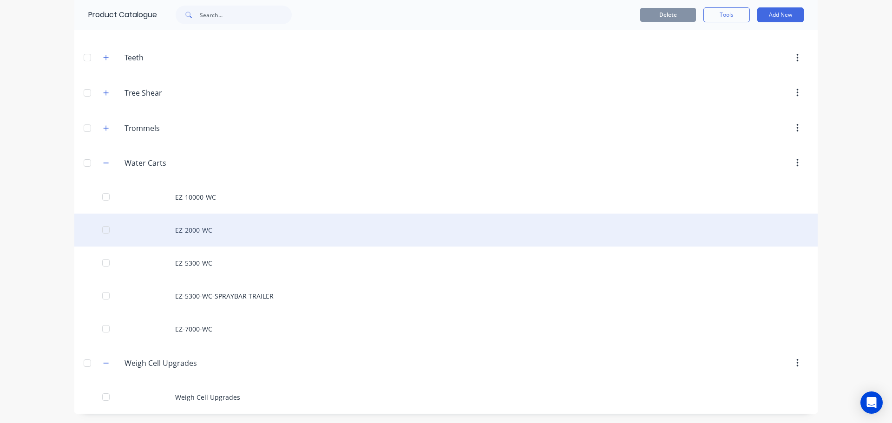
click at [187, 229] on div "EZ-2000-WC" at bounding box center [445, 230] width 743 height 33
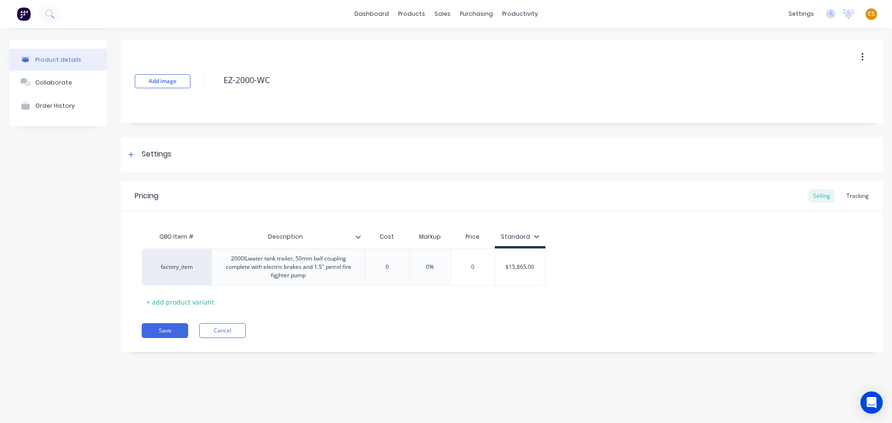
type textarea "x"
type input "$15,865.00"
click at [516, 266] on input "$15,865.00" at bounding box center [520, 267] width 50 height 8
click at [384, 267] on input "0" at bounding box center [387, 267] width 46 height 8
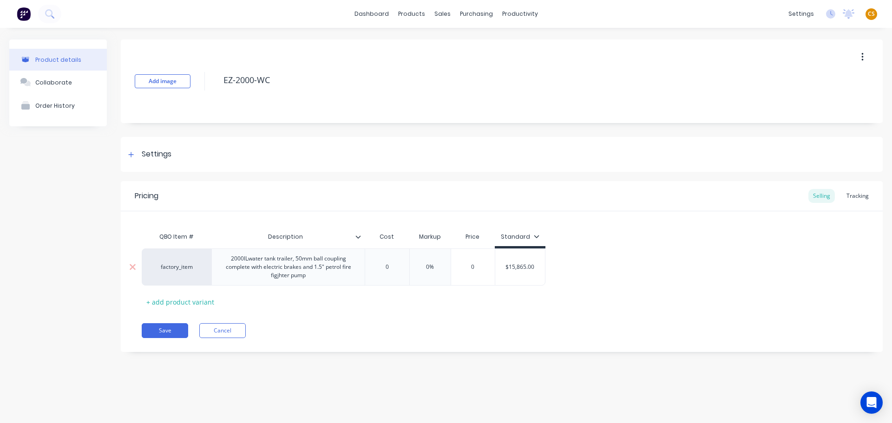
paste input "15,865.00"
type input "15,865.000"
type textarea "x"
type input "15,865.000"
type input "0%"
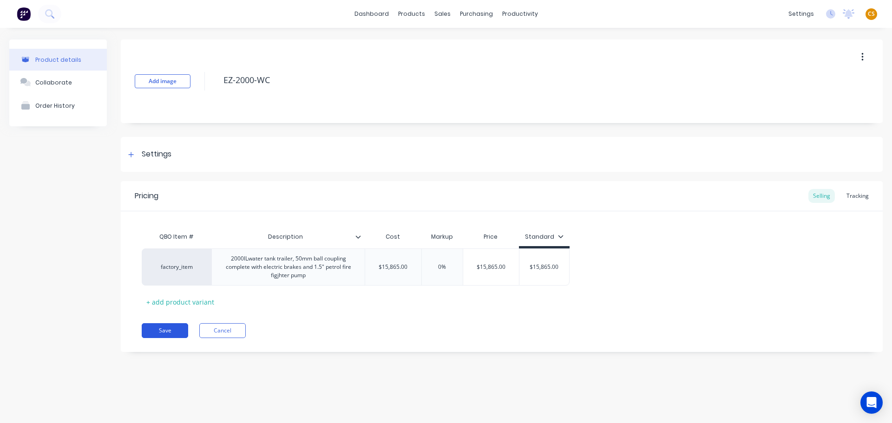
click at [179, 330] on button "Save" at bounding box center [165, 330] width 46 height 15
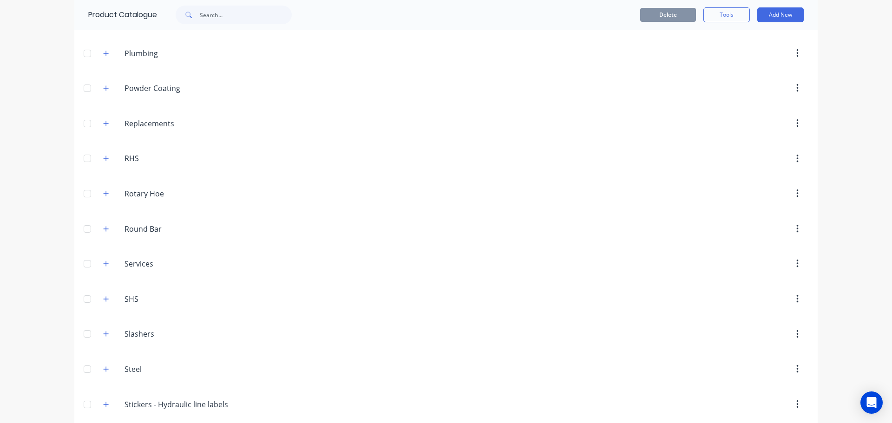
scroll to position [1567, 0]
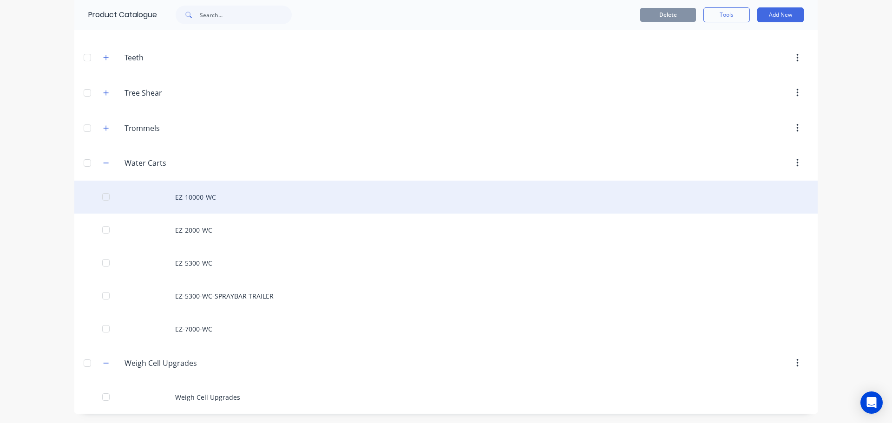
click at [198, 193] on div "EZ-10000-WC" at bounding box center [445, 197] width 743 height 33
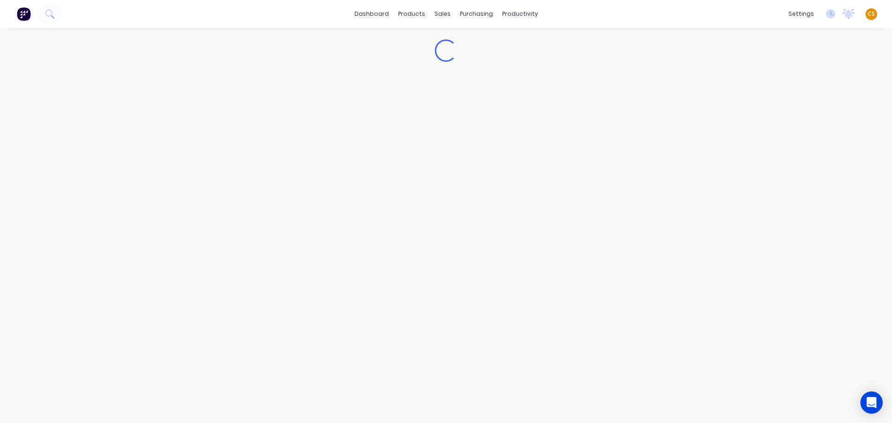
type textarea "x"
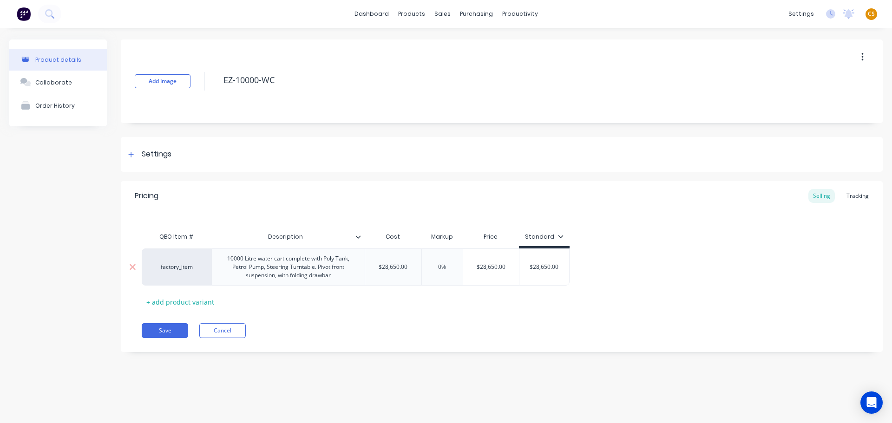
type input "0%"
drag, startPoint x: 449, startPoint y: 266, endPoint x: 400, endPoint y: 266, distance: 49.2
click at [400, 266] on div "factory_item 10000 Litre water cart complete with Poly Tank, Petrol Pump, Steer…" at bounding box center [356, 266] width 428 height 37
type textarea "x"
type input "6"
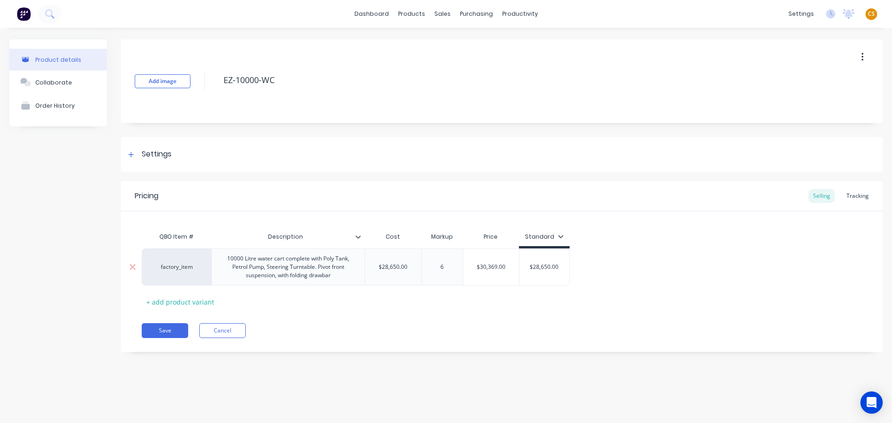
type textarea "x"
type input "67"
type input "$47,845.50"
click at [161, 327] on button "Save" at bounding box center [165, 330] width 46 height 15
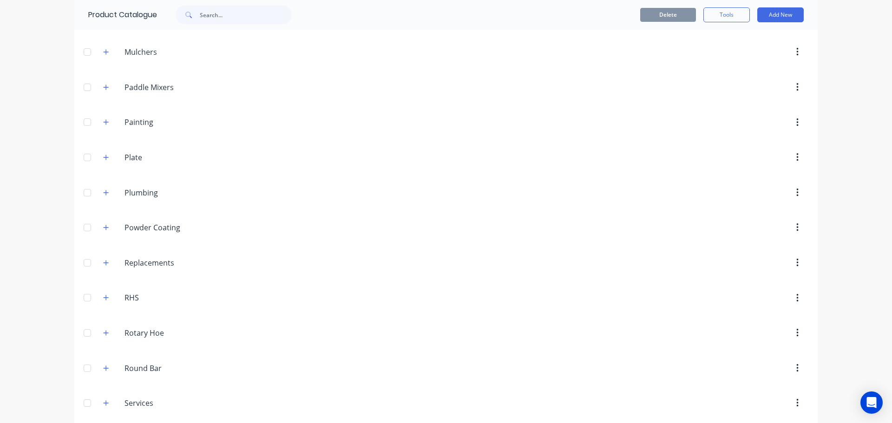
scroll to position [1567, 0]
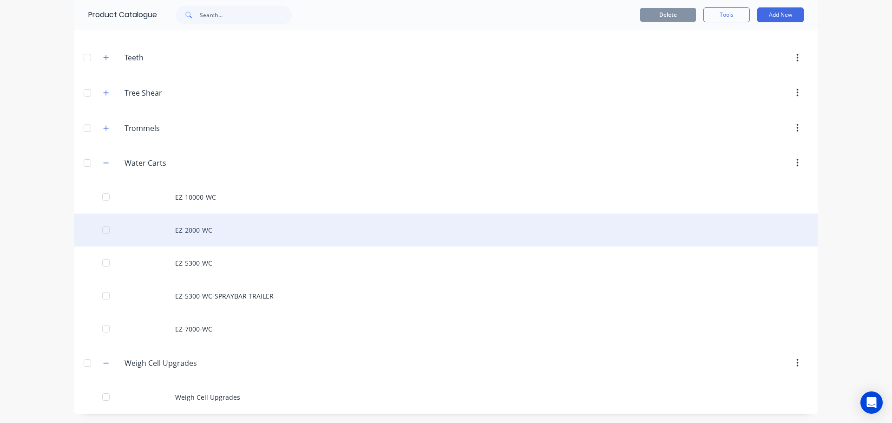
click at [192, 229] on div "EZ-2000-WC" at bounding box center [445, 230] width 743 height 33
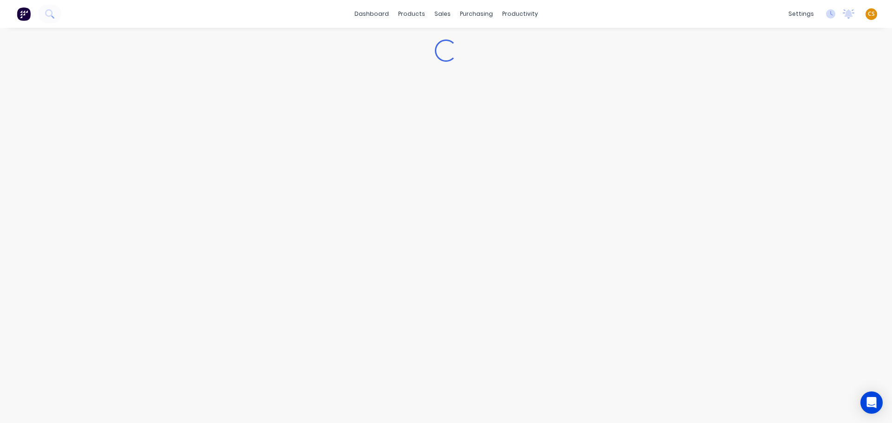
type textarea "x"
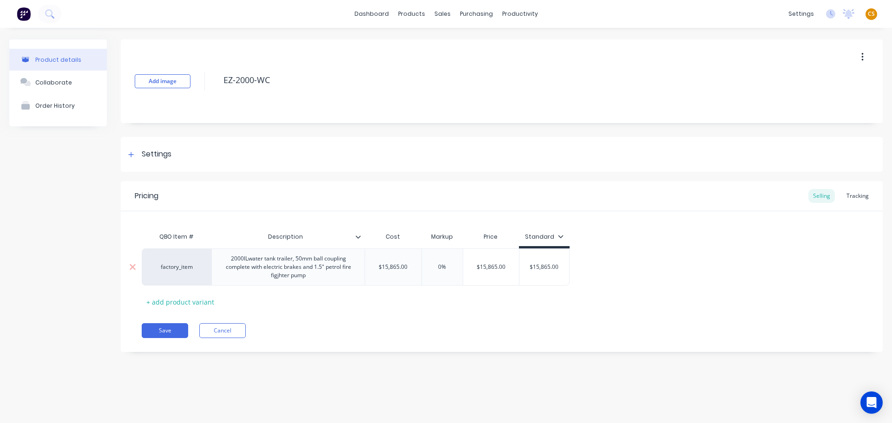
type input "0%"
drag, startPoint x: 446, startPoint y: 266, endPoint x: 415, endPoint y: 264, distance: 31.2
click at [415, 264] on div "factory_item 2000lLwater tank trailer, 50mm ball coupling complete with electri…" at bounding box center [356, 266] width 428 height 37
type textarea "x"
type input "6"
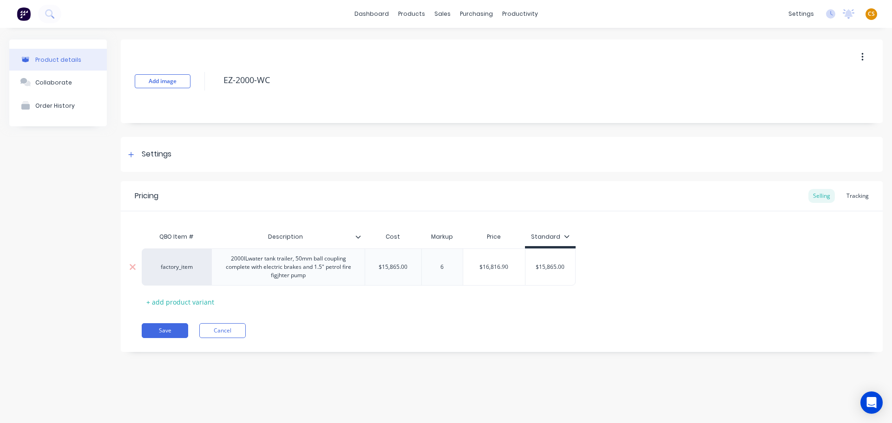
type textarea "x"
type input "67"
type input "$26,494.55"
click at [165, 329] on button "Save" at bounding box center [165, 330] width 46 height 15
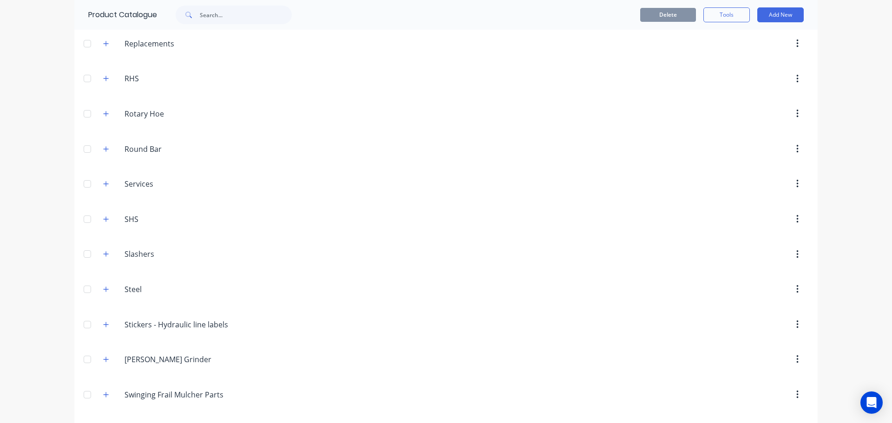
scroll to position [1567, 0]
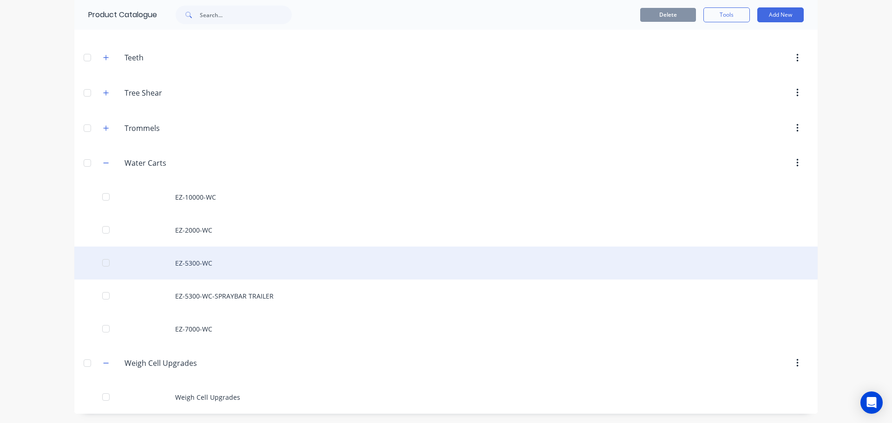
click at [222, 260] on div "EZ-5300-WC" at bounding box center [445, 263] width 743 height 33
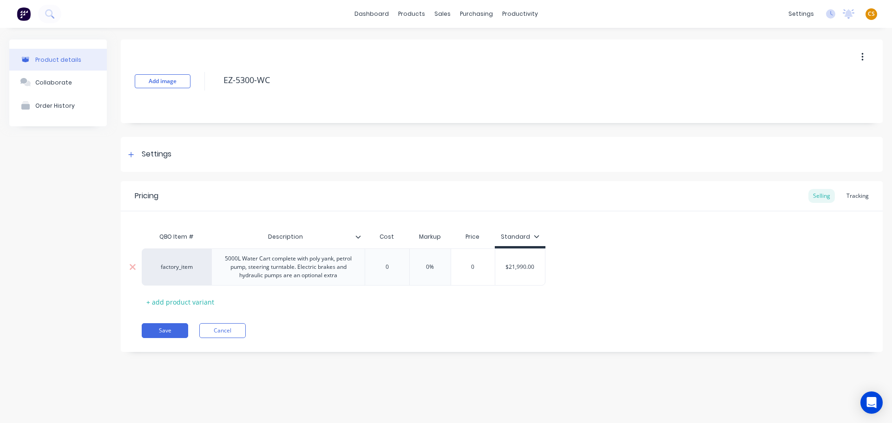
type textarea "x"
type input "$21,990.00"
click at [509, 266] on input "$21,990.00" at bounding box center [520, 267] width 50 height 8
type input "0"
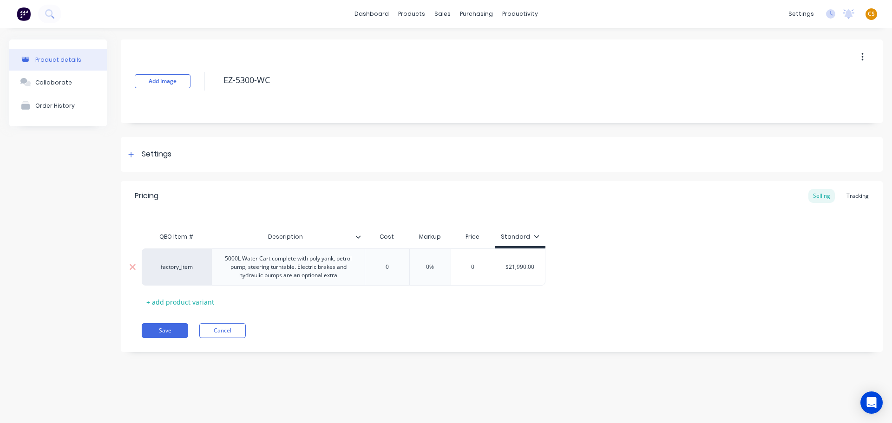
drag, startPoint x: 390, startPoint y: 268, endPoint x: 354, endPoint y: 267, distance: 35.3
click at [354, 267] on div "factory_item 5000L Water Cart complete with poly yank, petrol pump, steering tu…" at bounding box center [344, 266] width 404 height 37
paste input "21,990.0"
type textarea "x"
type input "21,990.00"
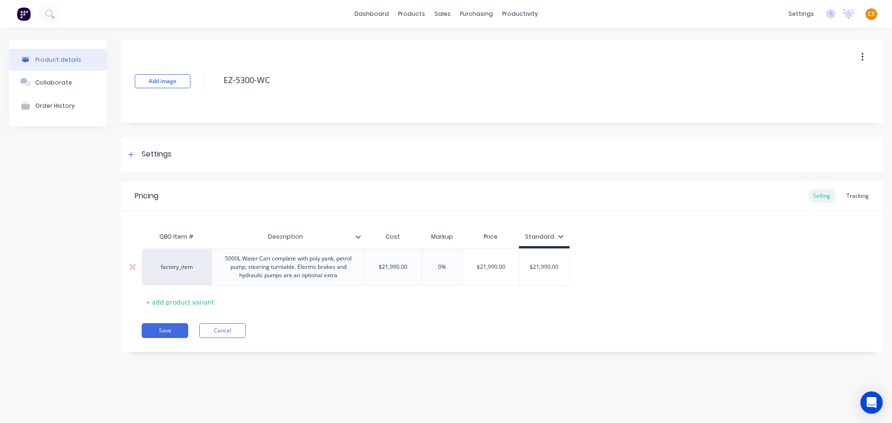
click at [433, 266] on input "0%" at bounding box center [442, 267] width 46 height 8
type input "%"
type textarea "x"
type input "6%"
type textarea "x"
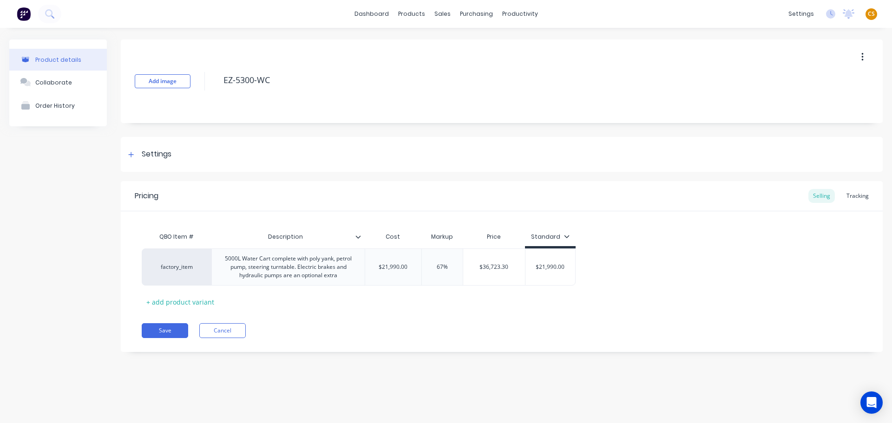
type input "67%"
type input "$36,723.30"
click at [173, 332] on button "Save" at bounding box center [165, 330] width 46 height 15
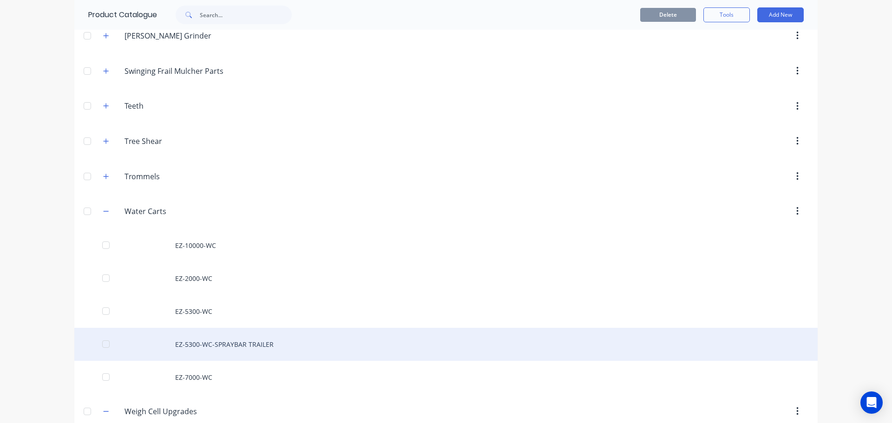
scroll to position [1567, 0]
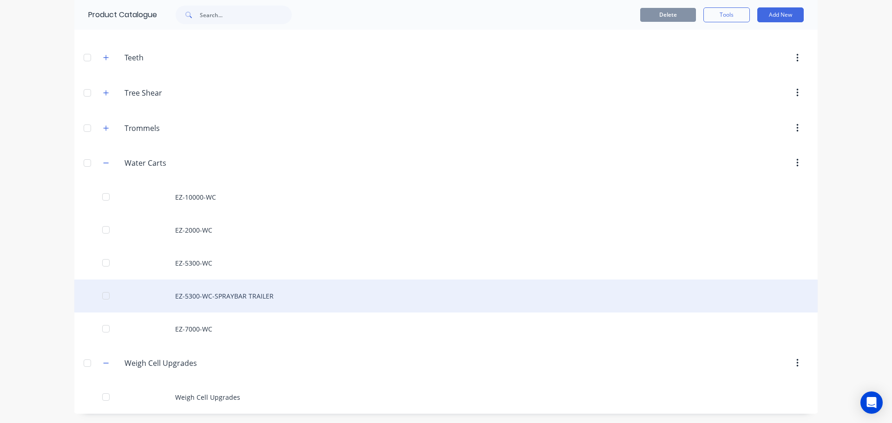
click at [209, 294] on div "EZ-5300-WC-SPRAYBAR TRAILER" at bounding box center [445, 296] width 743 height 33
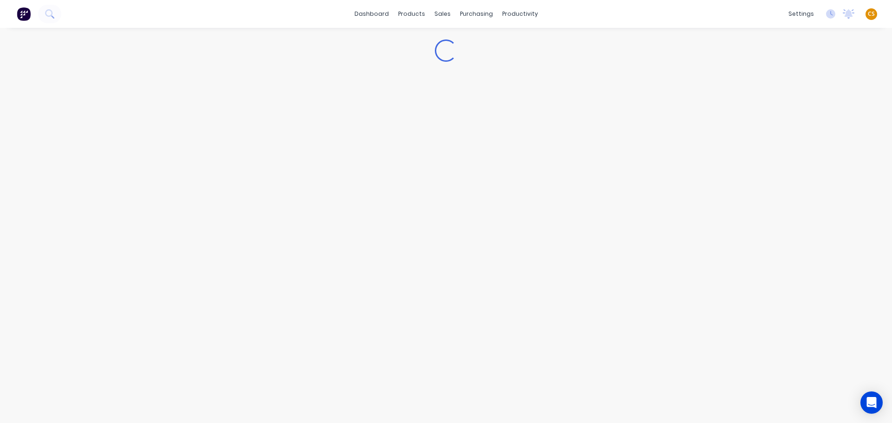
type textarea "x"
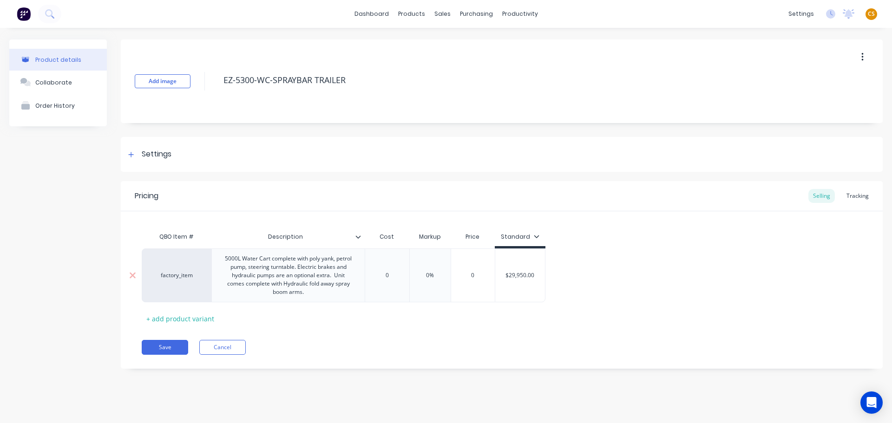
type input "$29,950.00"
click at [510, 273] on input "$29,950.00" at bounding box center [520, 275] width 50 height 8
type input "0"
click at [378, 273] on input "0" at bounding box center [387, 275] width 46 height 8
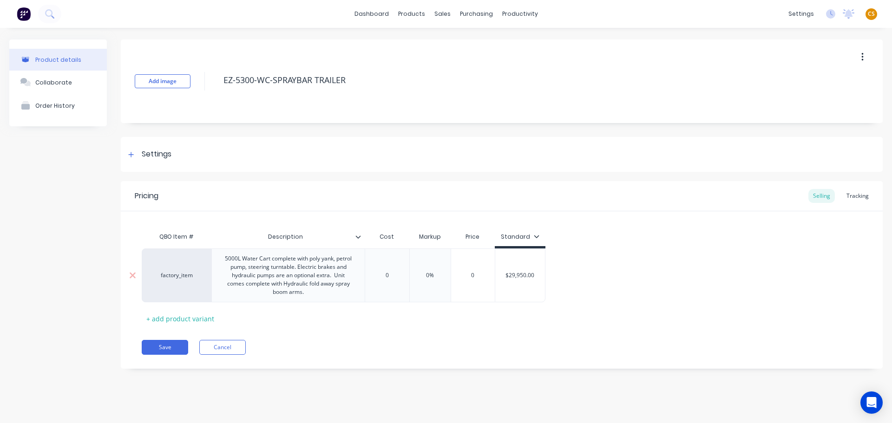
paste input "29,950.00"
type textarea "x"
type input "29,950.000"
type input "0%"
drag, startPoint x: 444, startPoint y: 275, endPoint x: 359, endPoint y: 273, distance: 85.5
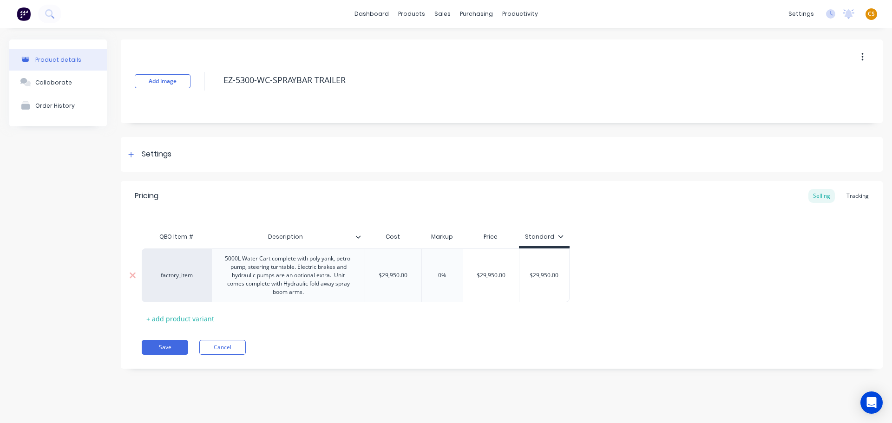
click at [359, 273] on div "factory_item 5000L Water Cart complete with poly yank, petrol pump, steering tu…" at bounding box center [356, 275] width 428 height 54
type textarea "x"
type input "6"
type textarea "x"
type input "67"
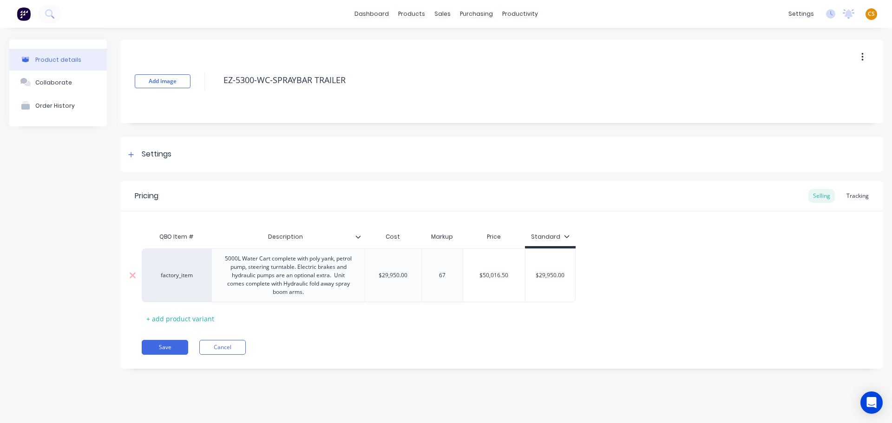
type input "$50,016.50"
click at [160, 347] on button "Save" at bounding box center [165, 347] width 46 height 15
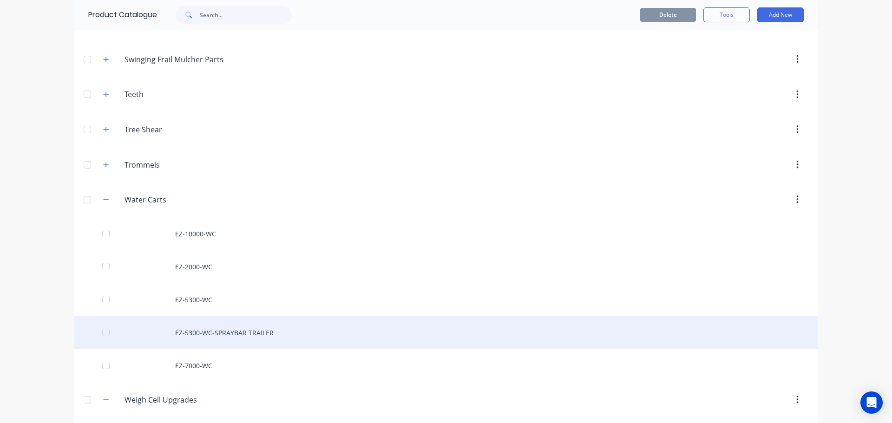
scroll to position [1567, 0]
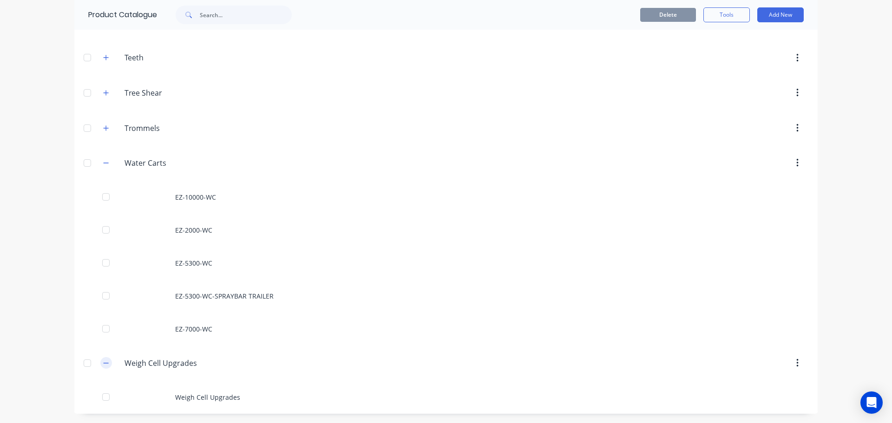
click at [103, 361] on icon "button" at bounding box center [106, 363] width 6 height 7
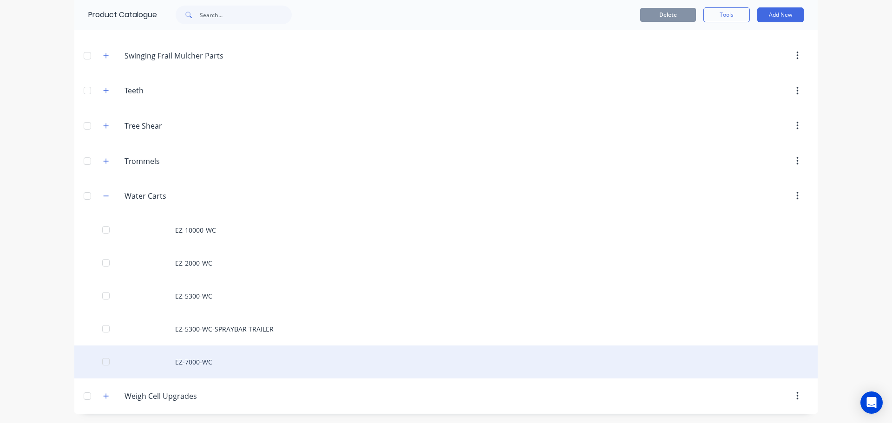
scroll to position [1534, 0]
click at [183, 364] on div "EZ-7000-WC" at bounding box center [445, 362] width 743 height 33
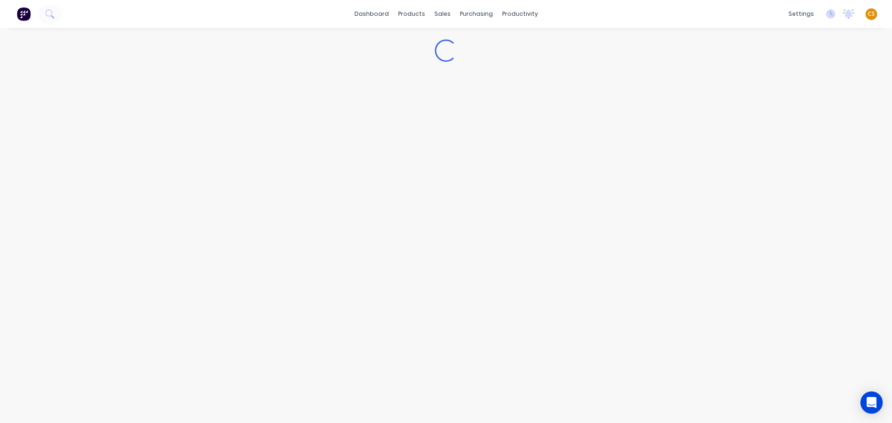
type textarea "x"
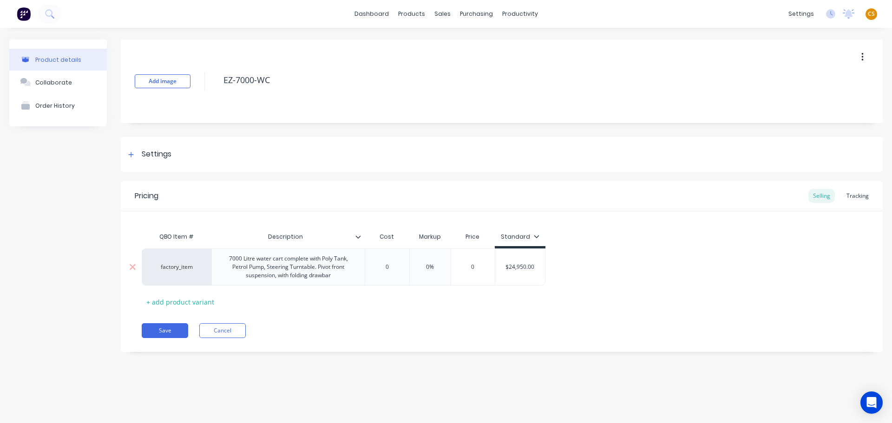
type input "$24,950.00"
click at [517, 267] on input "$24,950.00" at bounding box center [520, 267] width 50 height 8
type input "0"
drag, startPoint x: 390, startPoint y: 264, endPoint x: 352, endPoint y: 264, distance: 38.1
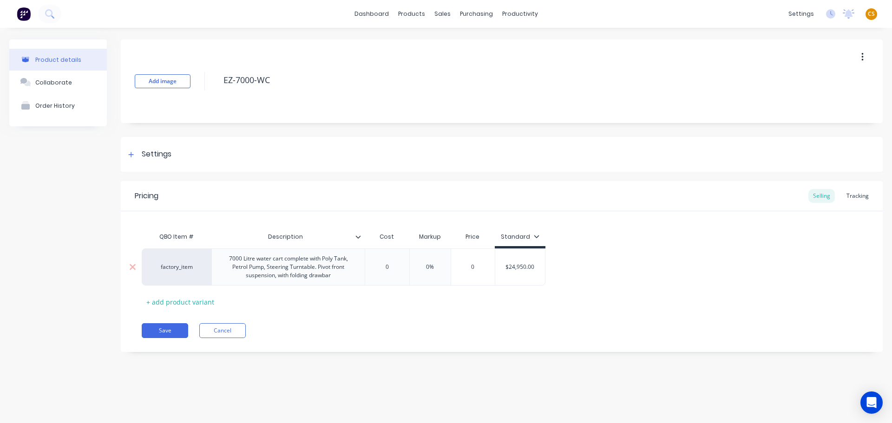
click at [352, 264] on div "factory_item 7000 Litre water cart complete with Poly Tank, Petrol Pump, Steeri…" at bounding box center [344, 266] width 404 height 37
paste input "24,950.0"
type textarea "x"
type input "24,950.00"
type input "0%"
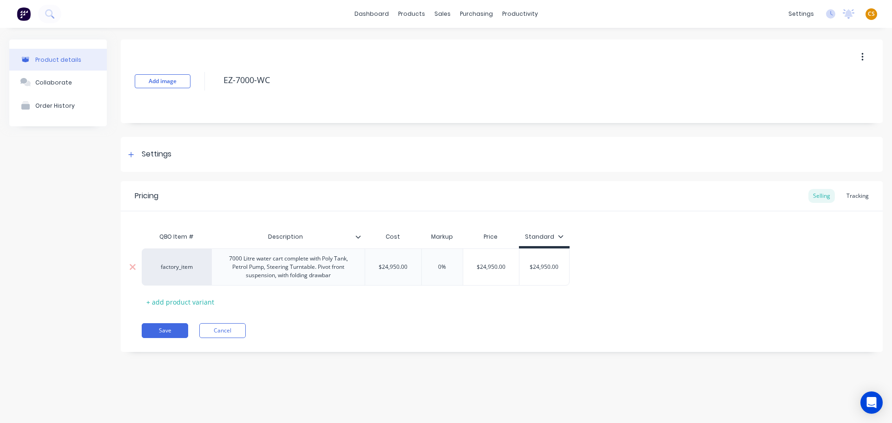
type textarea "x"
type input "0%6"
type textarea "x"
type input "0%67"
type input "$41,666.50"
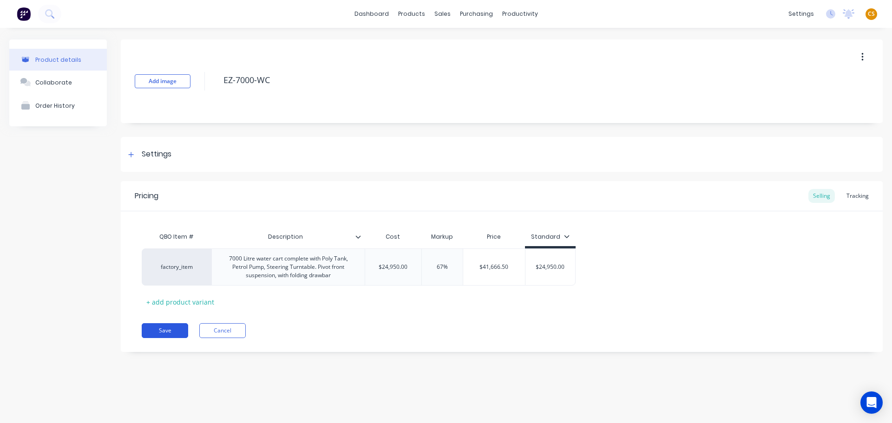
click at [169, 332] on button "Save" at bounding box center [165, 330] width 46 height 15
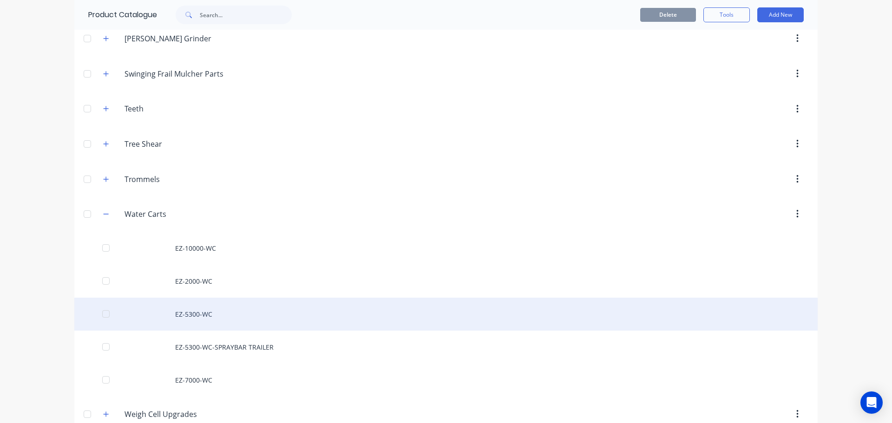
scroll to position [1534, 0]
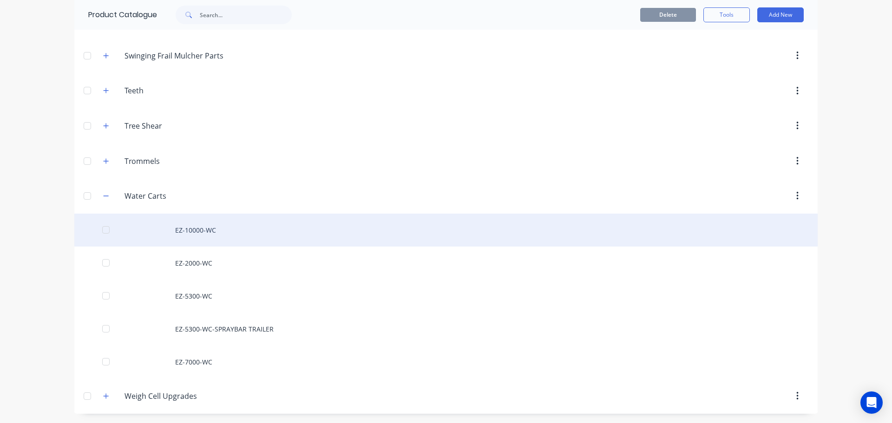
click at [188, 230] on div "EZ-10000-WC" at bounding box center [445, 230] width 743 height 33
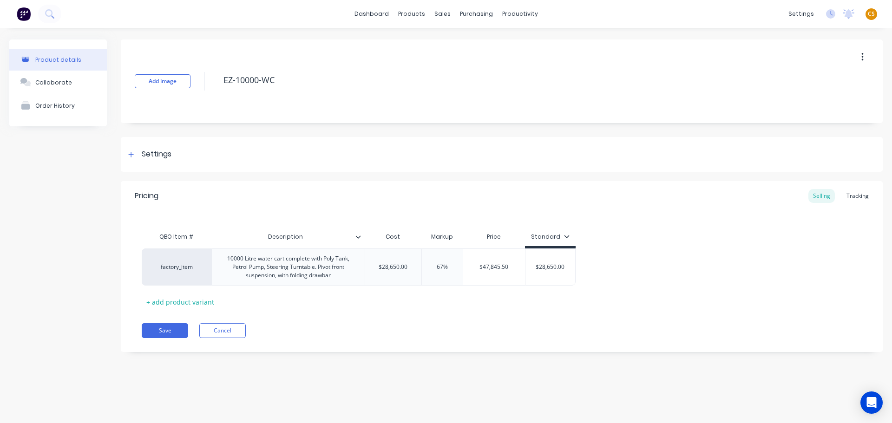
type textarea "x"
type input "$28,650.00"
click at [544, 266] on input "$28,650.00" at bounding box center [550, 267] width 50 height 8
type input "67%"
drag, startPoint x: 429, startPoint y: 264, endPoint x: 400, endPoint y: 264, distance: 28.8
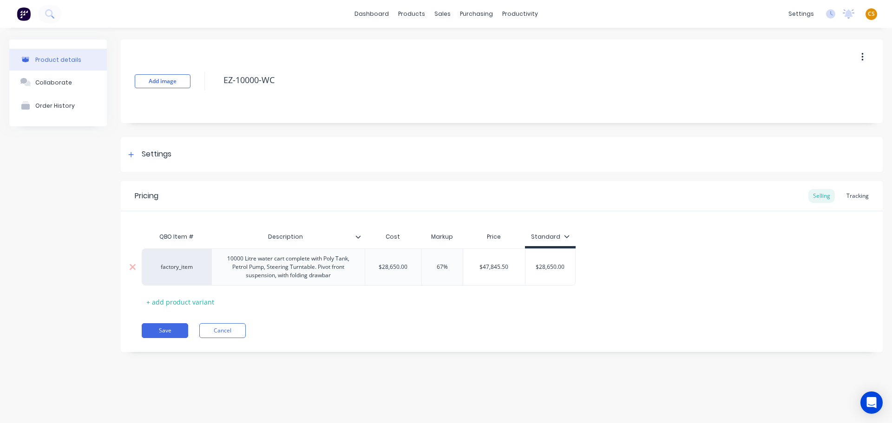
click at [400, 264] on div "factory_item 10000 Litre water cart complete with Poly Tank, Petrol Pump, Steer…" at bounding box center [359, 266] width 434 height 37
type textarea "x"
type input "0"
type input "$28,650.00"
click at [153, 330] on button "Save" at bounding box center [165, 330] width 46 height 15
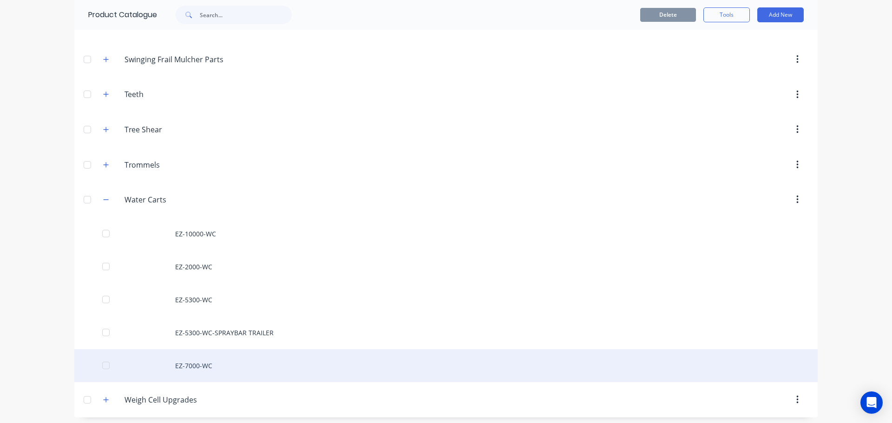
scroll to position [1534, 0]
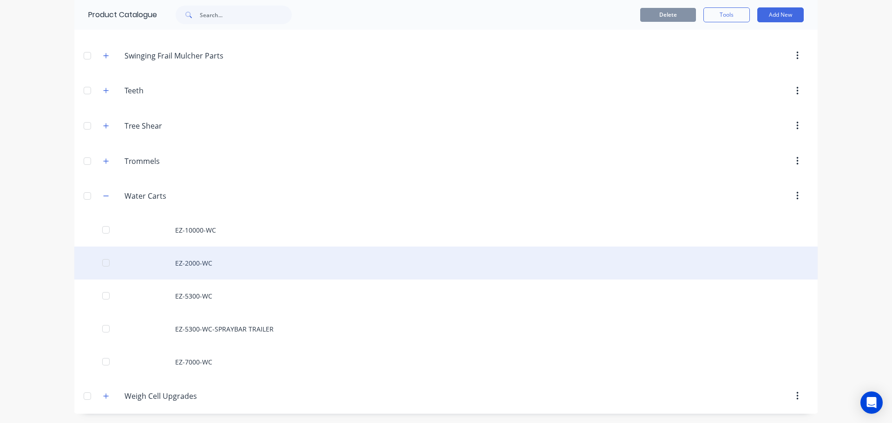
click at [208, 262] on div "EZ-2000-WC" at bounding box center [445, 263] width 743 height 33
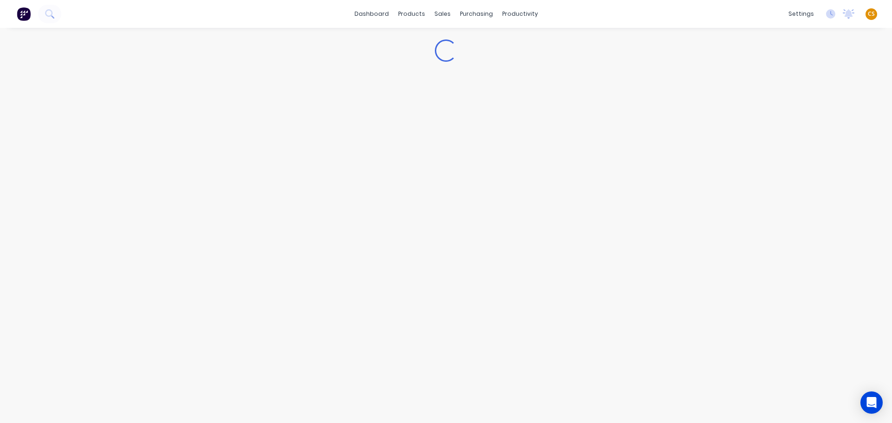
type textarea "x"
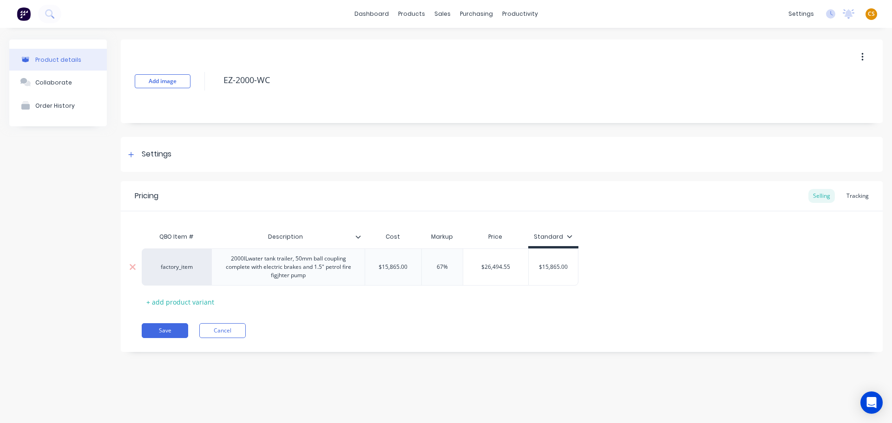
type input "67%"
drag, startPoint x: 448, startPoint y: 264, endPoint x: 422, endPoint y: 264, distance: 26.0
click at [422, 264] on input "67%" at bounding box center [442, 267] width 46 height 8
type textarea "x"
type input "0"
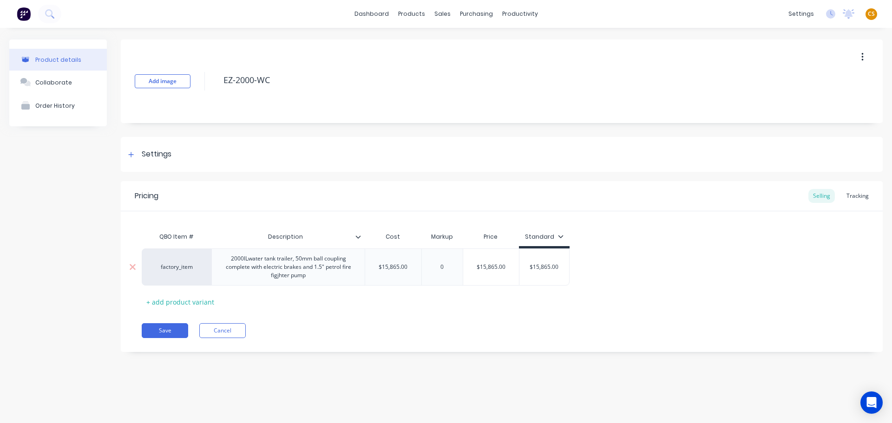
type input "$15,865.00"
click at [176, 331] on button "Save" at bounding box center [165, 330] width 46 height 15
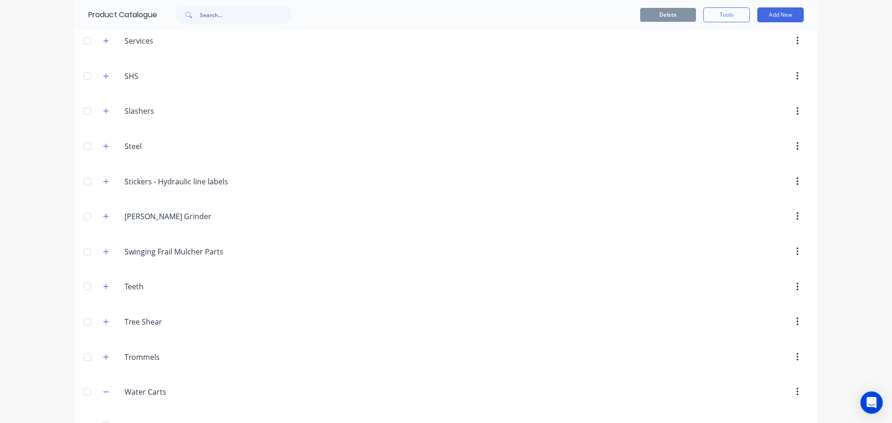
scroll to position [1534, 0]
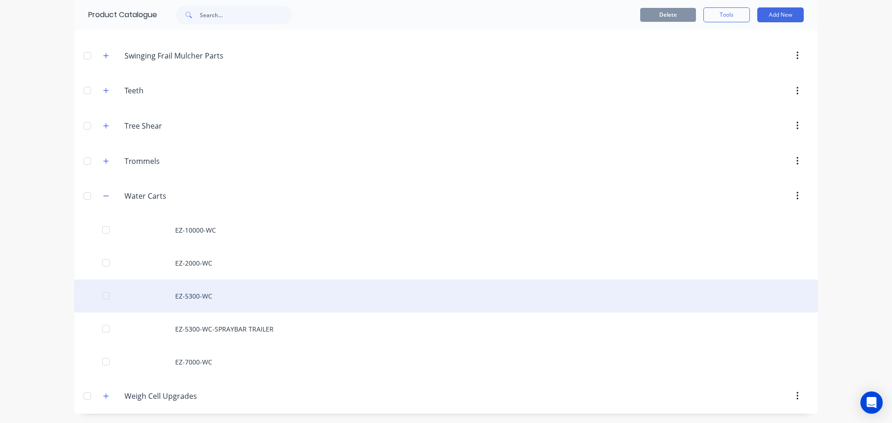
click at [193, 294] on div "EZ-5300-WC" at bounding box center [445, 296] width 743 height 33
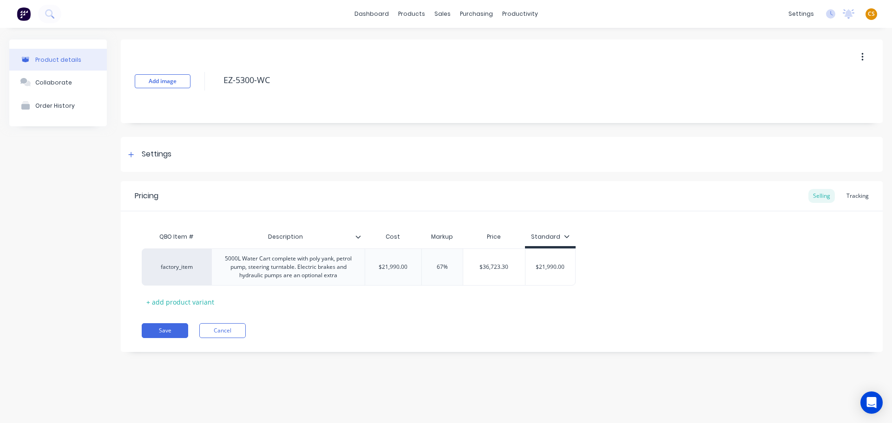
type textarea "x"
type input "67%"
drag, startPoint x: 422, startPoint y: 265, endPoint x: 411, endPoint y: 265, distance: 11.6
click at [411, 265] on div "factory_item 5000L Water Cart complete with poly yank, petrol pump, steering tu…" at bounding box center [359, 266] width 434 height 37
type textarea "x"
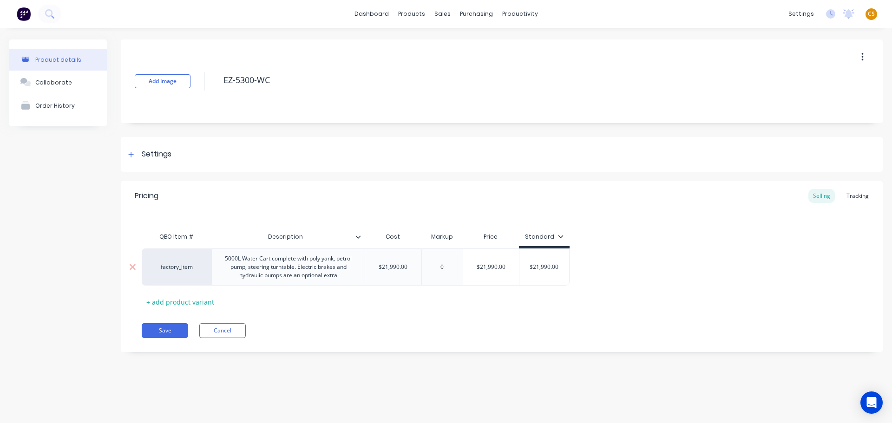
type input "0"
type input "$21,990.00"
click at [167, 332] on button "Save" at bounding box center [165, 330] width 46 height 15
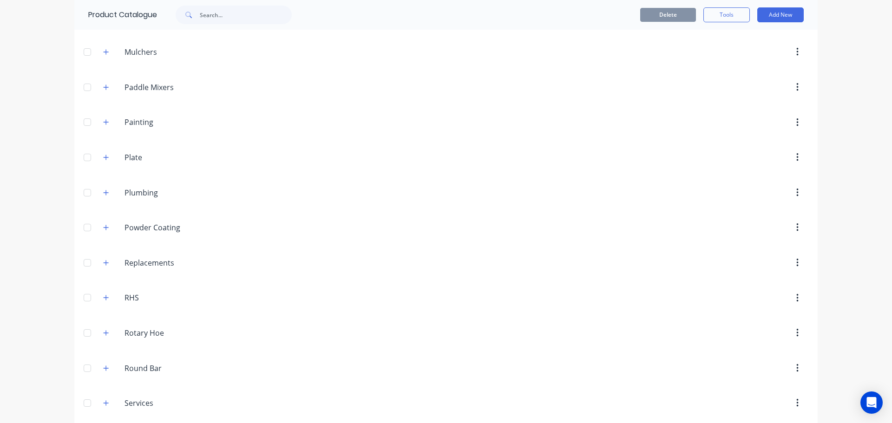
scroll to position [1534, 0]
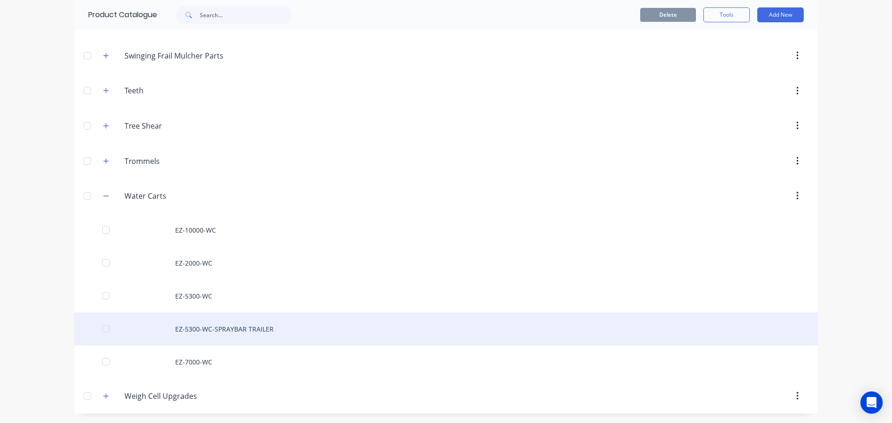
click at [215, 326] on div "EZ-5300-WC-SPRAYBAR TRAILER" at bounding box center [445, 329] width 743 height 33
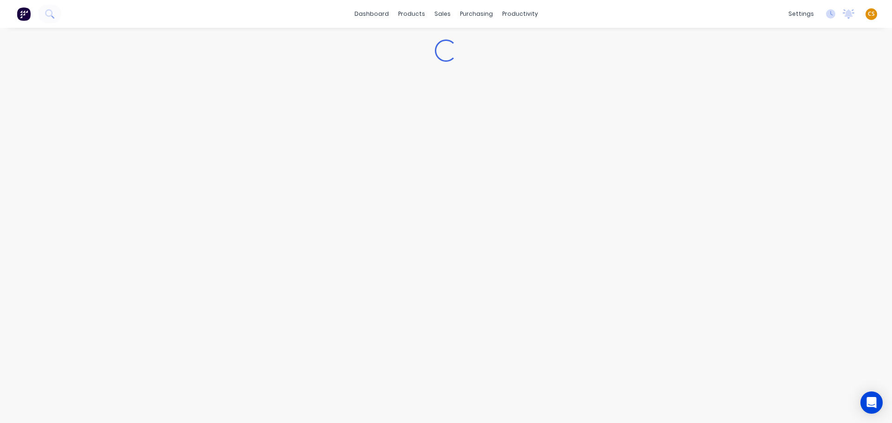
type textarea "x"
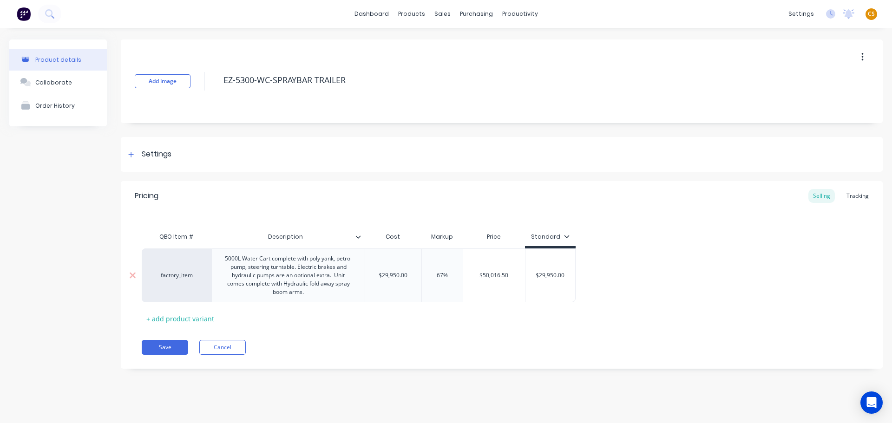
type input "67%"
drag, startPoint x: 450, startPoint y: 276, endPoint x: 400, endPoint y: 275, distance: 49.7
click at [400, 275] on div "factory_item 5000L Water Cart complete with poly yank, petrol pump, steering tu…" at bounding box center [359, 275] width 434 height 54
type textarea "x"
type input "0"
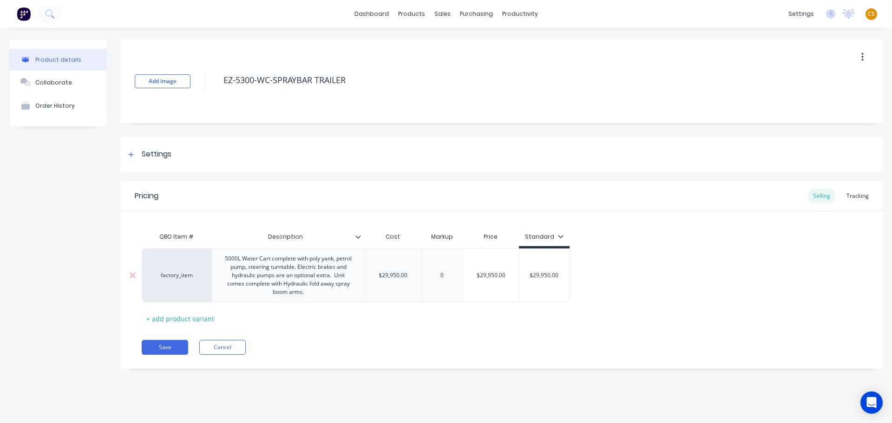
type input "$29,950.00"
click at [159, 347] on button "Save" at bounding box center [165, 347] width 46 height 15
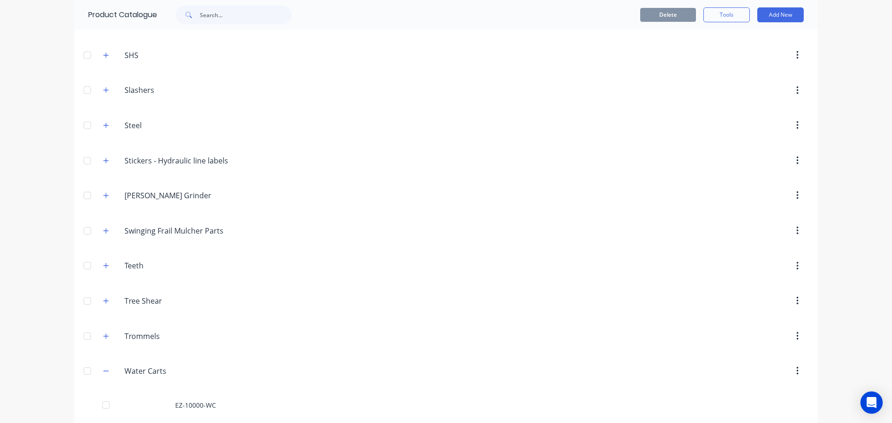
scroll to position [1534, 0]
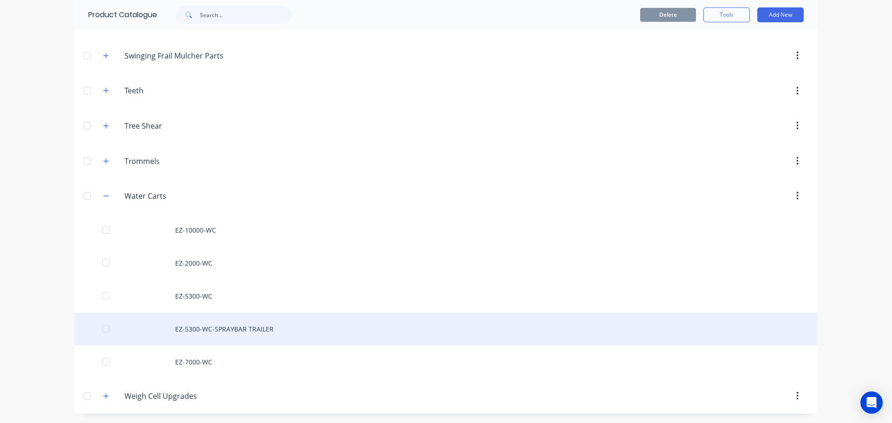
click at [214, 330] on div "EZ-5300-WC-SPRAYBAR TRAILER" at bounding box center [445, 329] width 743 height 33
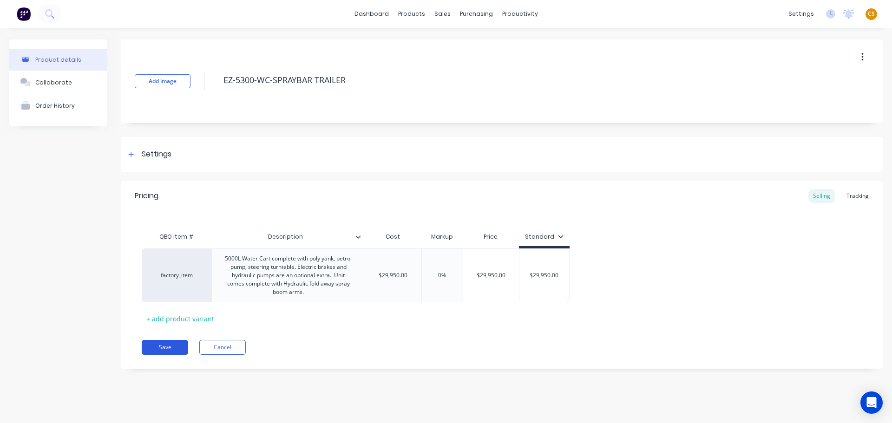
click at [163, 348] on button "Save" at bounding box center [165, 347] width 46 height 15
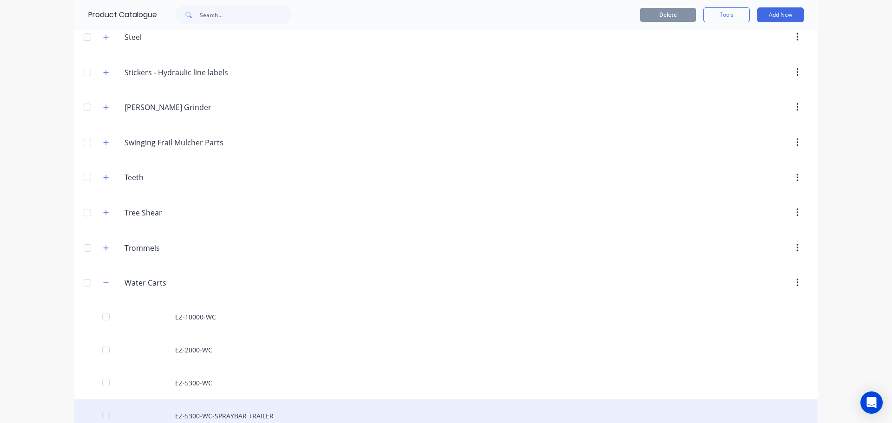
scroll to position [1534, 0]
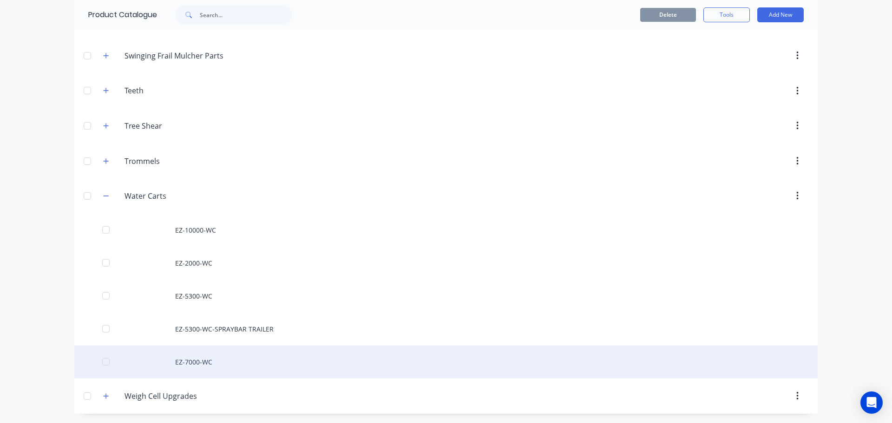
click at [192, 366] on div "EZ-7000-WC" at bounding box center [445, 362] width 743 height 33
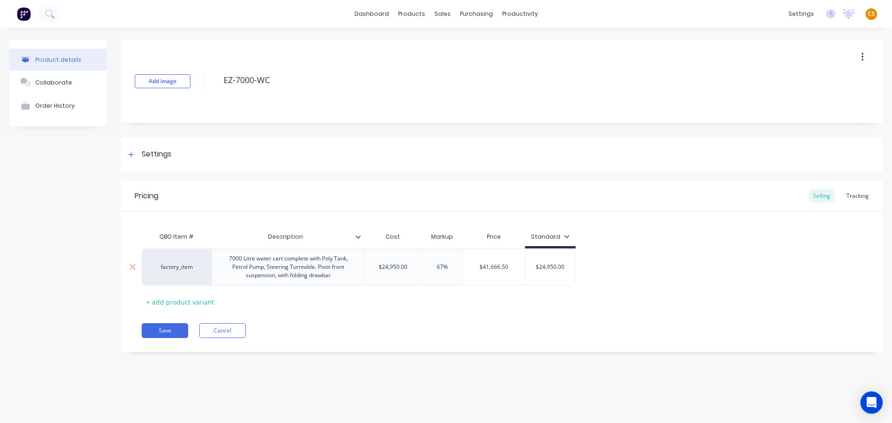
type textarea "x"
type input "67%"
drag, startPoint x: 449, startPoint y: 267, endPoint x: 410, endPoint y: 267, distance: 39.0
click at [410, 267] on div "factory_item 7000 Litre water cart complete with Poly Tank, Petrol Pump, Steeri…" at bounding box center [359, 266] width 434 height 37
type textarea "x"
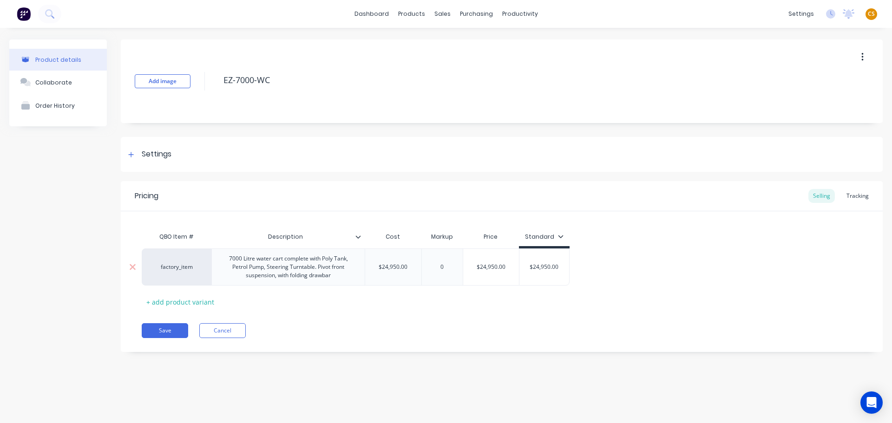
type input "0"
type input "$24,950.00"
click at [161, 331] on button "Save" at bounding box center [165, 330] width 46 height 15
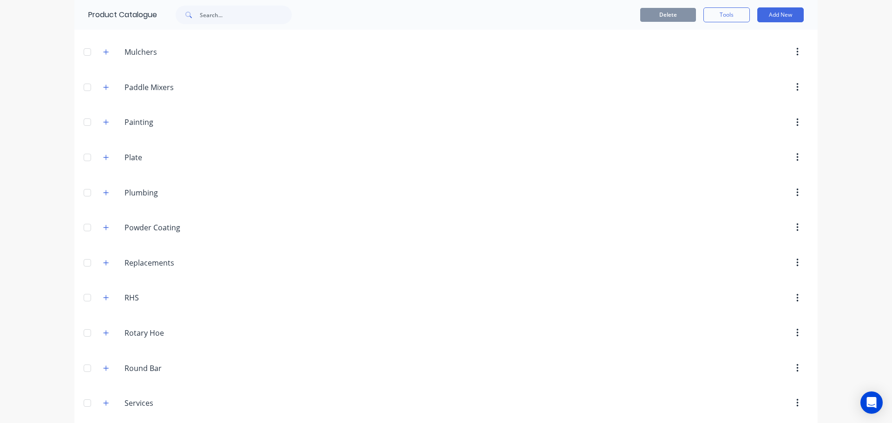
scroll to position [1534, 0]
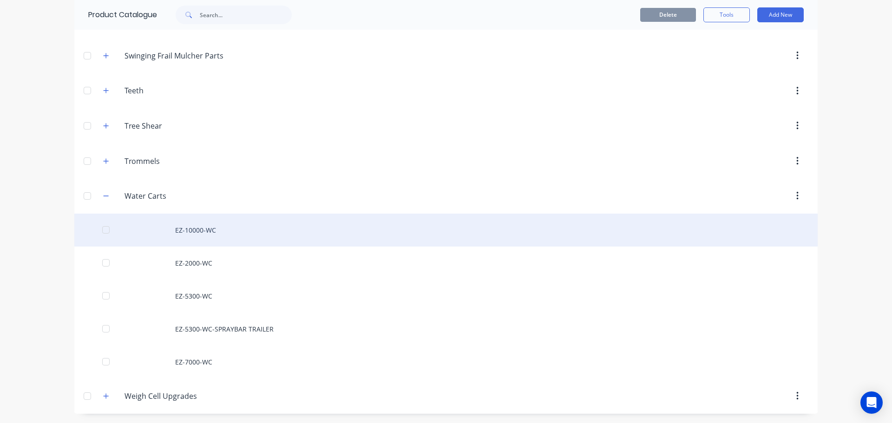
click at [217, 235] on div "EZ-10000-WC" at bounding box center [445, 230] width 743 height 33
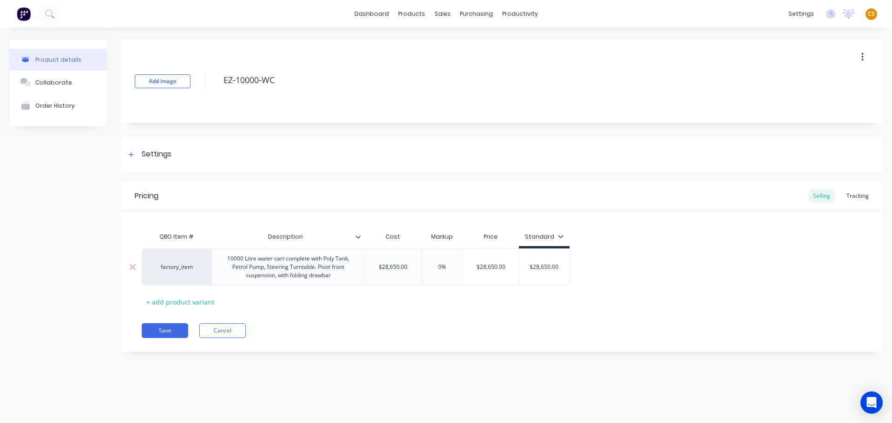
type textarea "x"
drag, startPoint x: 450, startPoint y: 264, endPoint x: 415, endPoint y: 266, distance: 34.9
click at [415, 266] on div "factory_item 10000 Litre water cart complete with Poly Tank, Petrol Pump, Steer…" at bounding box center [356, 266] width 428 height 37
type input "0"
type input "$28,650.00"
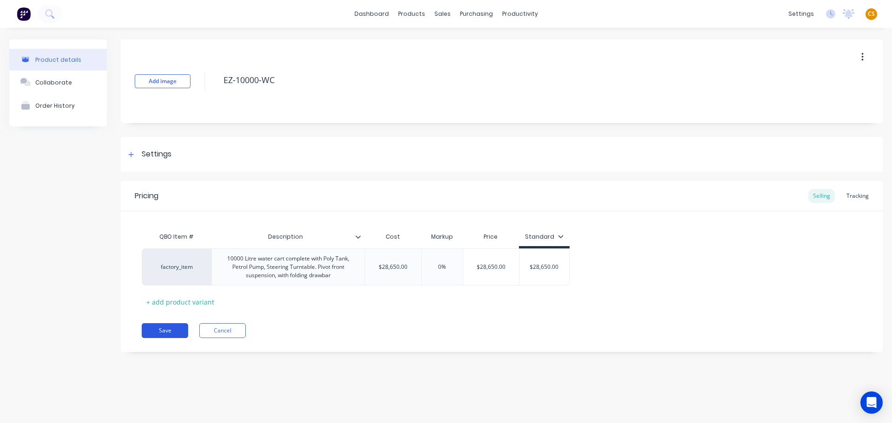
click at [167, 331] on button "Save" at bounding box center [165, 330] width 46 height 15
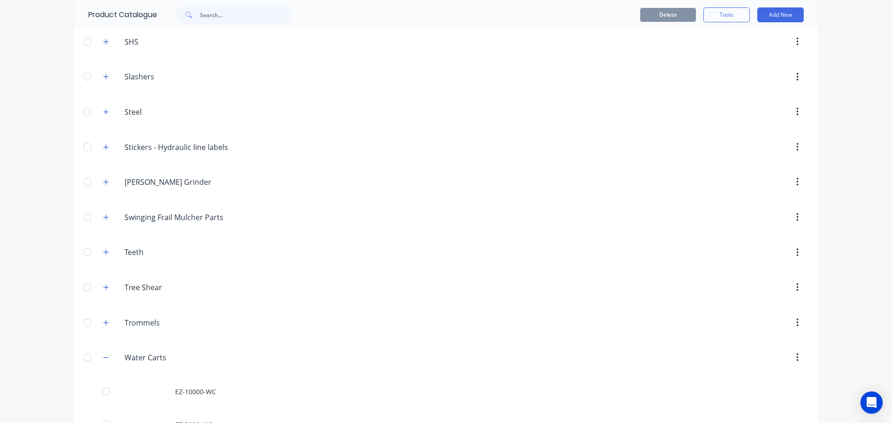
scroll to position [1534, 0]
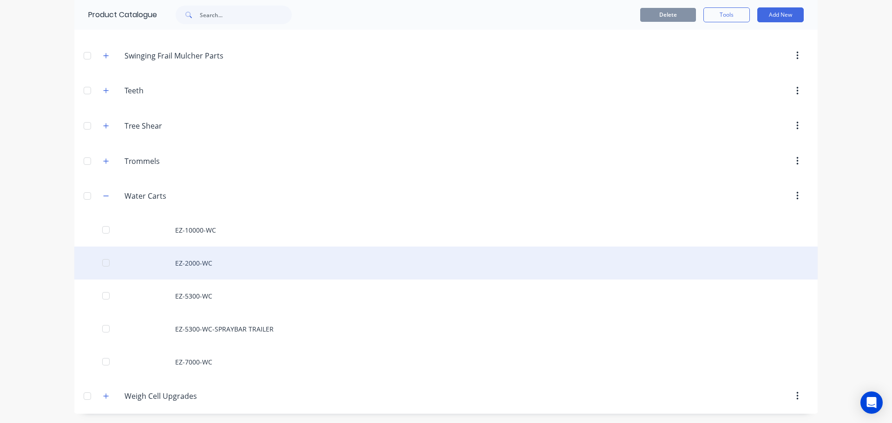
click at [195, 262] on div "EZ-2000-WC" at bounding box center [445, 263] width 743 height 33
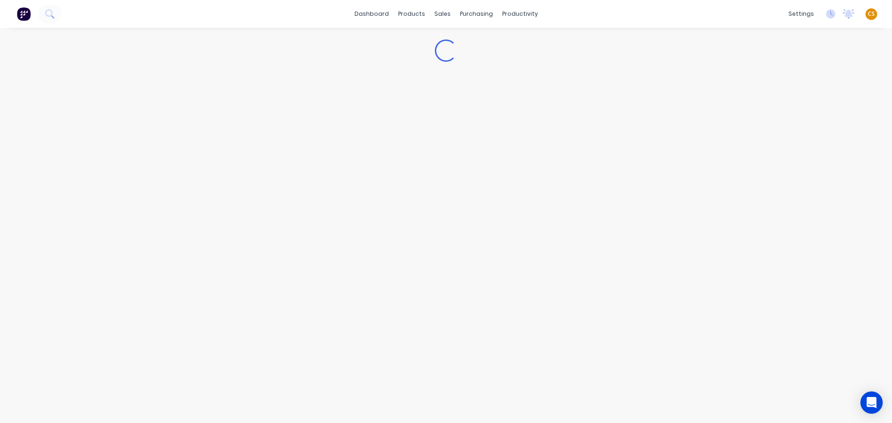
type textarea "x"
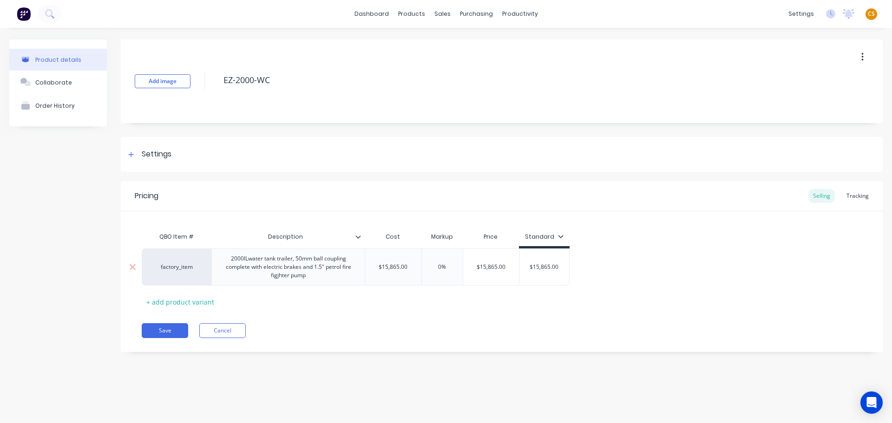
drag, startPoint x: 446, startPoint y: 266, endPoint x: 412, endPoint y: 266, distance: 33.4
click at [412, 266] on div "factory_item 2000lLwater tank trailer, 50mm ball coupling complete with electri…" at bounding box center [356, 266] width 428 height 37
type input "0"
type input "$15,865.00"
click at [156, 327] on button "Save" at bounding box center [165, 330] width 46 height 15
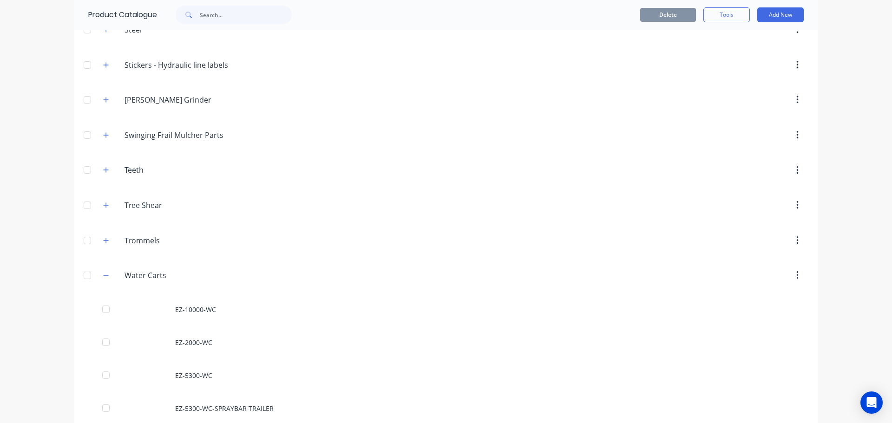
scroll to position [1534, 0]
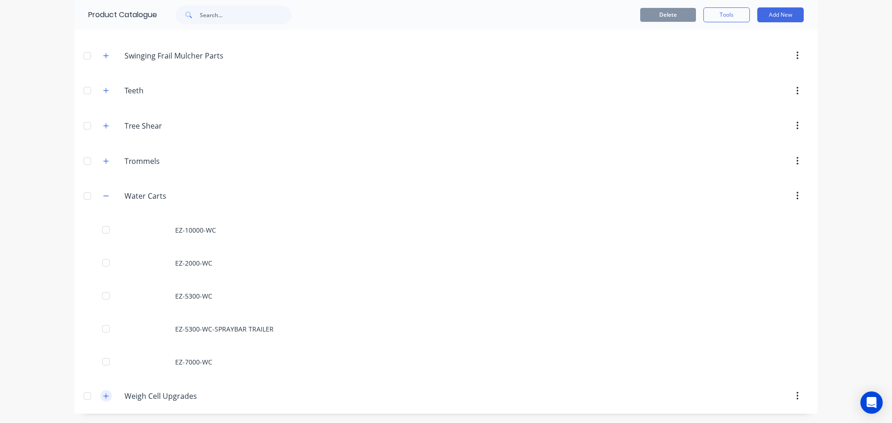
click at [105, 396] on icon "button" at bounding box center [106, 396] width 6 height 7
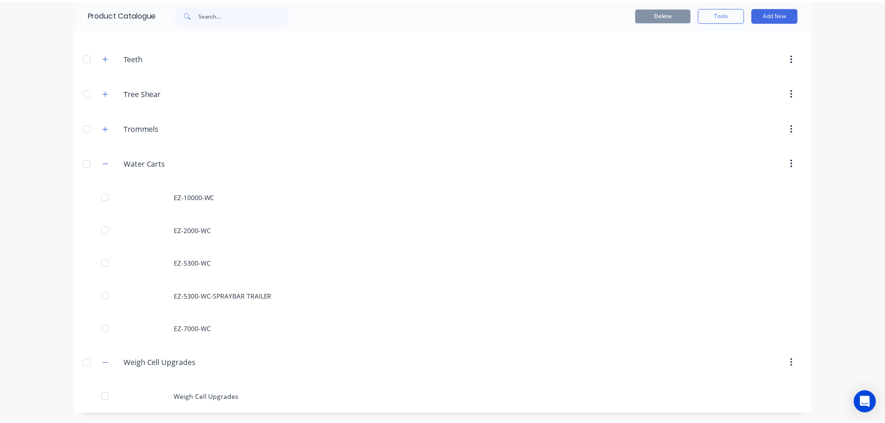
scroll to position [1567, 0]
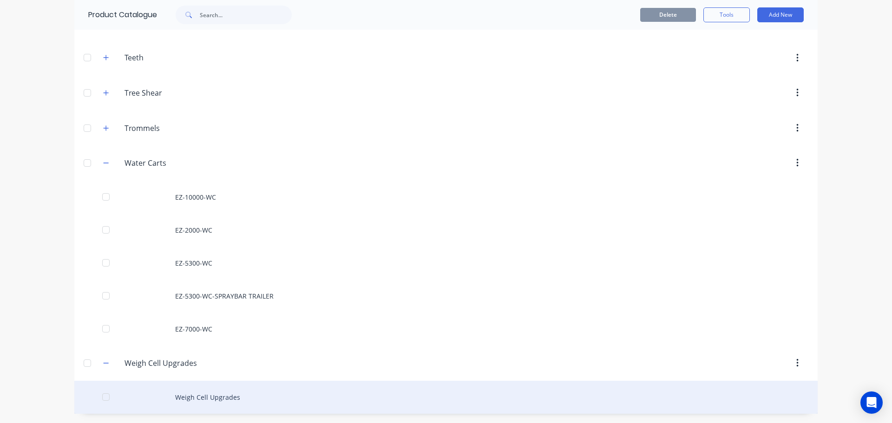
click at [212, 392] on div "Weigh Cell Upgrades" at bounding box center [445, 397] width 743 height 33
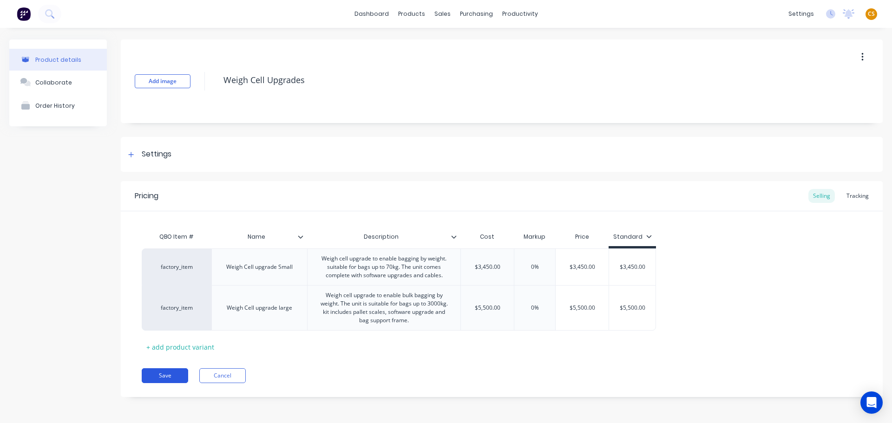
click at [163, 374] on button "Save" at bounding box center [165, 375] width 46 height 15
type textarea "x"
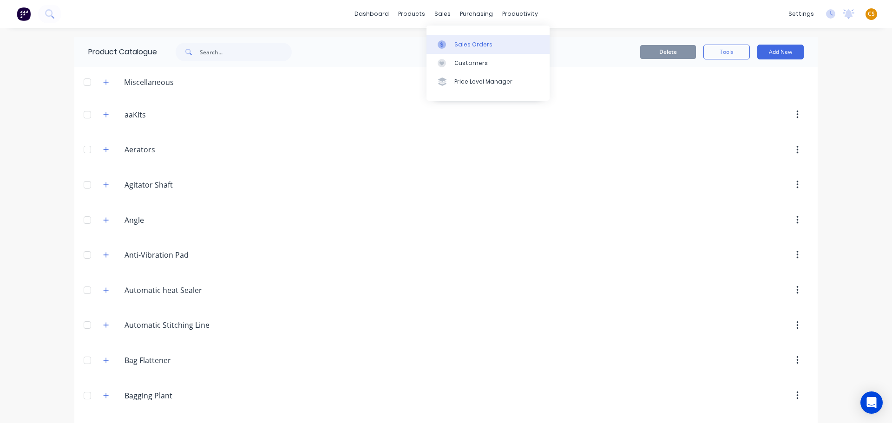
click at [464, 46] on div "Sales Orders" at bounding box center [473, 44] width 38 height 8
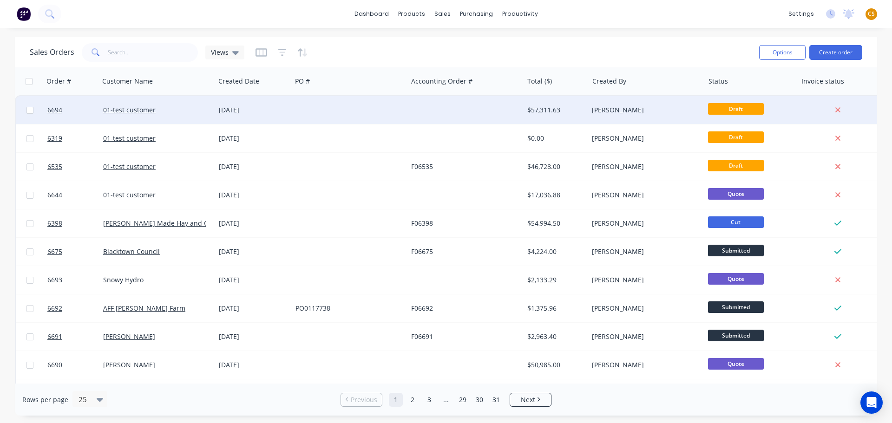
click at [169, 111] on div "01-test customer" at bounding box center [154, 109] width 103 height 9
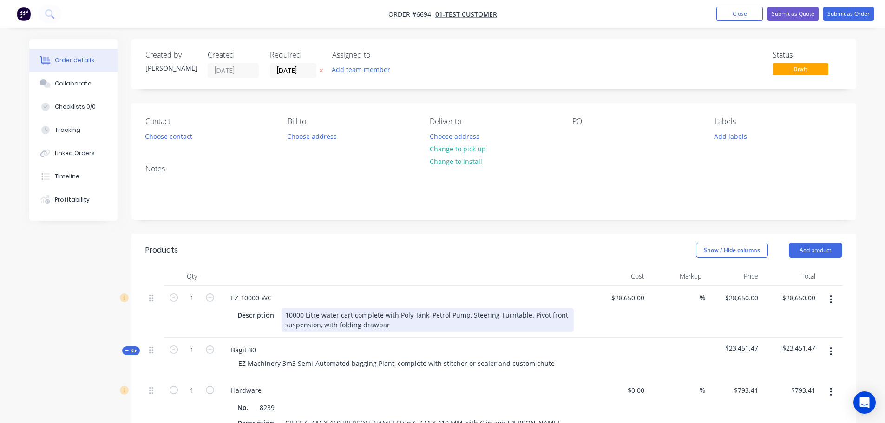
scroll to position [139, 0]
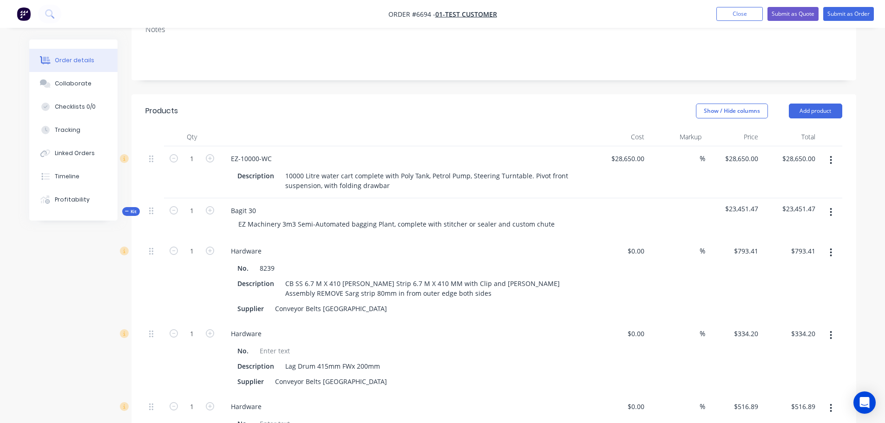
click at [129, 210] on icon at bounding box center [127, 211] width 4 height 5
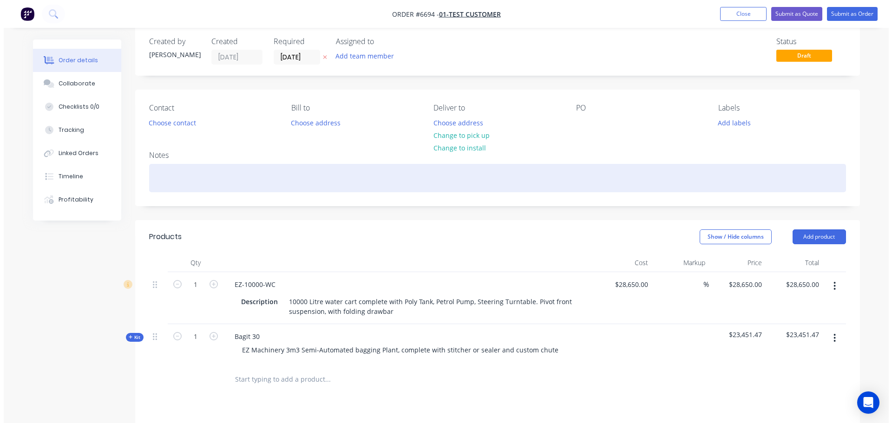
scroll to position [0, 0]
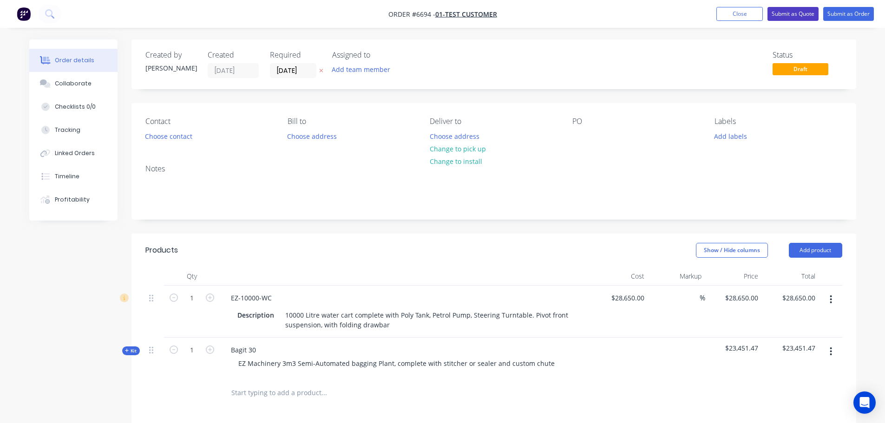
click at [794, 14] on button "Submit as Quote" at bounding box center [792, 14] width 51 height 14
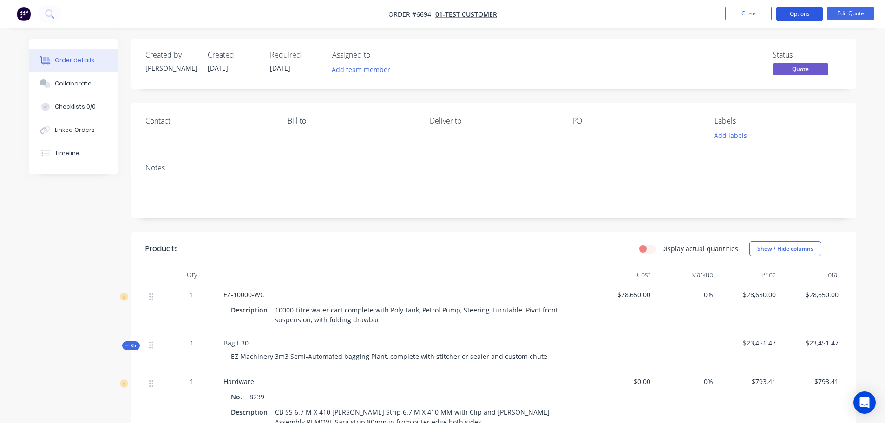
click at [797, 15] on button "Options" at bounding box center [799, 14] width 46 height 15
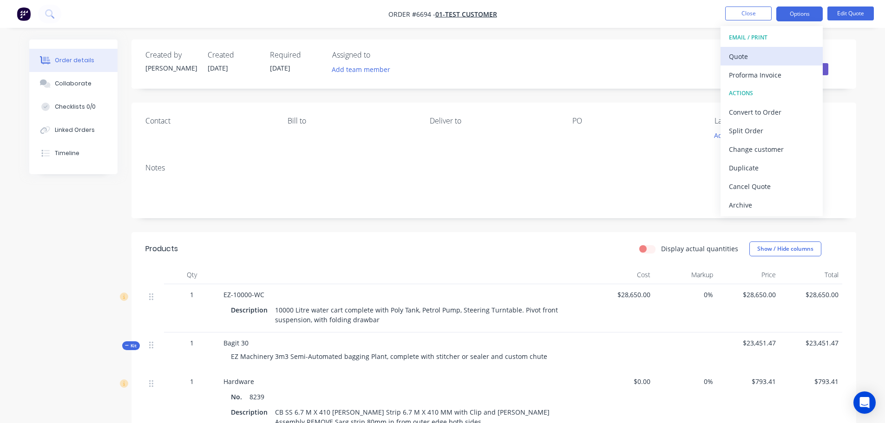
click at [754, 56] on div "Quote" at bounding box center [771, 56] width 85 height 13
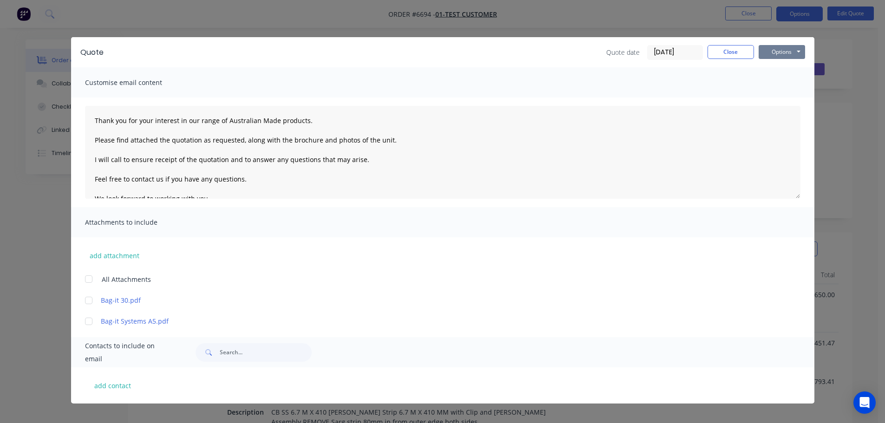
click at [772, 55] on button "Options" at bounding box center [781, 52] width 46 height 14
click at [773, 71] on button "Preview" at bounding box center [787, 68] width 59 height 15
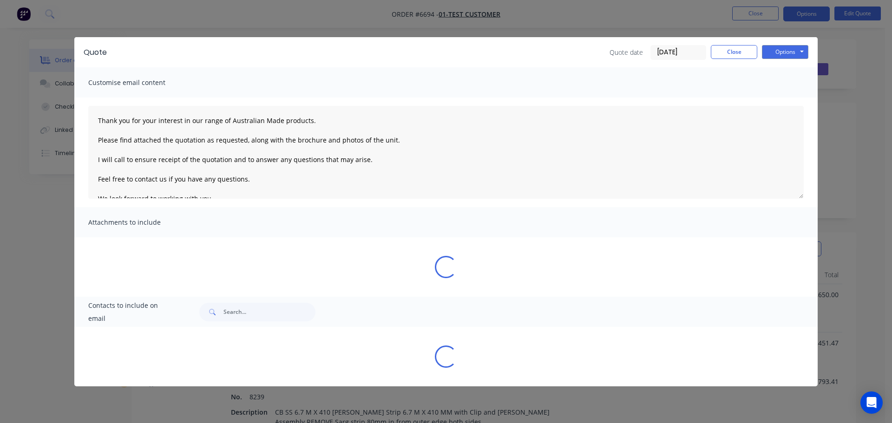
type textarea "Thank you for your interest in our range of Australian Made products. Please fi…"
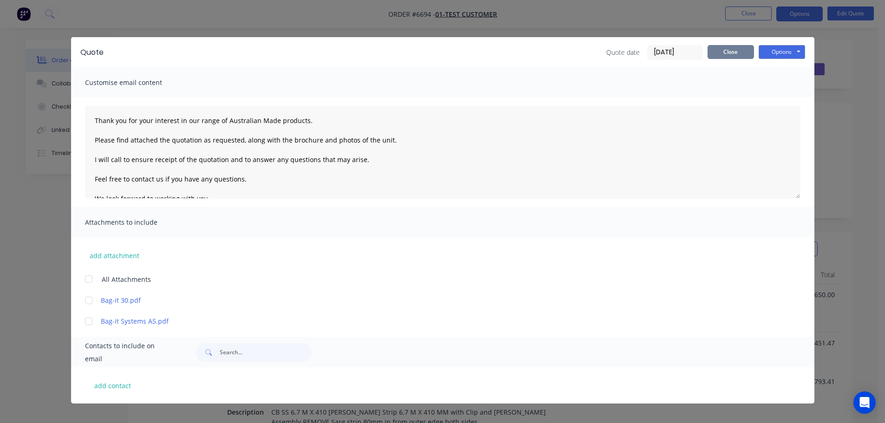
click at [717, 53] on button "Close" at bounding box center [730, 52] width 46 height 14
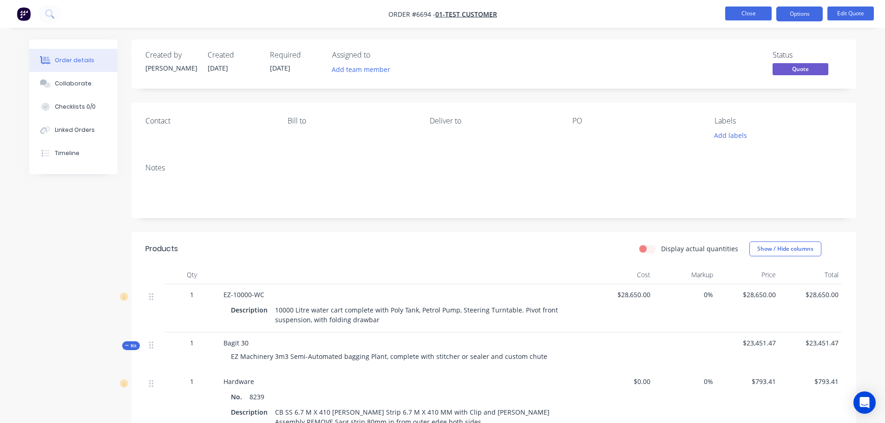
click at [746, 16] on button "Close" at bounding box center [748, 14] width 46 height 14
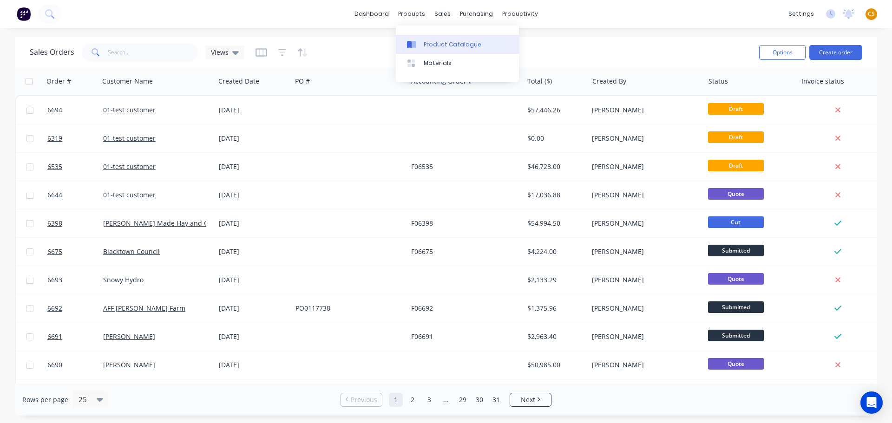
click at [437, 46] on div "Product Catalogue" at bounding box center [453, 44] width 58 height 8
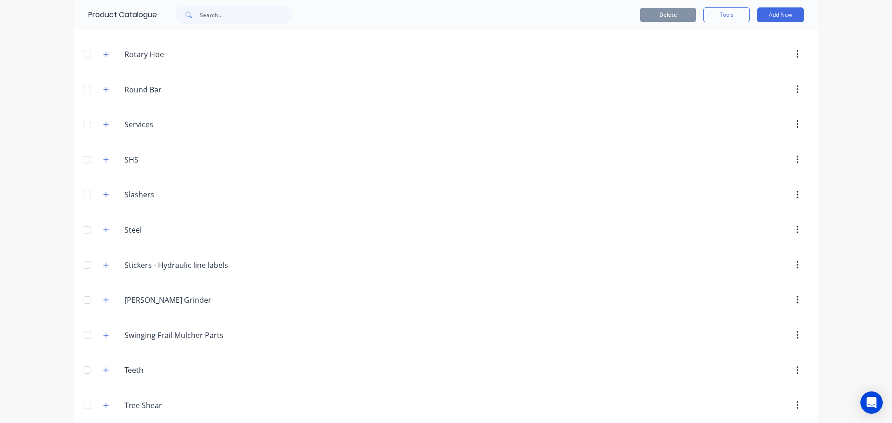
scroll to position [1567, 0]
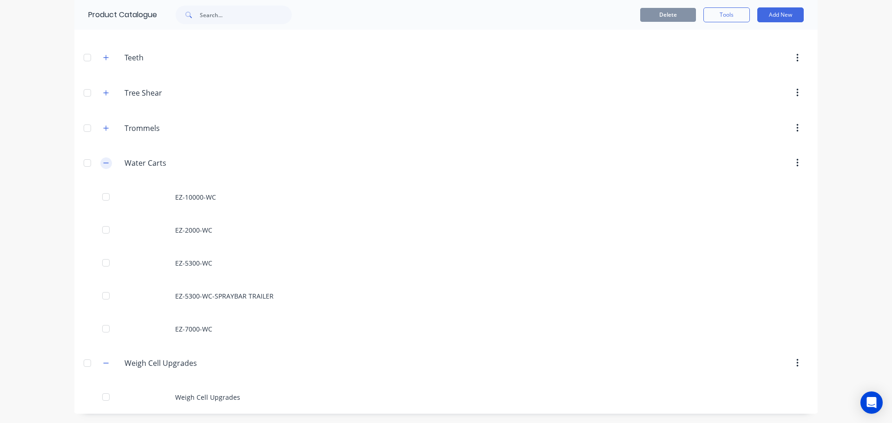
click at [104, 164] on icon "button" at bounding box center [106, 163] width 6 height 7
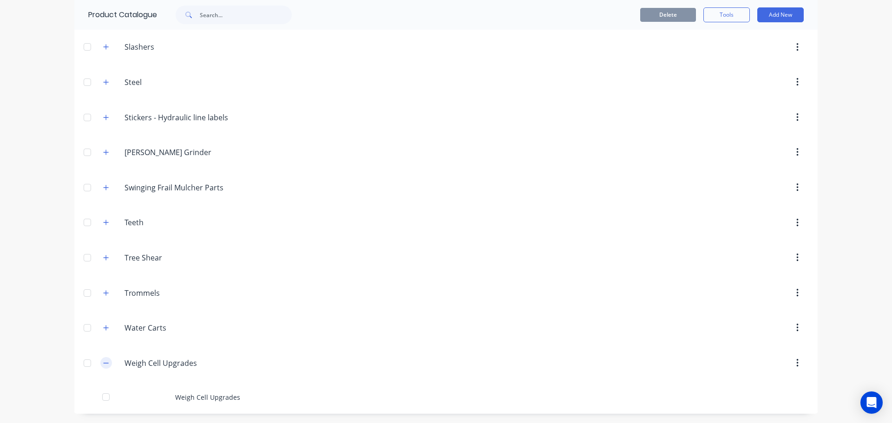
click at [103, 364] on icon "button" at bounding box center [106, 363] width 6 height 7
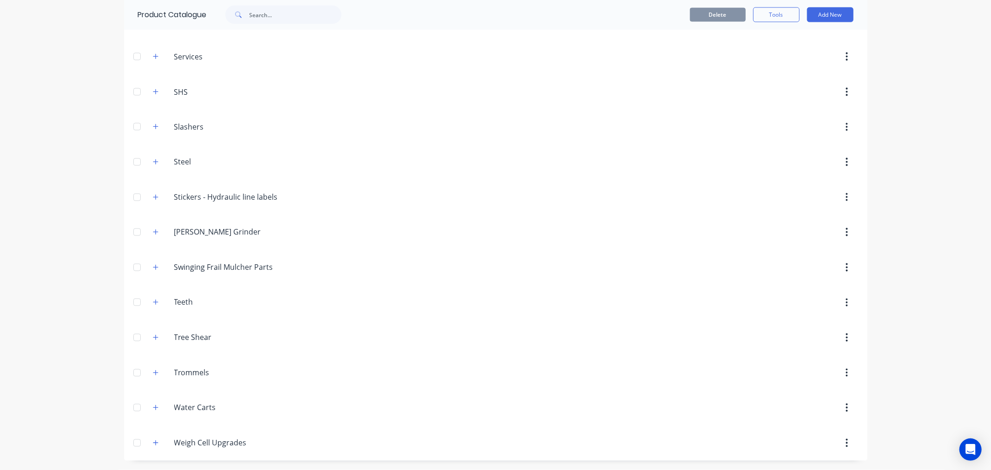
scroll to position [1326, 0]
